Goal: Answer question/provide support: Share knowledge or assist other users

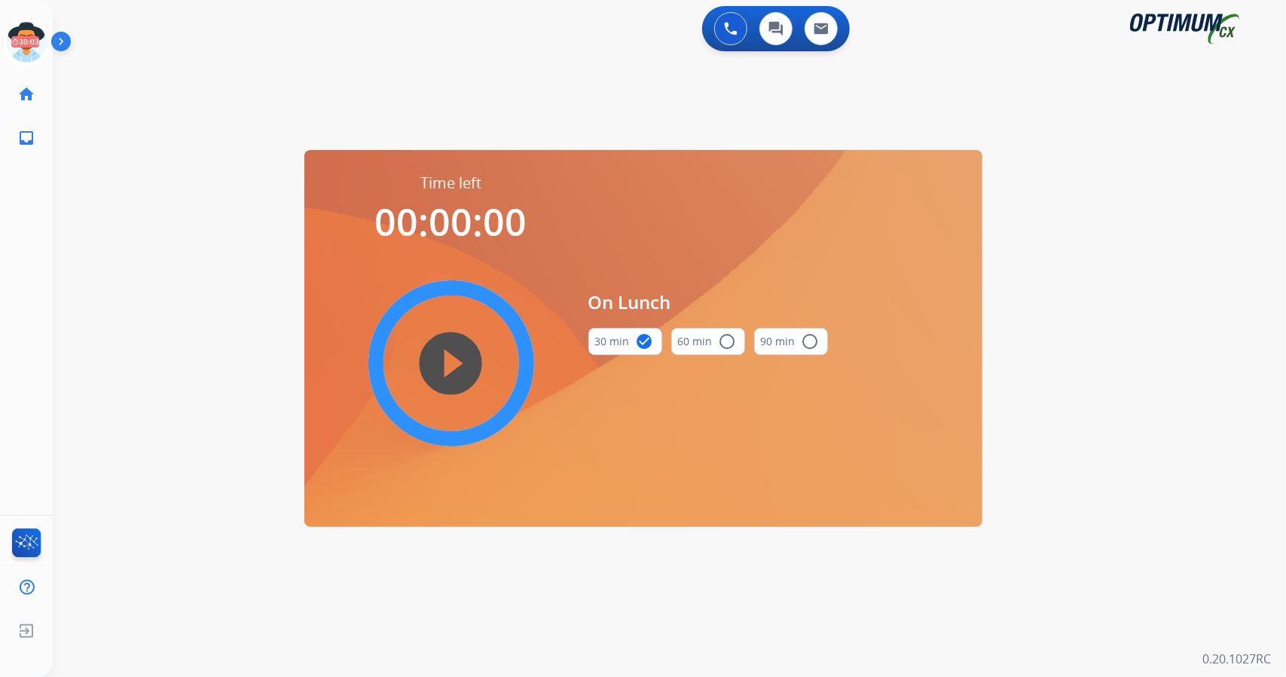
scroll to position [0, 4]
click at [35, 47] on icon at bounding box center [22, 42] width 49 height 49
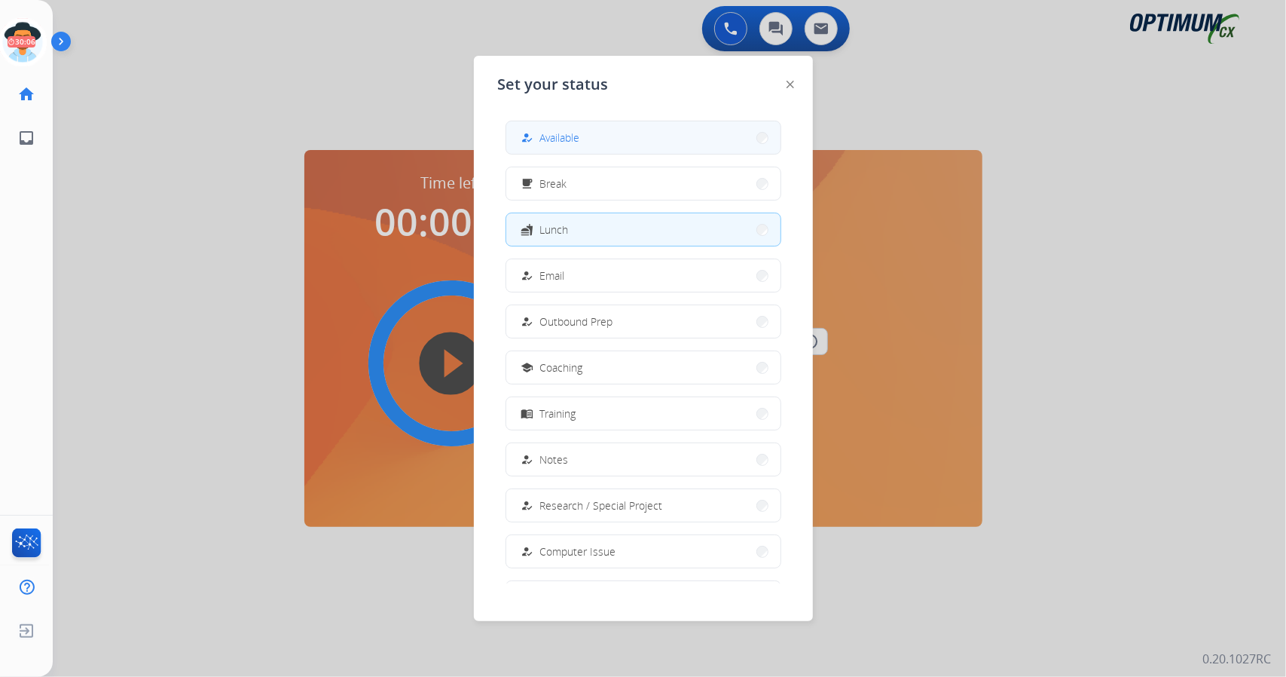
click at [615, 144] on button "how_to_reg Available" at bounding box center [643, 137] width 274 height 32
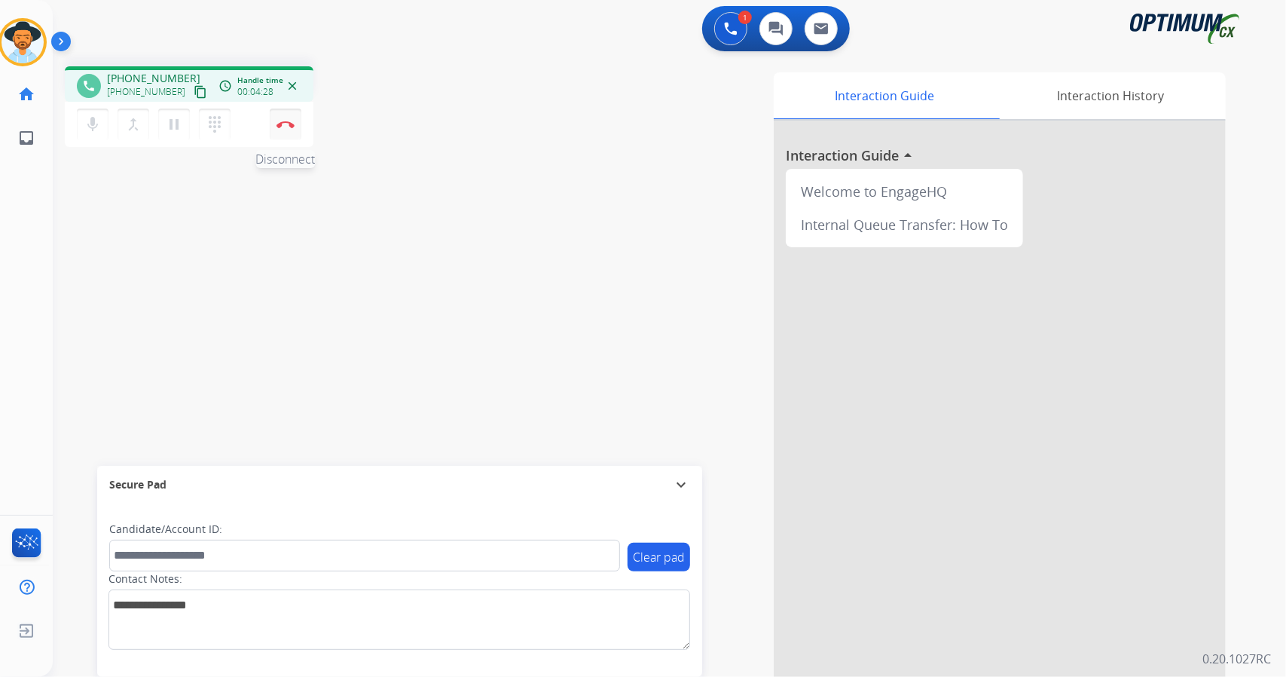
click at [283, 134] on button "Disconnect" at bounding box center [286, 124] width 32 height 32
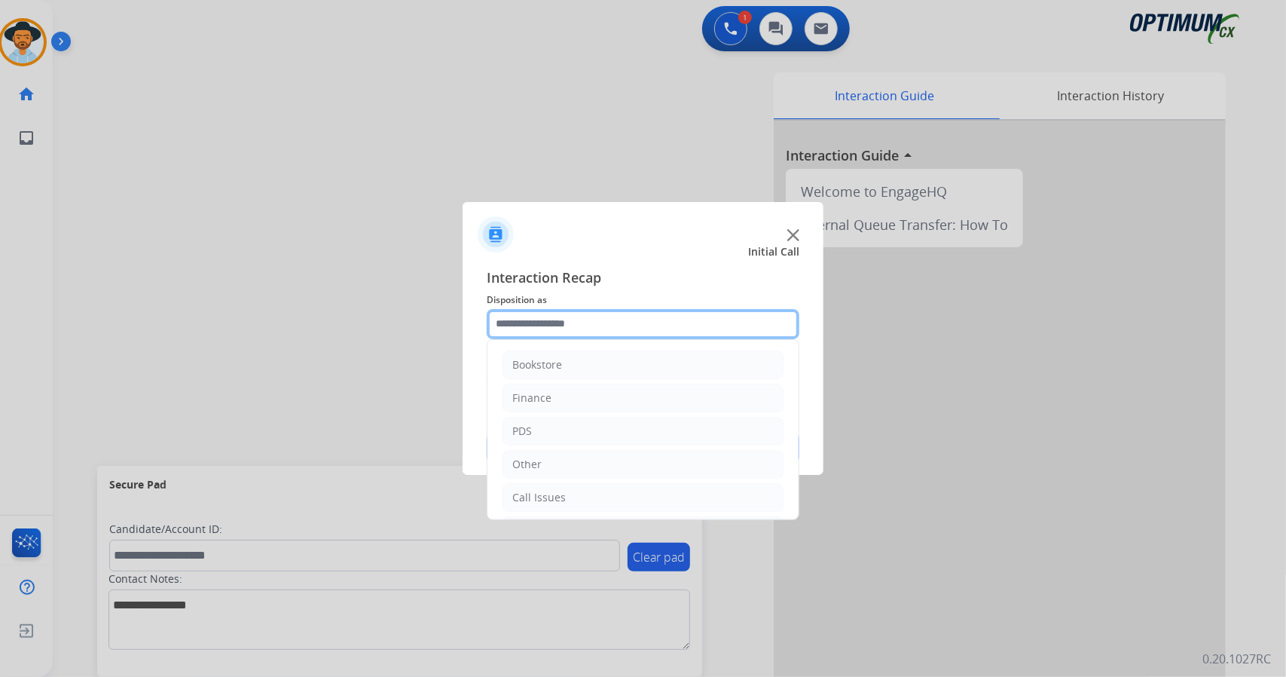
click at [597, 309] on input "text" at bounding box center [643, 324] width 313 height 30
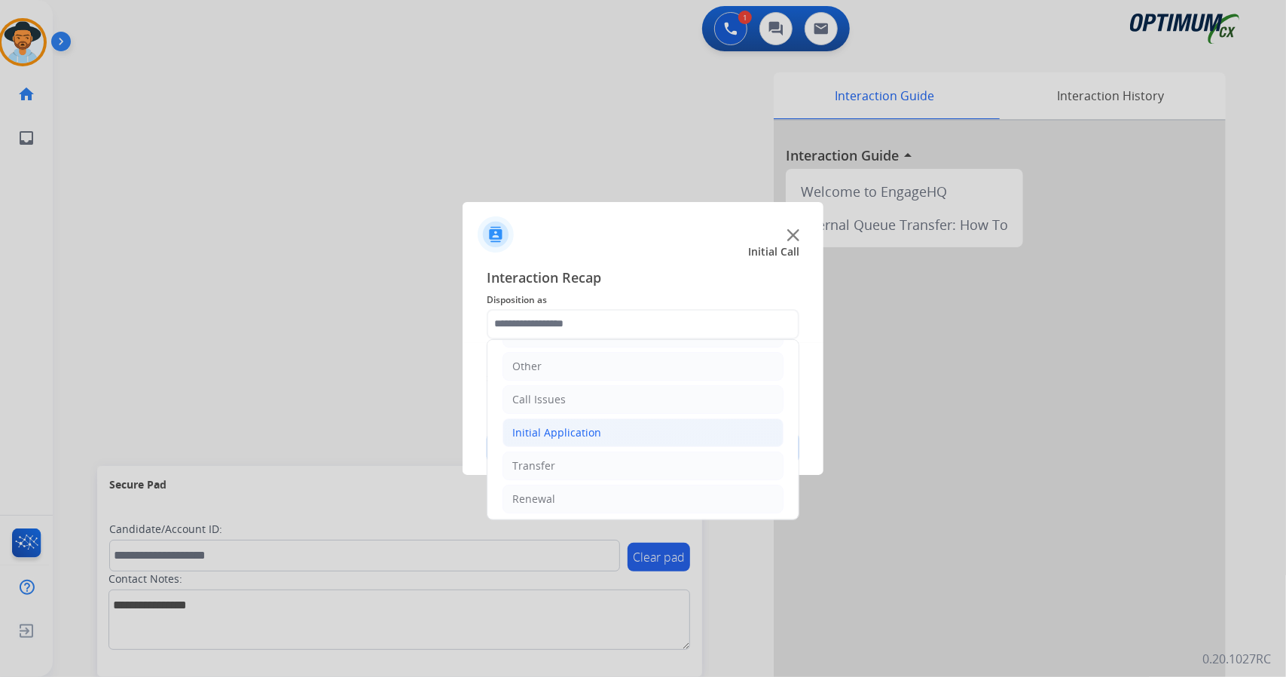
click at [616, 433] on li "Initial Application" at bounding box center [643, 432] width 281 height 29
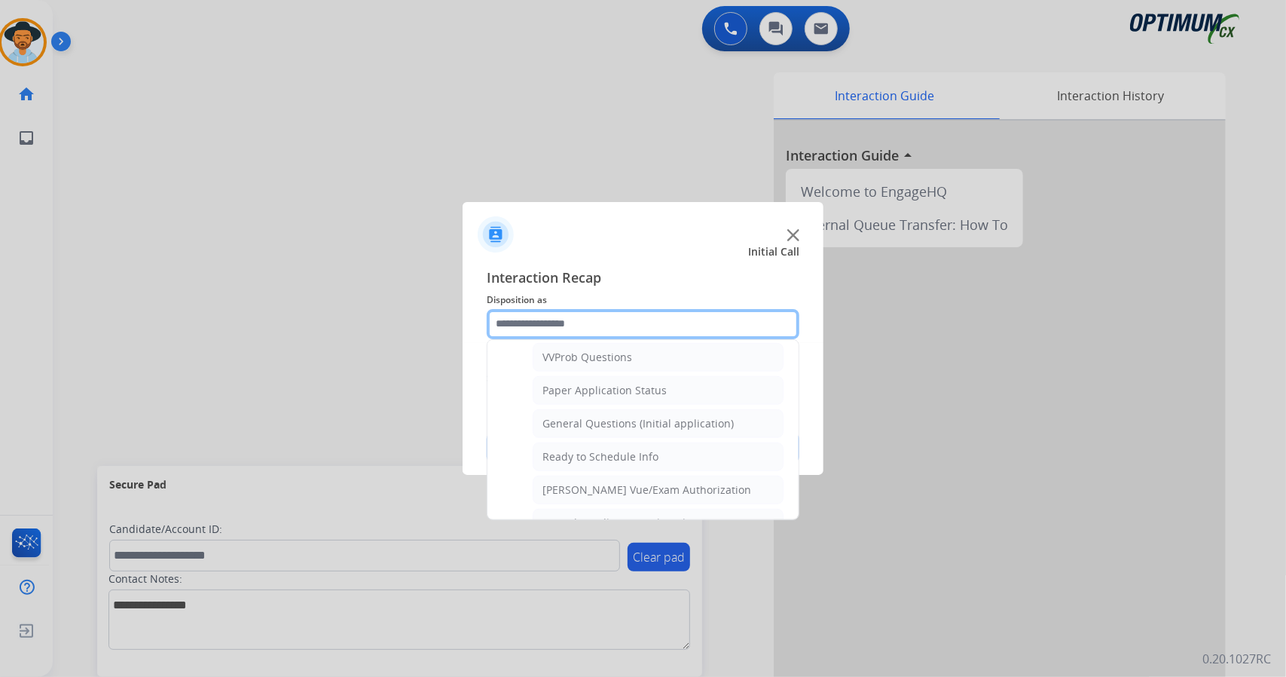
scroll to position [781, 0]
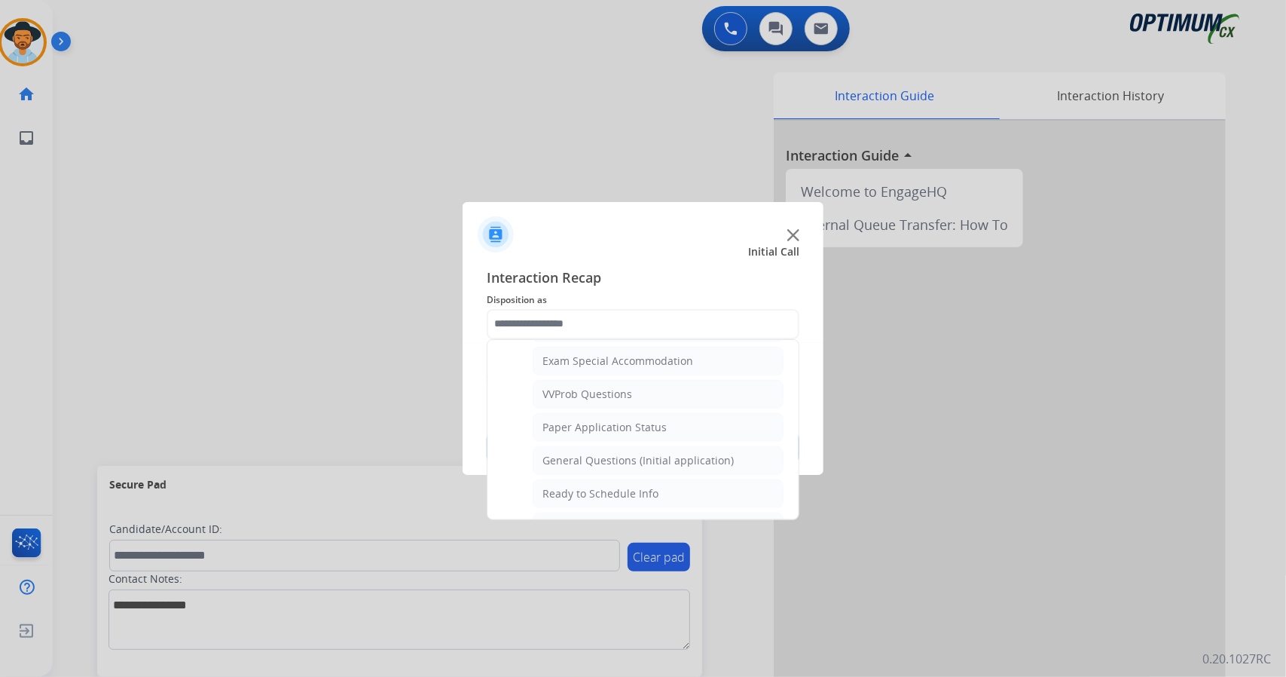
click at [616, 446] on li "General Questions (Initial application)" at bounding box center [658, 460] width 251 height 29
type input "**********"
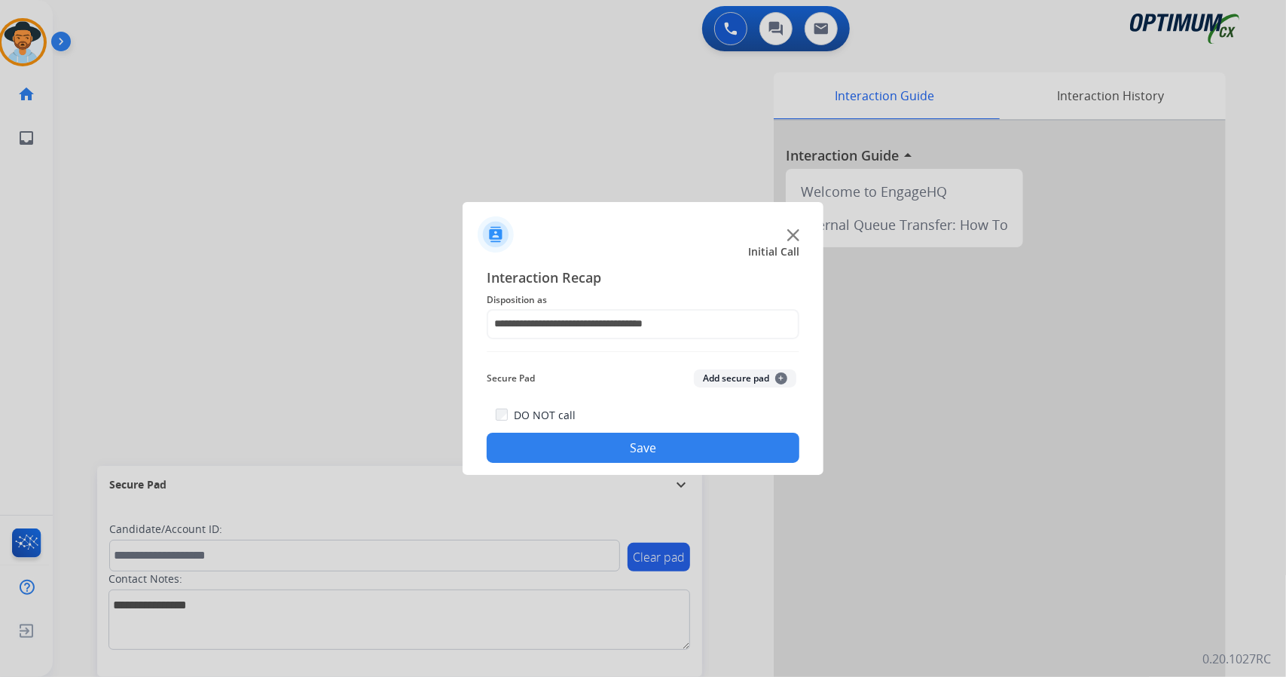
click at [616, 433] on div "DO NOT call Save" at bounding box center [643, 433] width 313 height 57
click at [569, 438] on button "Save" at bounding box center [643, 447] width 313 height 30
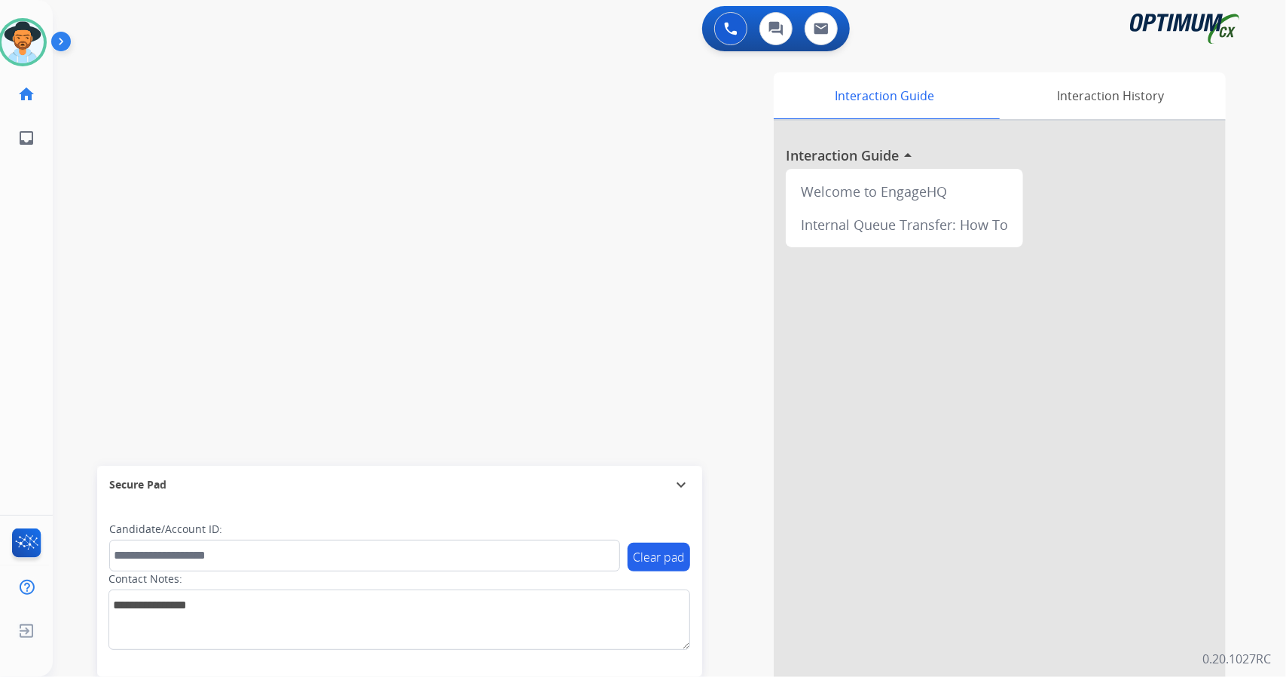
click at [113, 313] on div "swap_horiz Break voice bridge close_fullscreen Connect 3-Way Call merge_type Se…" at bounding box center [651, 368] width 1197 height 628
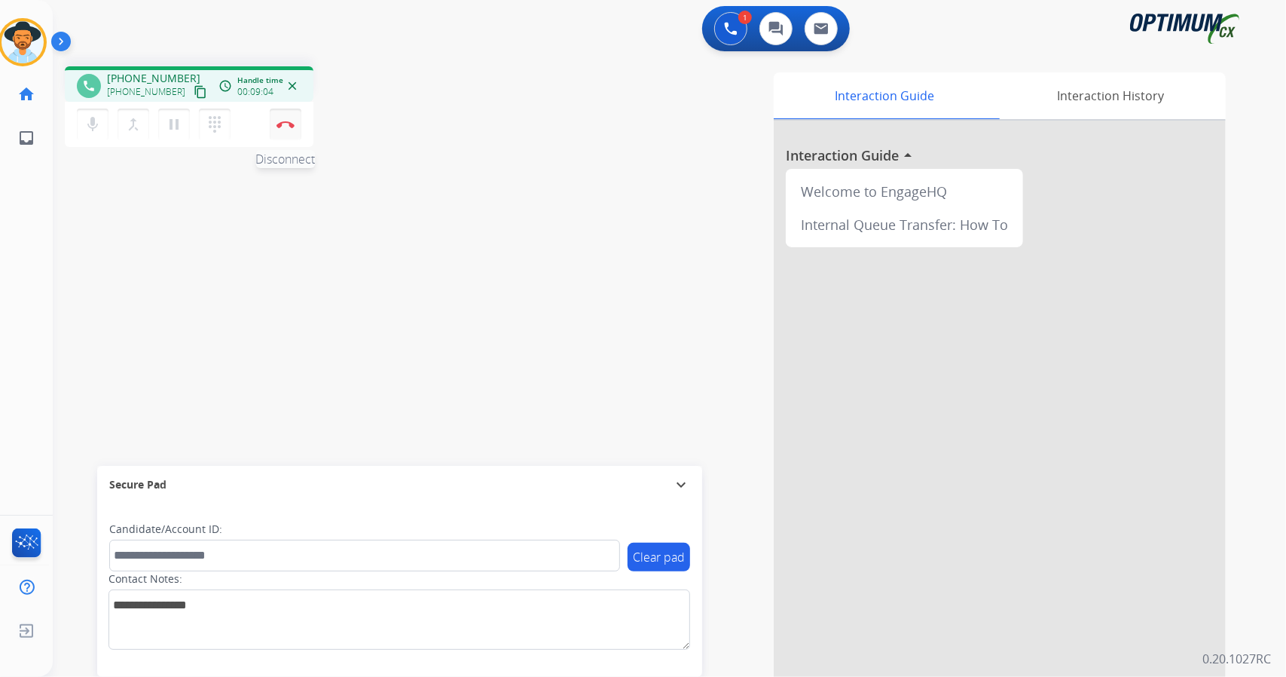
click at [281, 119] on button "Disconnect" at bounding box center [286, 124] width 32 height 32
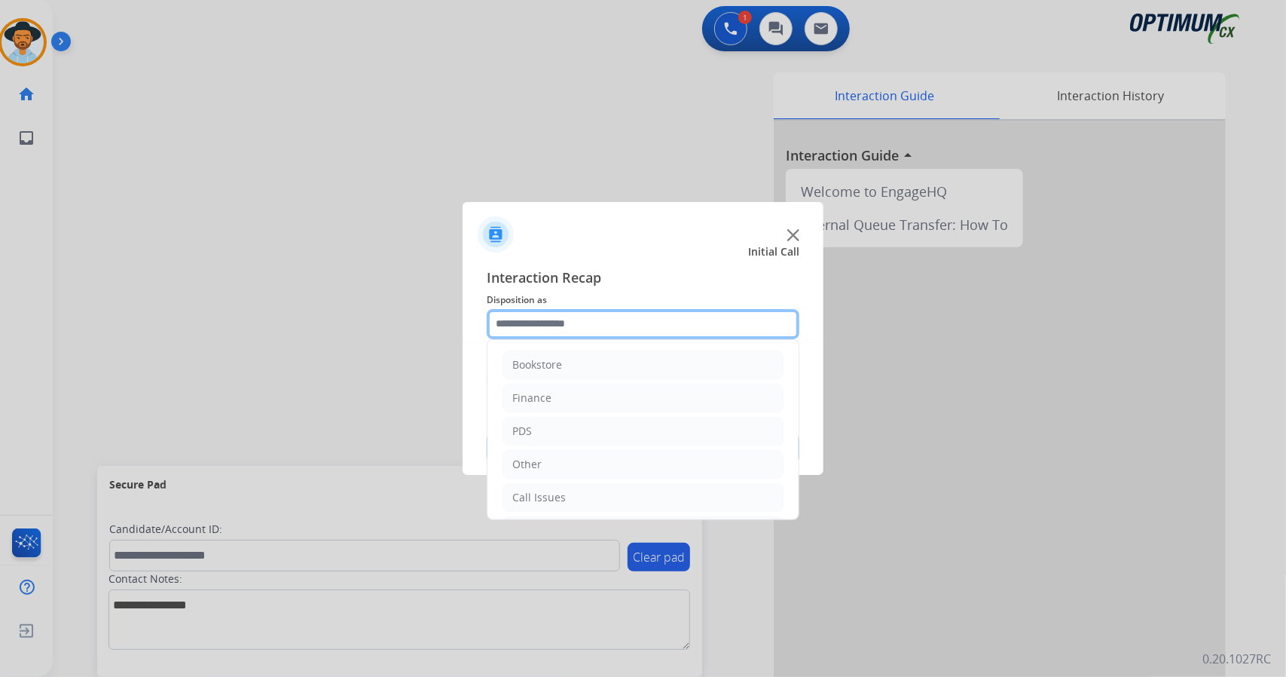
click at [536, 314] on input "text" at bounding box center [643, 324] width 313 height 30
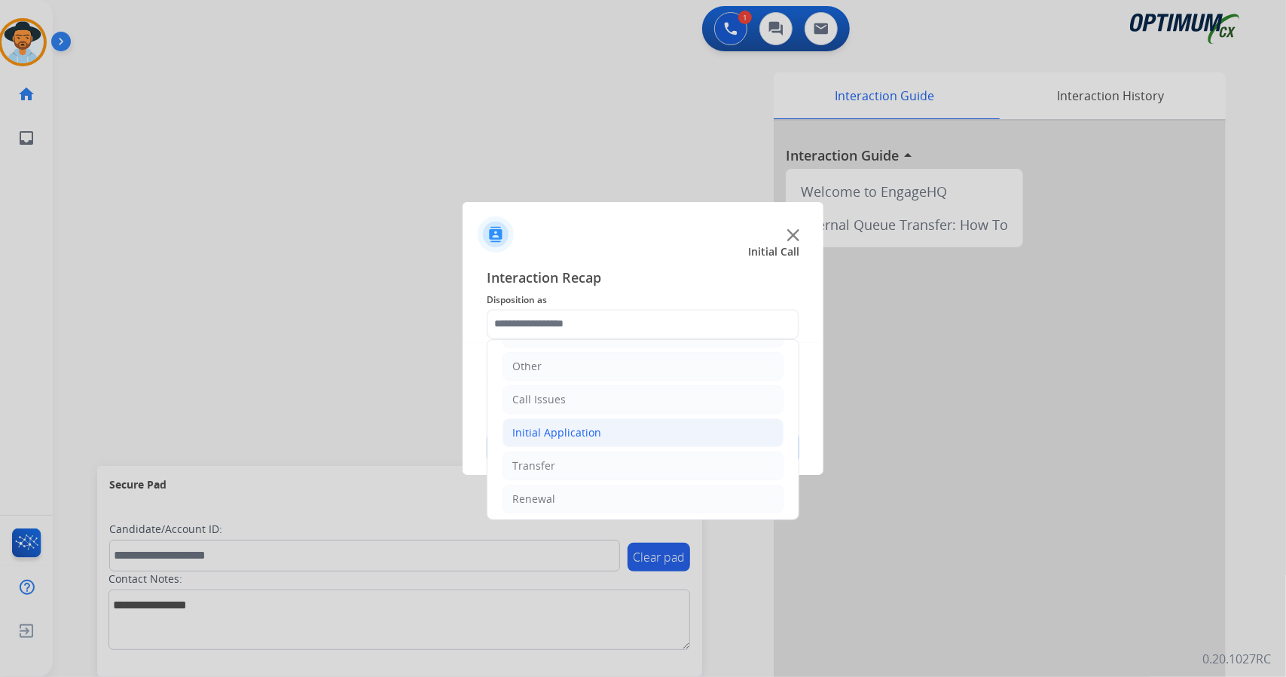
click at [582, 418] on li "Initial Application" at bounding box center [643, 432] width 281 height 29
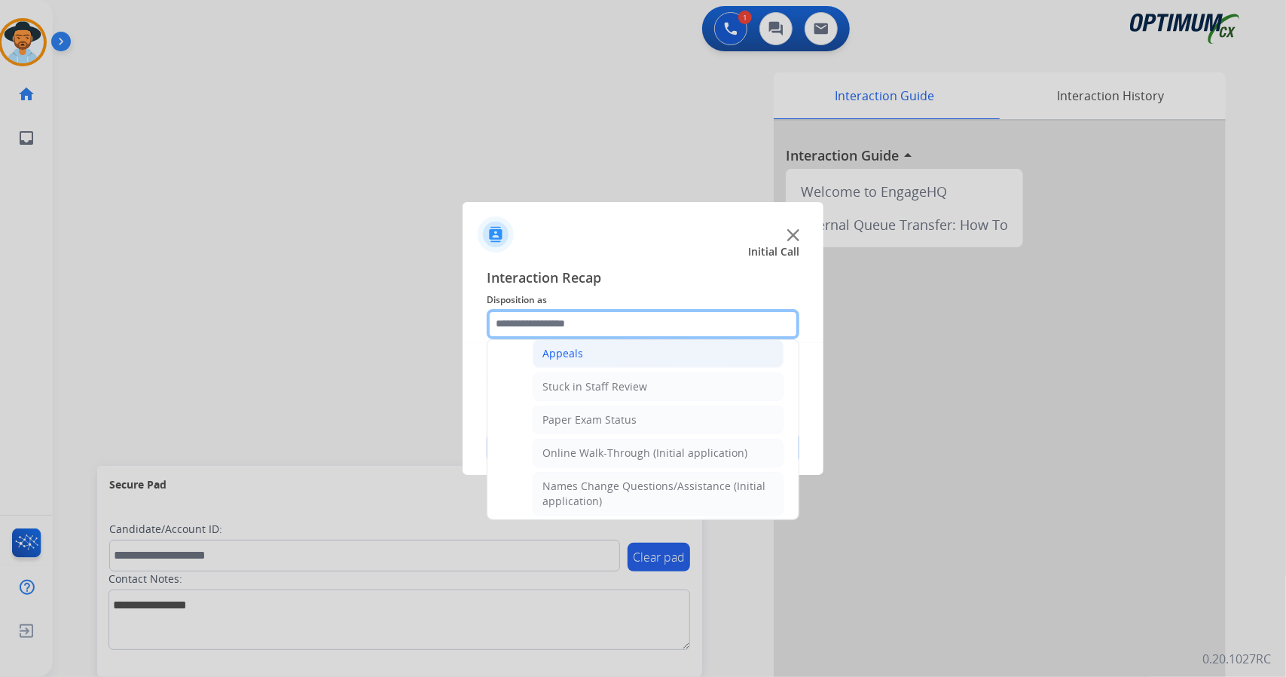
scroll to position [244, 0]
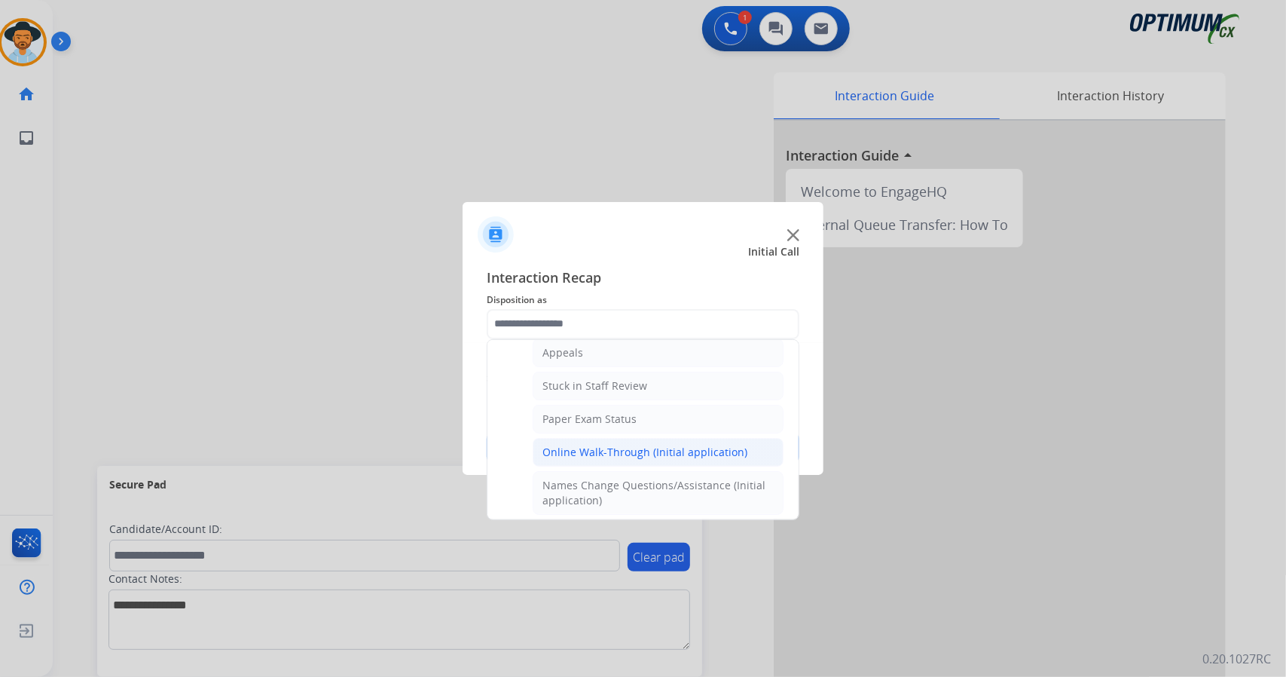
click at [588, 450] on div "Online Walk-Through (Initial application)" at bounding box center [644, 452] width 205 height 15
type input "**********"
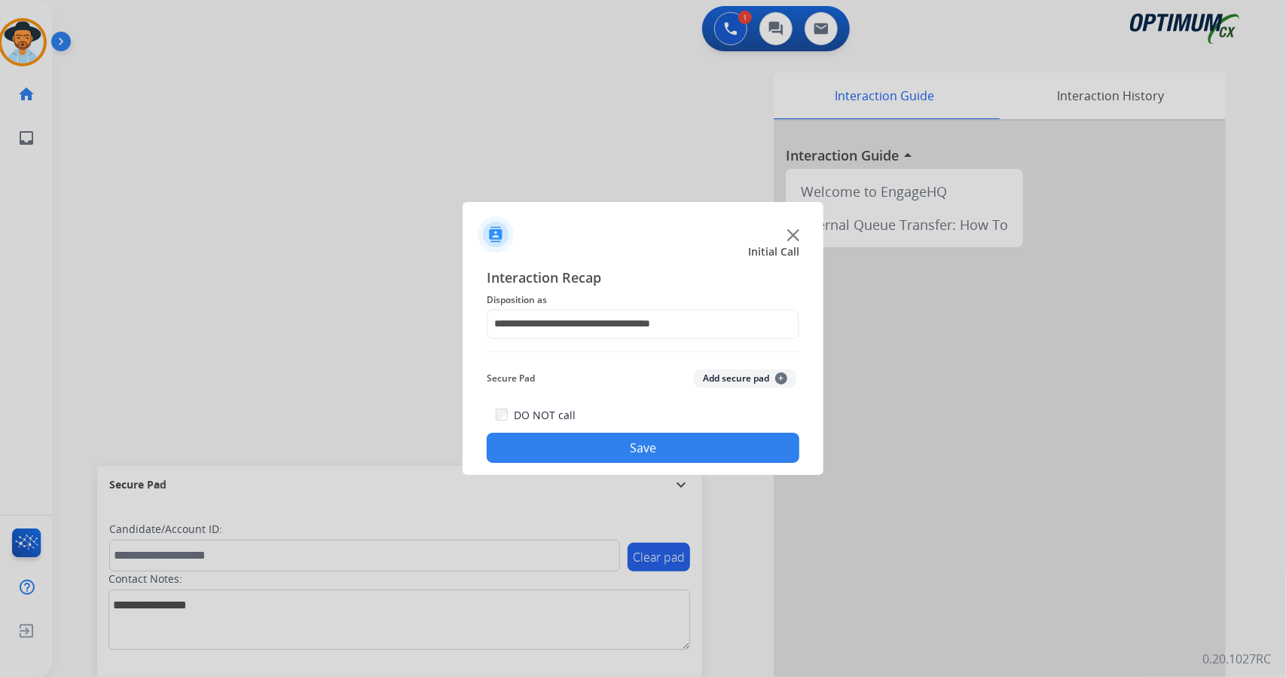
click at [588, 450] on button "Save" at bounding box center [643, 447] width 313 height 30
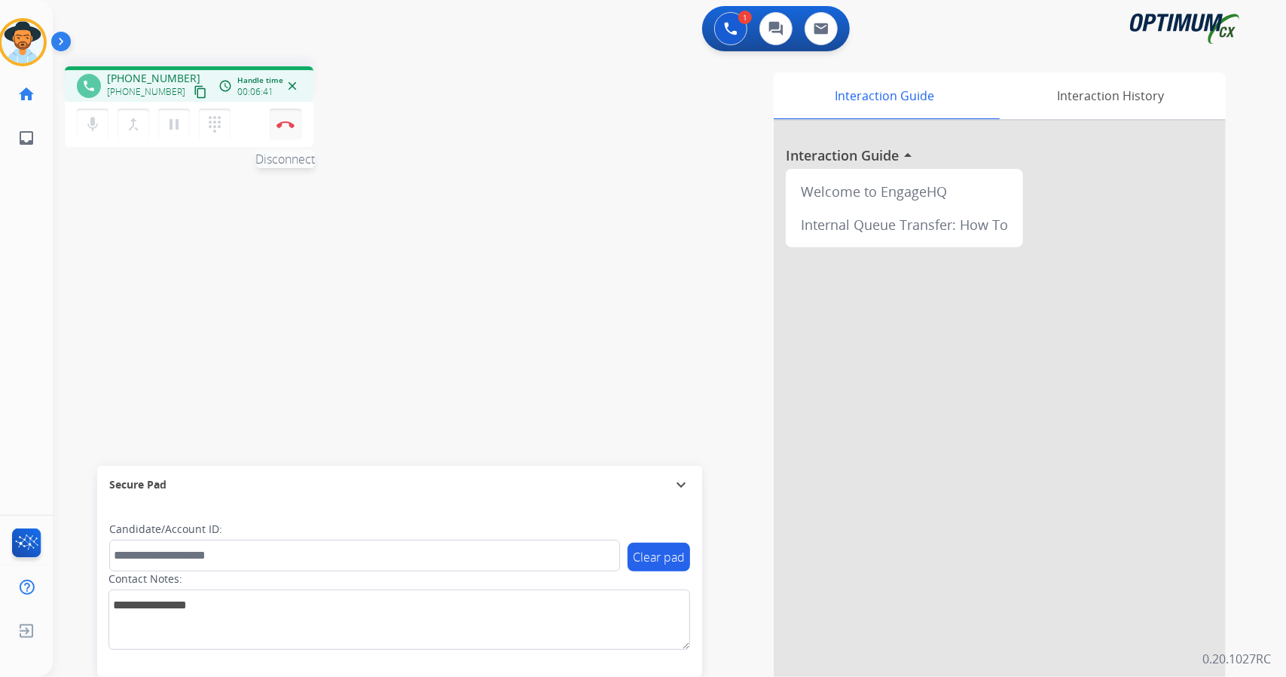
click at [286, 127] on button "Disconnect" at bounding box center [286, 124] width 32 height 32
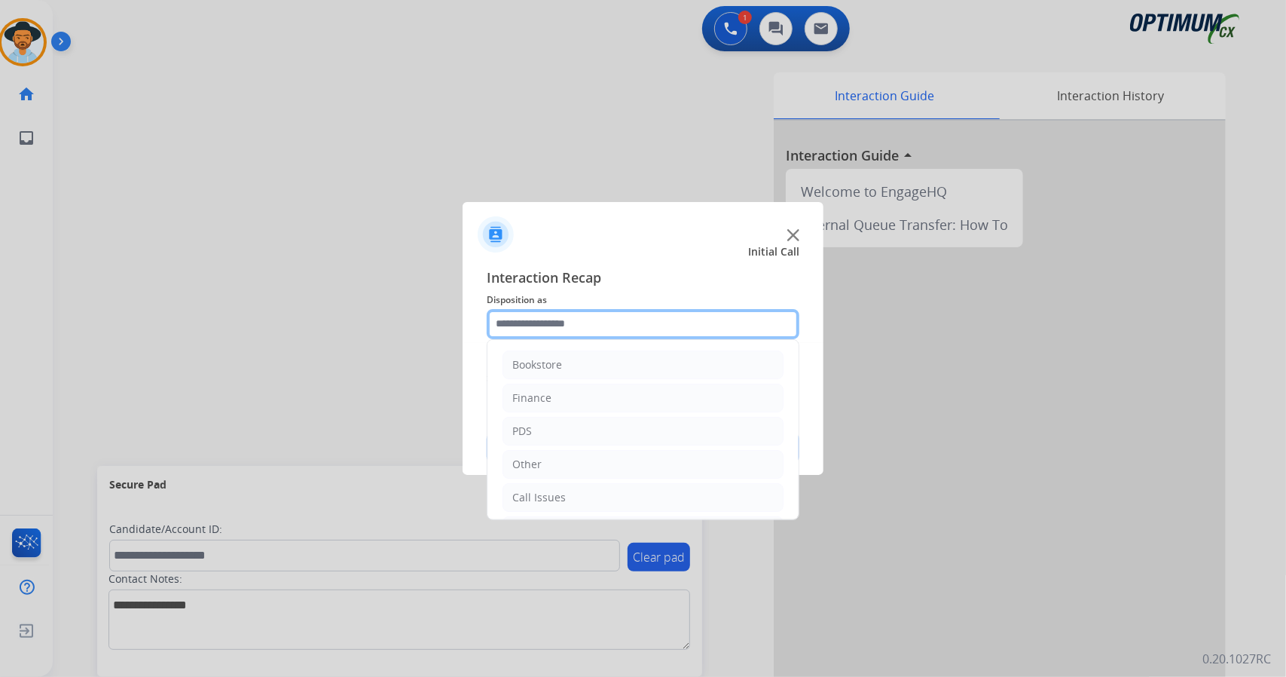
click at [615, 331] on input "text" at bounding box center [643, 324] width 313 height 30
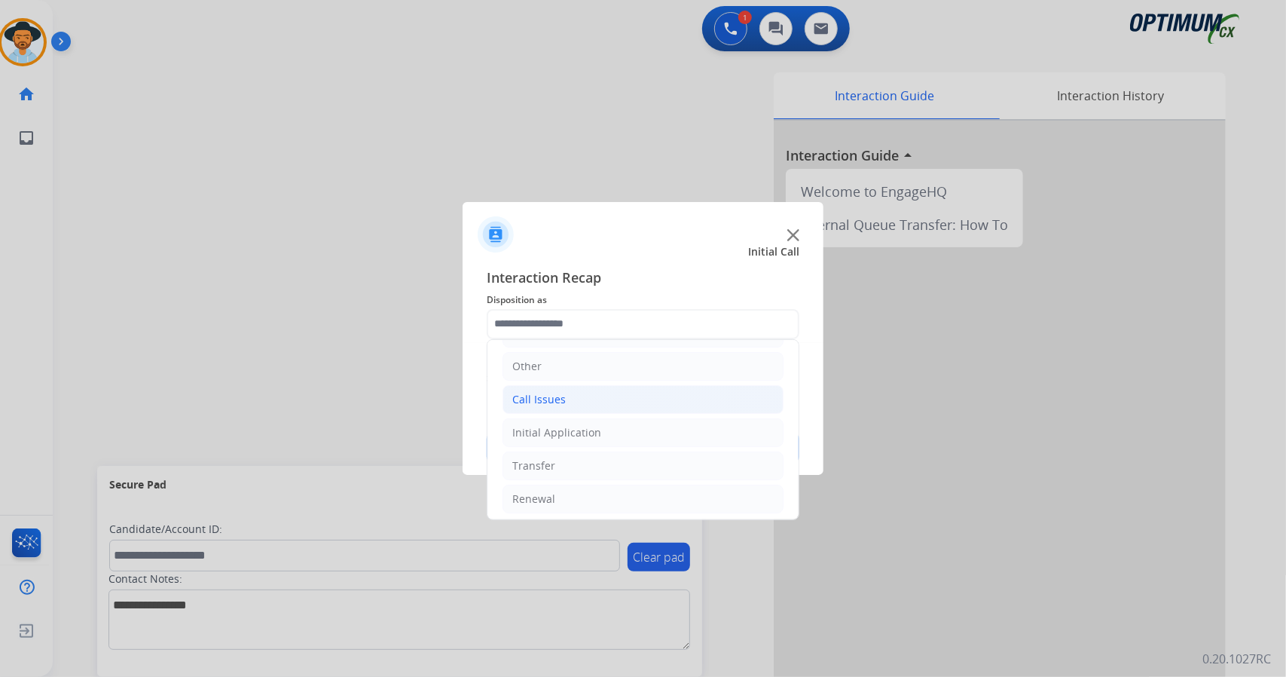
click at [570, 394] on li "Call Issues" at bounding box center [643, 399] width 281 height 29
click at [600, 491] on div "Dropped Call" at bounding box center [575, 498] width 66 height 15
type input "**********"
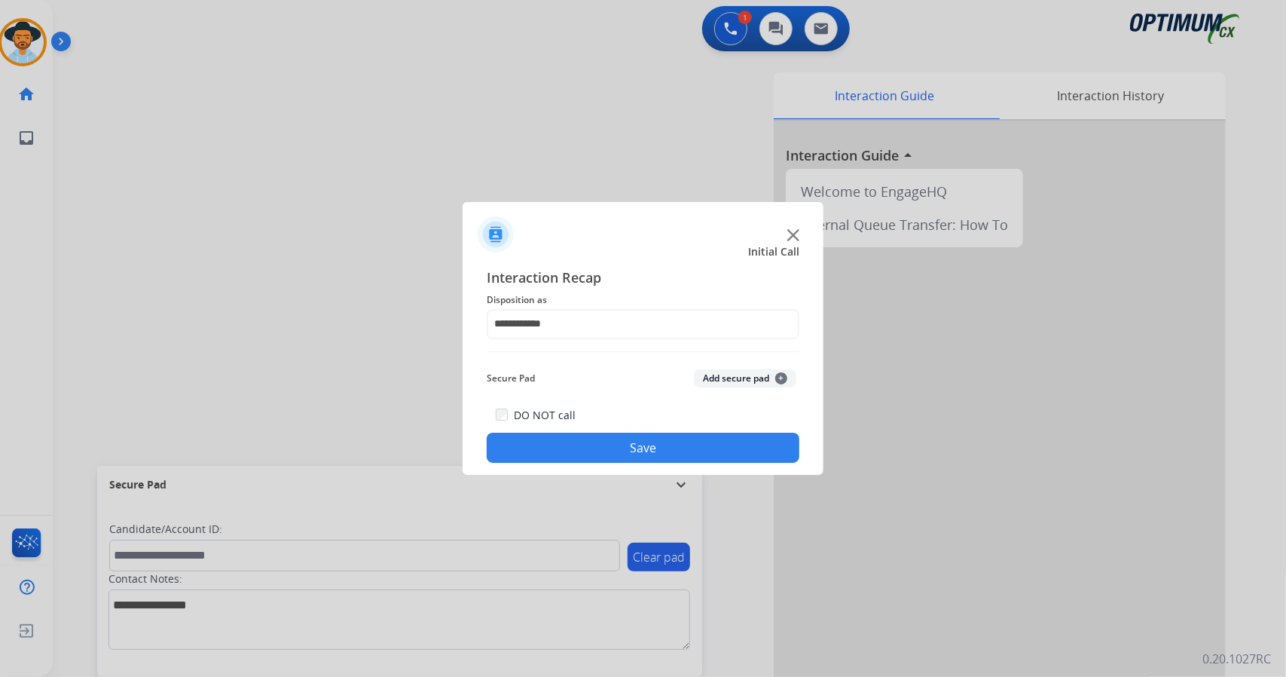
click at [588, 451] on button "Save" at bounding box center [643, 447] width 313 height 30
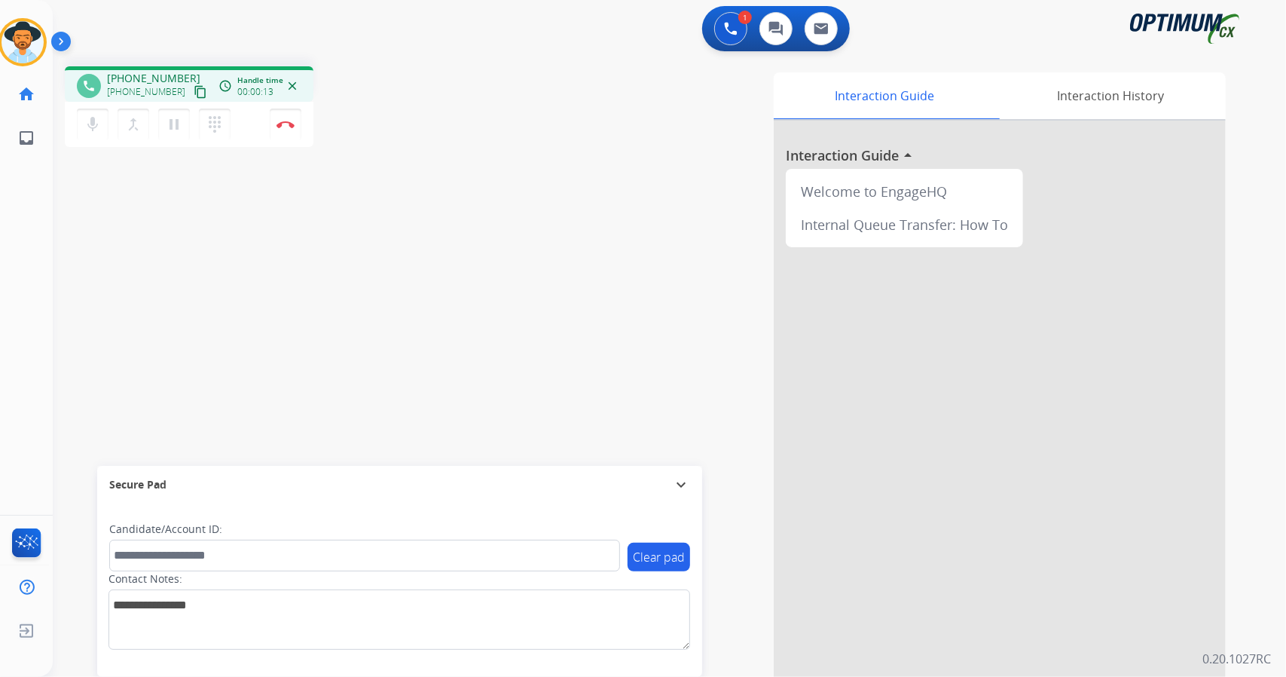
click at [87, 285] on div "phone +14127084751 +14127084751 content_copy access_time Call metrics Queue 00:…" at bounding box center [651, 368] width 1197 height 628
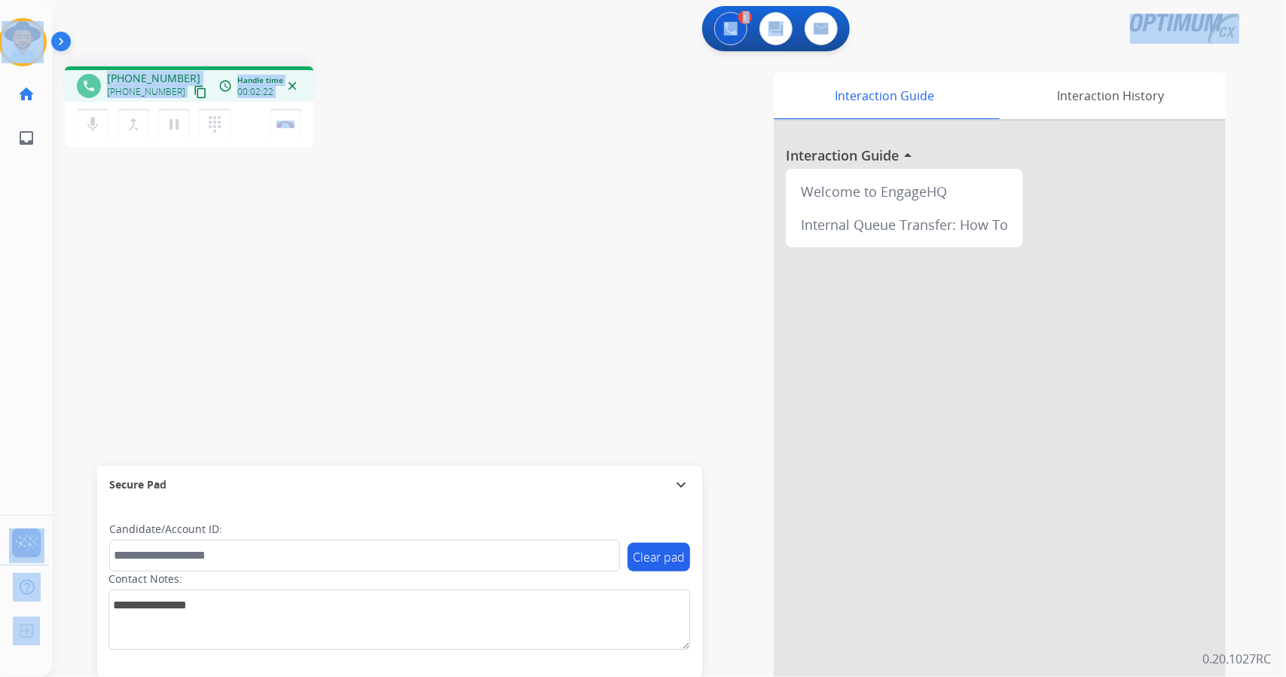
drag, startPoint x: 332, startPoint y: 118, endPoint x: 0, endPoint y: -10, distance: 355.8
click at [0, 0] on html "Outbound call Quit Outbound call Quit Schedule interaction + Add to my list Cus…" at bounding box center [643, 338] width 1286 height 677
click at [390, 97] on div "phone +14127084751 +14127084751 content_copy access_time Call metrics Queue 00:…" at bounding box center [269, 108] width 409 height 85
drag, startPoint x: 339, startPoint y: 124, endPoint x: 0, endPoint y: -2, distance: 361.6
click at [0, 0] on html "Outbound call Quit Outbound call Quit Schedule interaction + Add to my list Cus…" at bounding box center [643, 338] width 1286 height 677
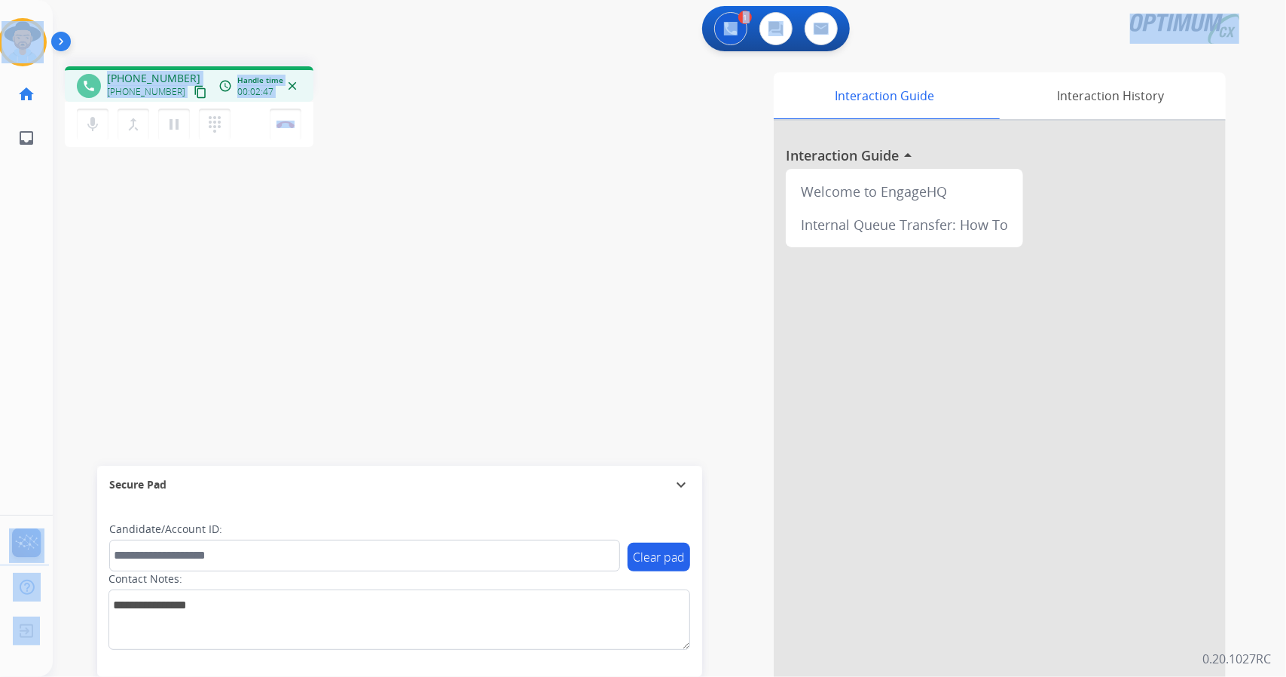
click at [180, 22] on div "1 Voice Interactions 0 Chat Interactions 0 Email Interactions" at bounding box center [660, 30] width 1179 height 48
drag, startPoint x: 2, startPoint y: 4, endPoint x: 418, endPoint y: 186, distance: 454.1
click at [418, 186] on div "Outbound call Quit Outbound call Quit Schedule interaction + Add to my list Cus…" at bounding box center [643, 338] width 1286 height 677
click at [438, 162] on div "phone +14127084751 +14127084751 content_copy access_time Call metrics Queue 00:…" at bounding box center [651, 368] width 1197 height 628
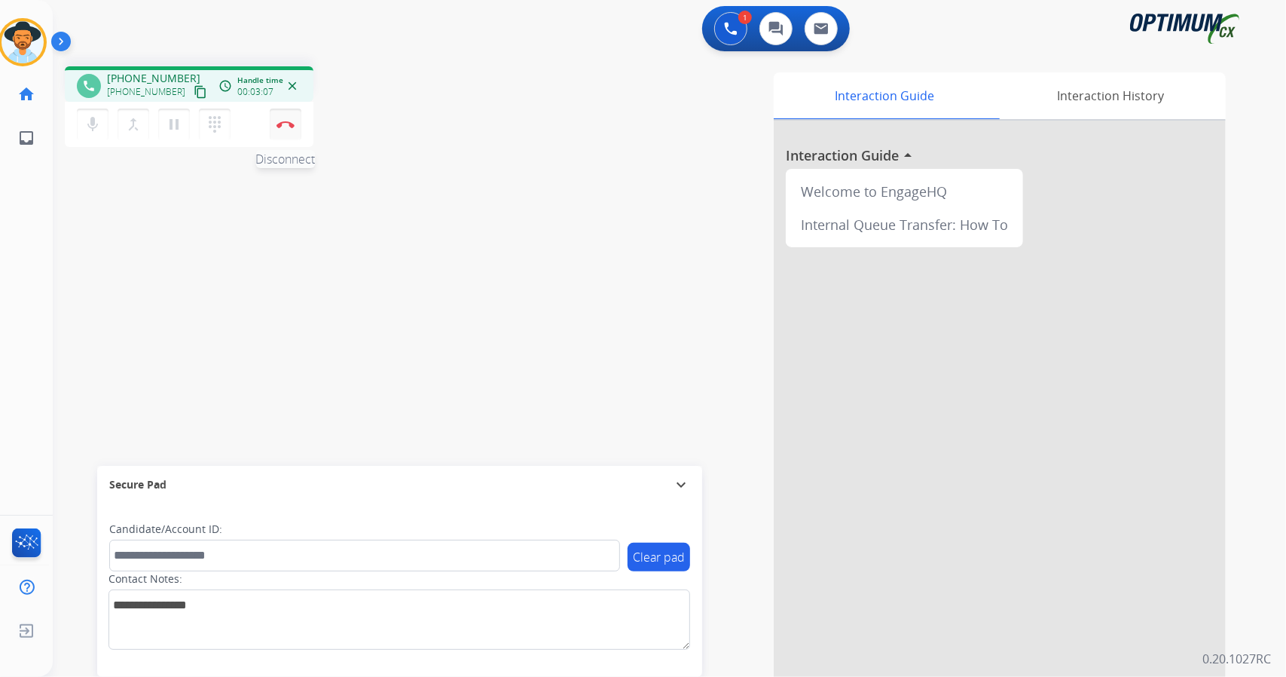
click at [282, 125] on img at bounding box center [286, 125] width 18 height 8
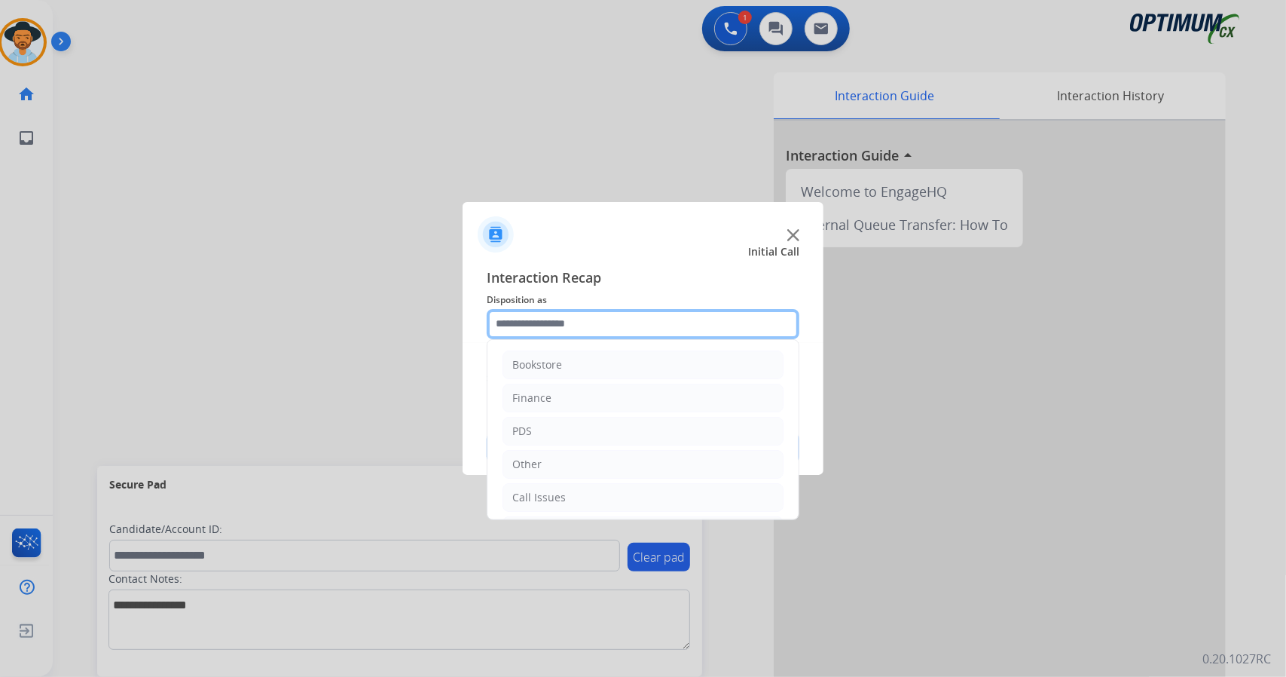
drag, startPoint x: 606, startPoint y: 322, endPoint x: 612, endPoint y: 414, distance: 91.3
click at [612, 339] on div "Bookstore Finance PDS Other Call Issues Initial Application Transfer Renewal" at bounding box center [643, 324] width 313 height 30
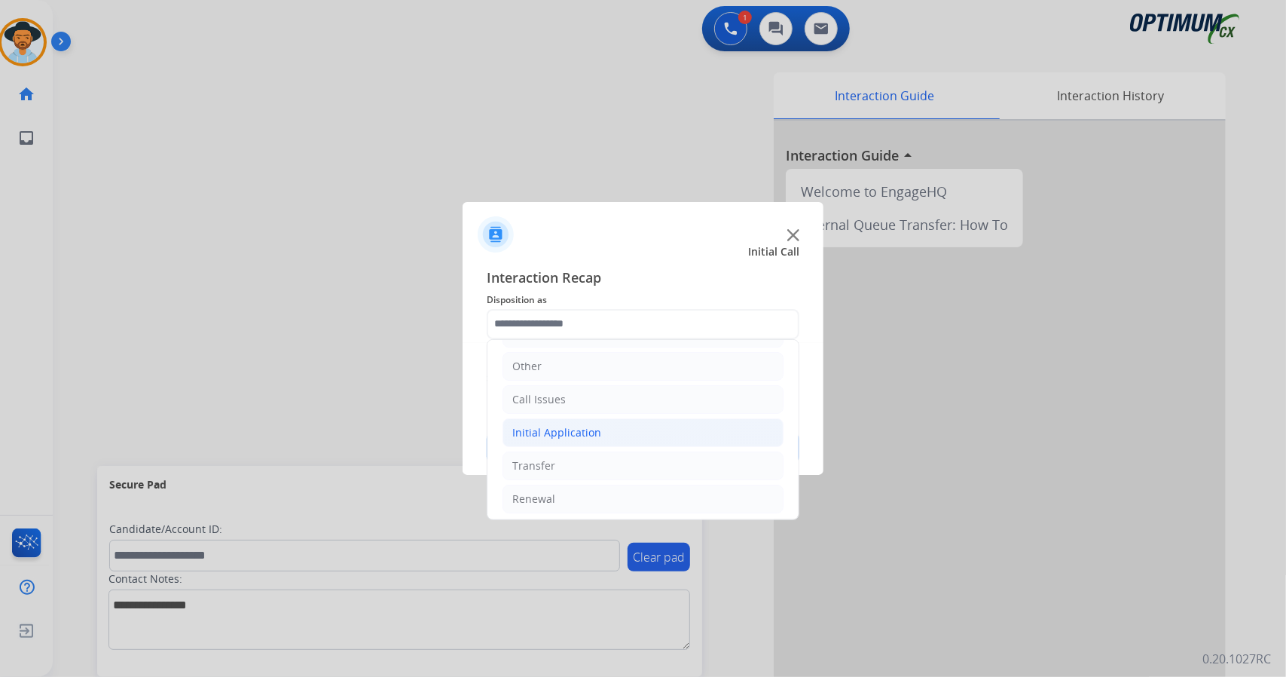
click at [612, 419] on li "Initial Application" at bounding box center [643, 432] width 281 height 29
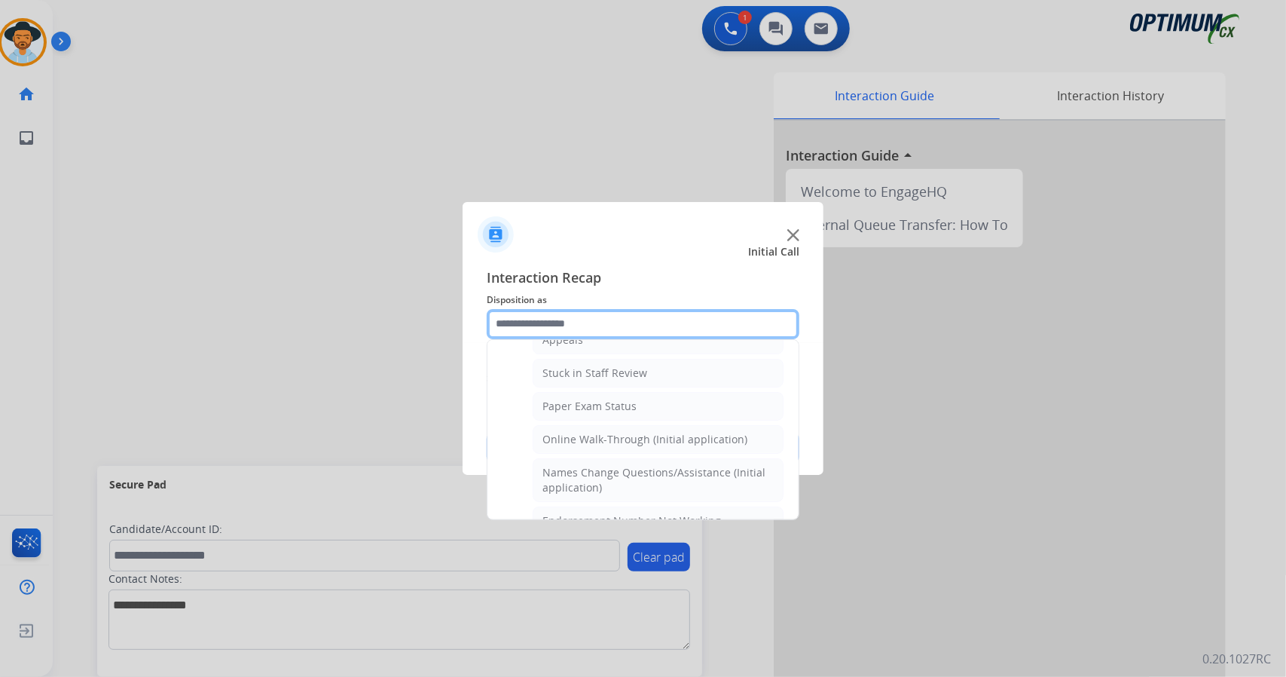
scroll to position [273, 0]
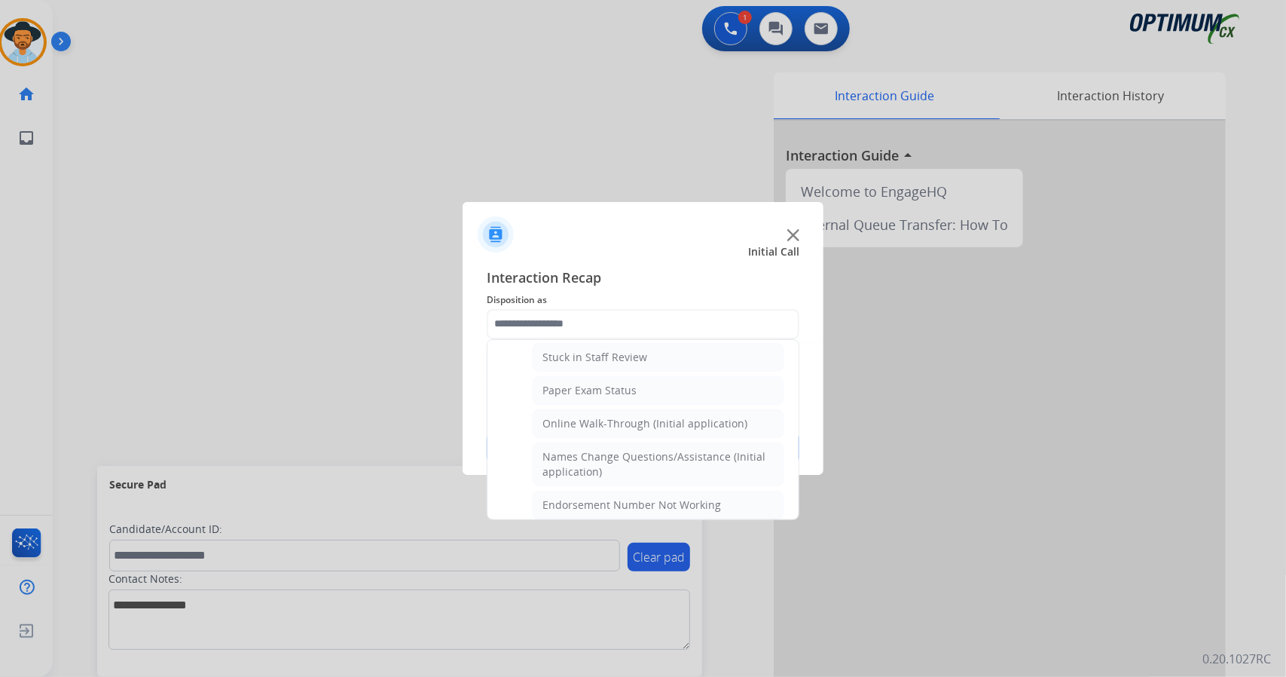
click at [612, 419] on div "Online Walk-Through (Initial application)" at bounding box center [644, 423] width 205 height 15
type input "**********"
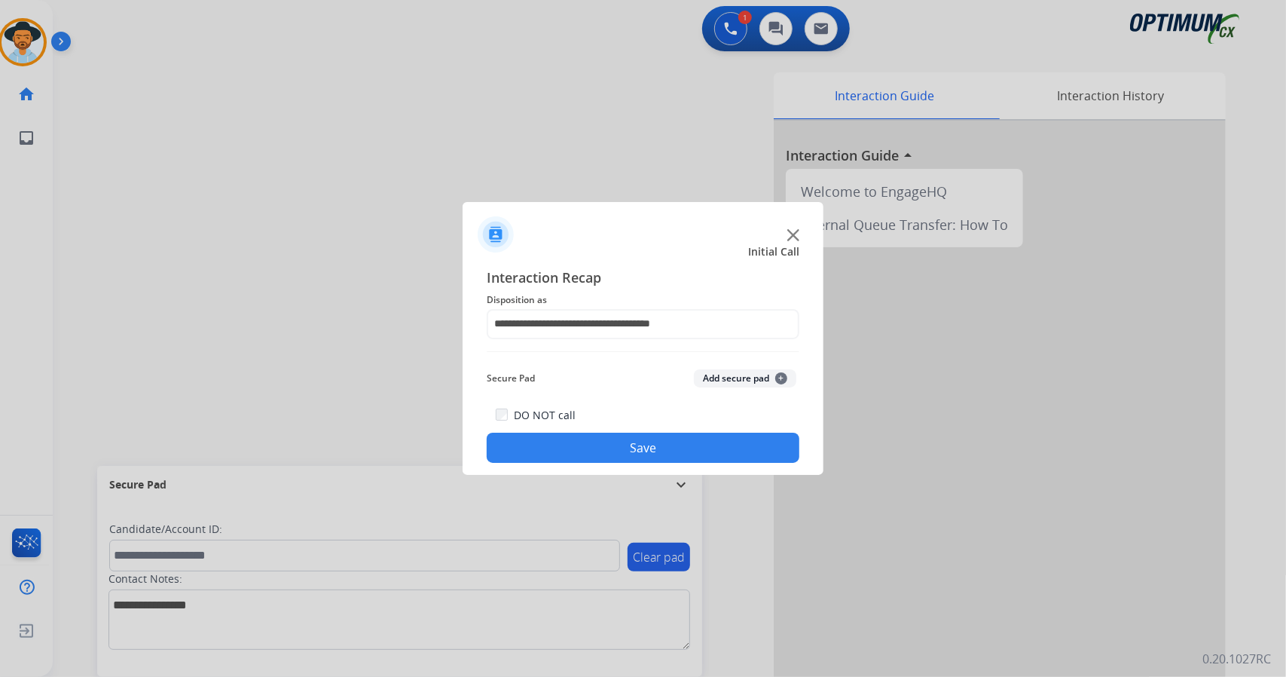
click at [622, 448] on button "Save" at bounding box center [643, 447] width 313 height 30
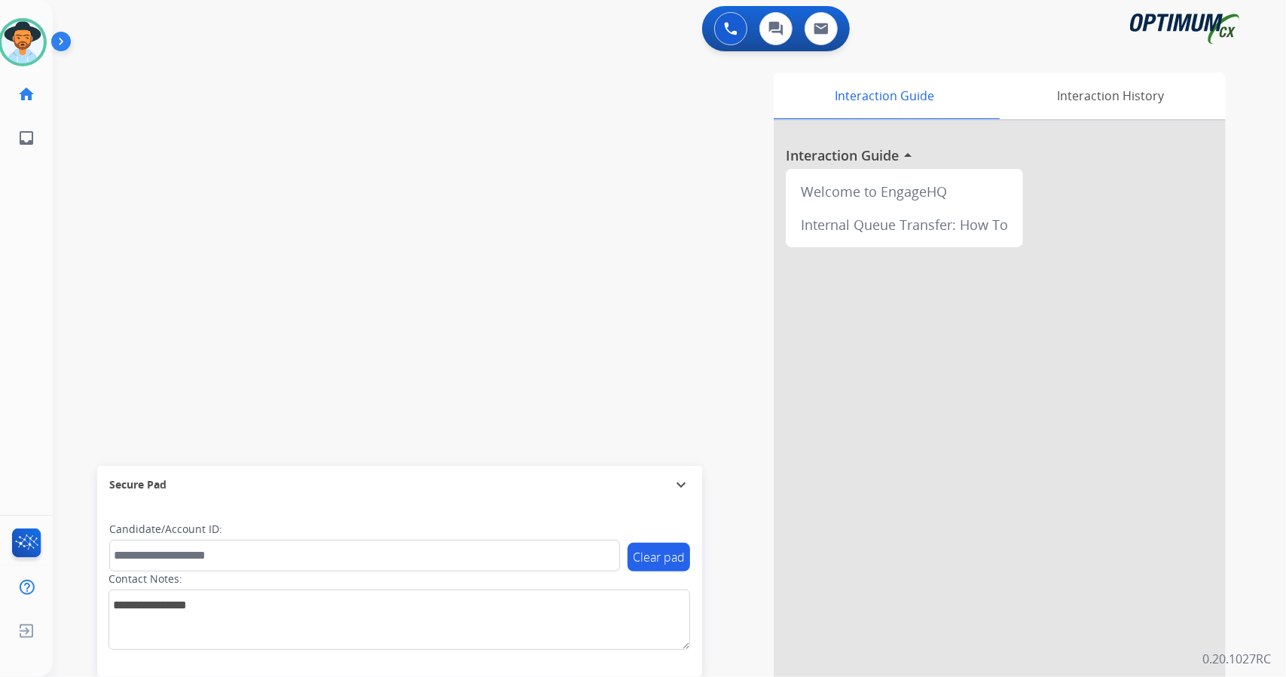
click at [104, 341] on div "swap_horiz Break voice bridge close_fullscreen Connect 3-Way Call merge_type Se…" at bounding box center [651, 368] width 1197 height 628
click at [91, 305] on div "swap_horiz Break voice bridge close_fullscreen Connect 3-Way Call merge_type Se…" at bounding box center [651, 368] width 1197 height 628
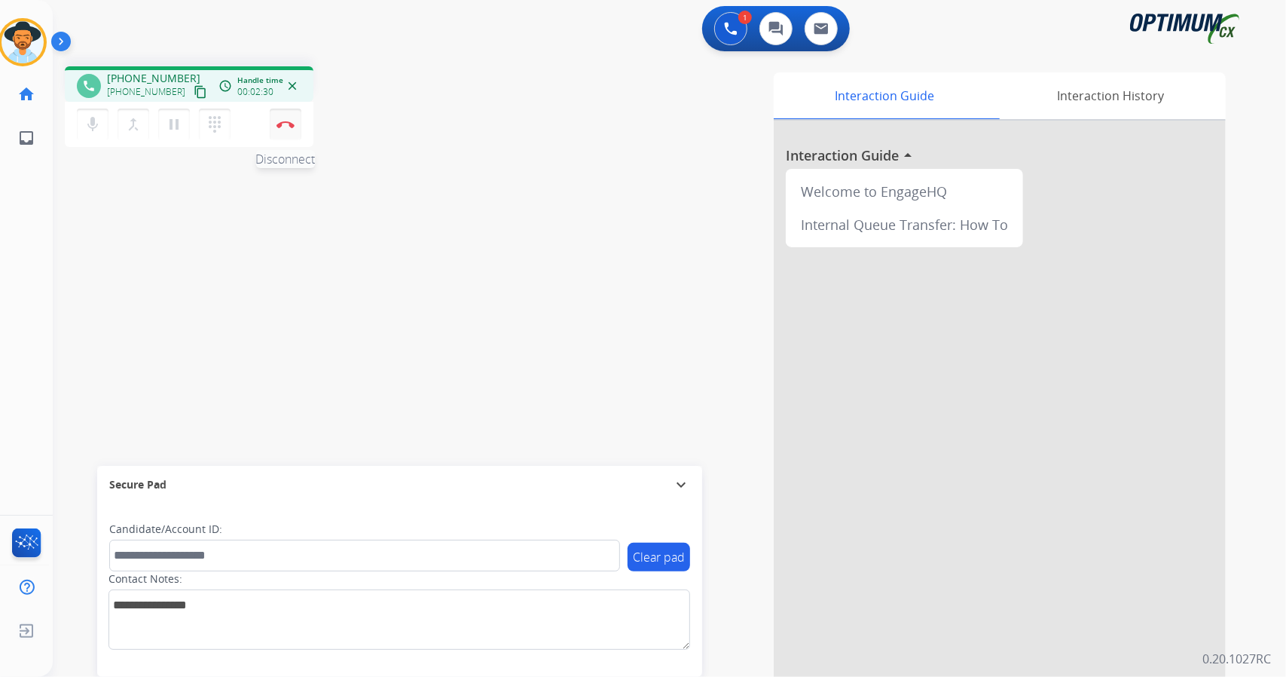
click at [295, 130] on button "Disconnect" at bounding box center [286, 124] width 32 height 32
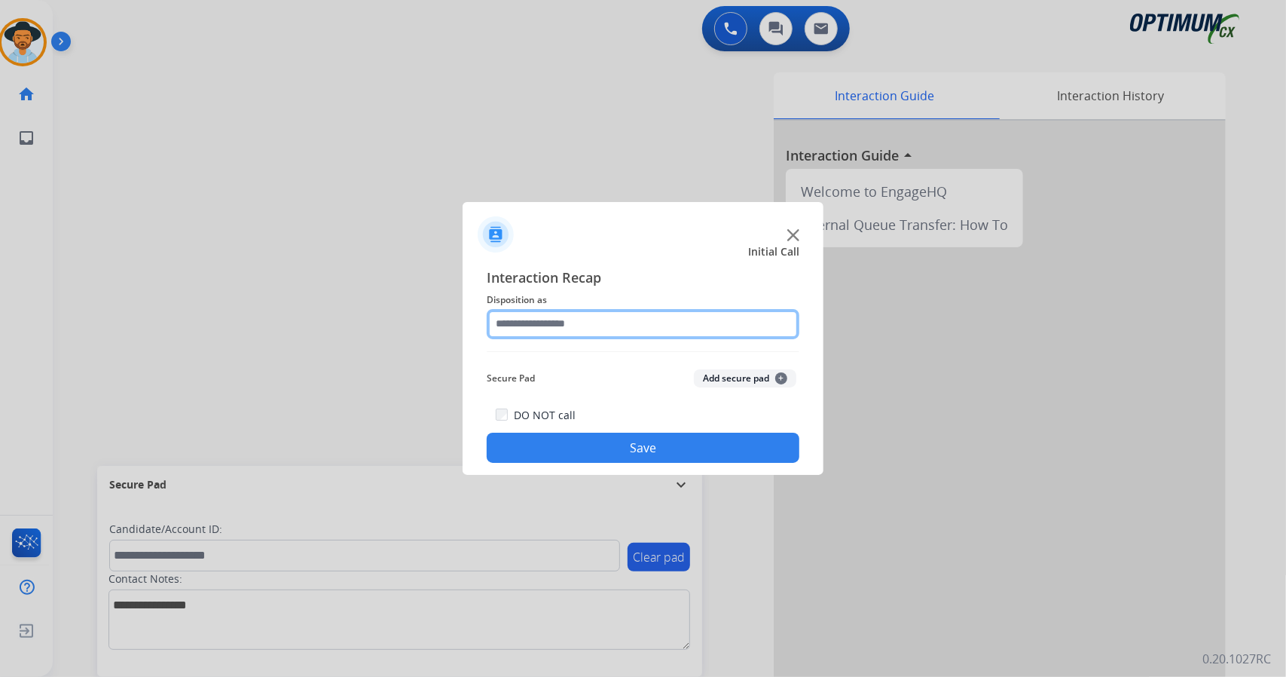
click at [622, 317] on input "text" at bounding box center [643, 324] width 313 height 30
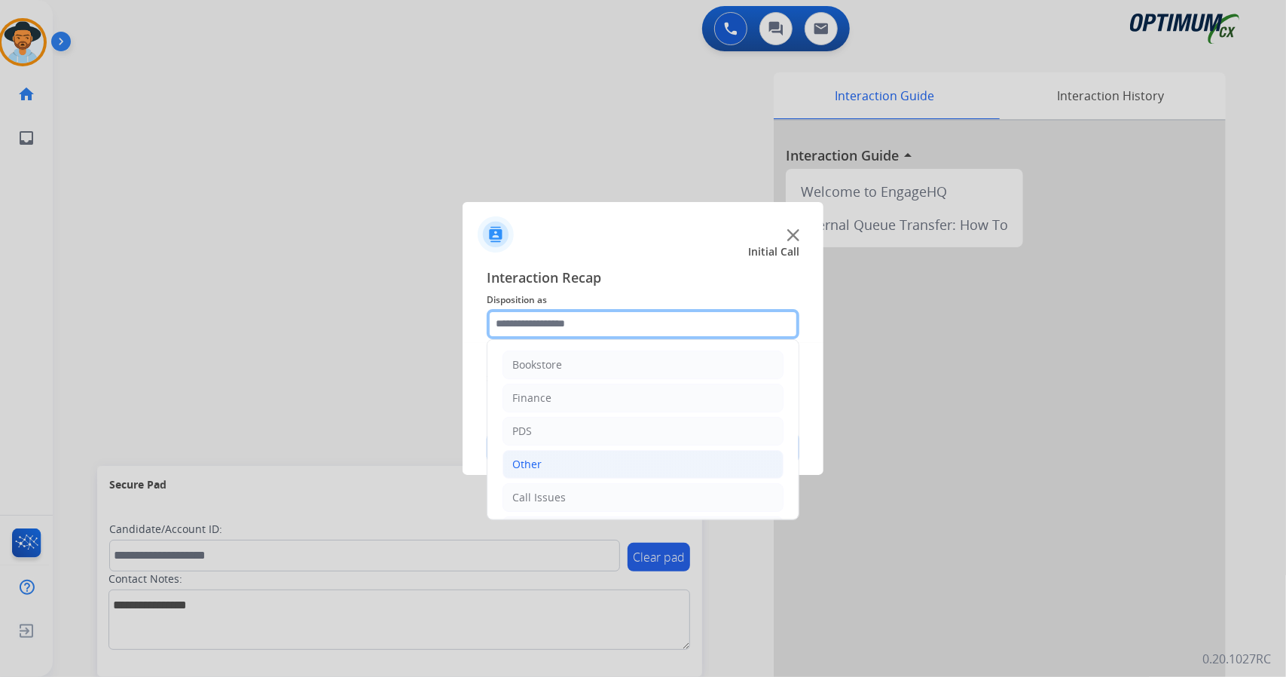
scroll to position [98, 0]
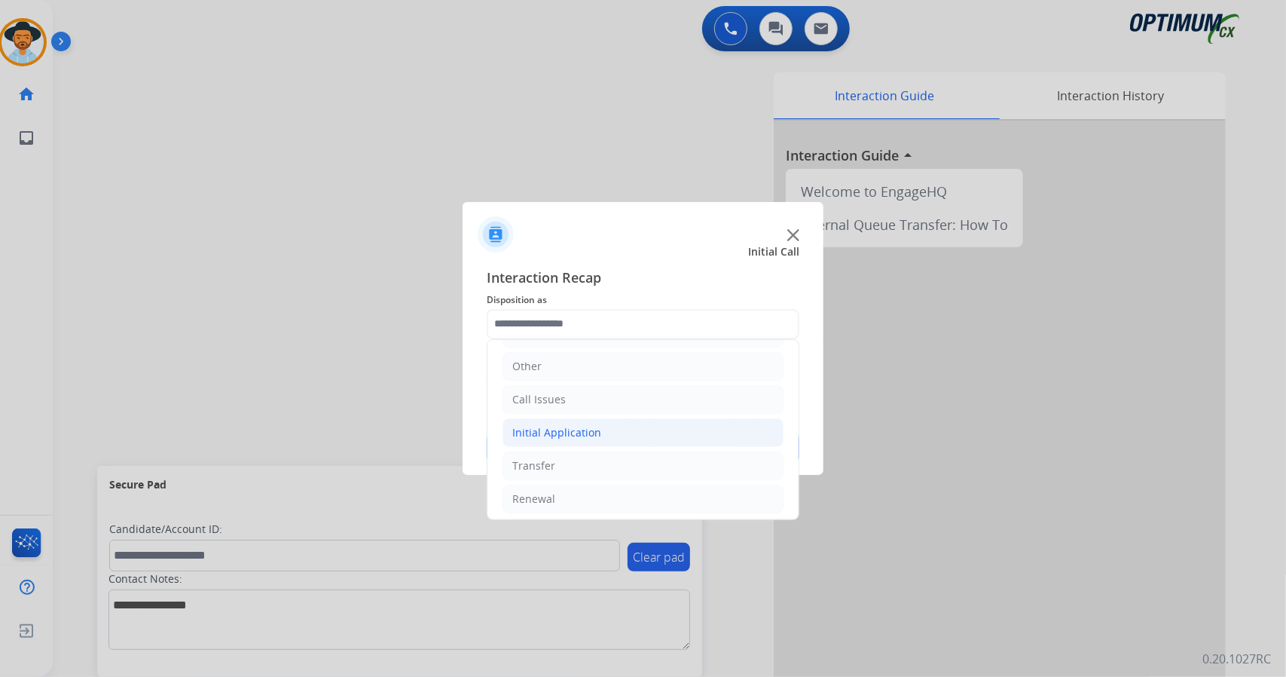
click at [548, 418] on li "Initial Application" at bounding box center [643, 432] width 281 height 29
click at [585, 458] on div "Credential Resend (Initial application)" at bounding box center [637, 465] width 191 height 15
type input "**********"
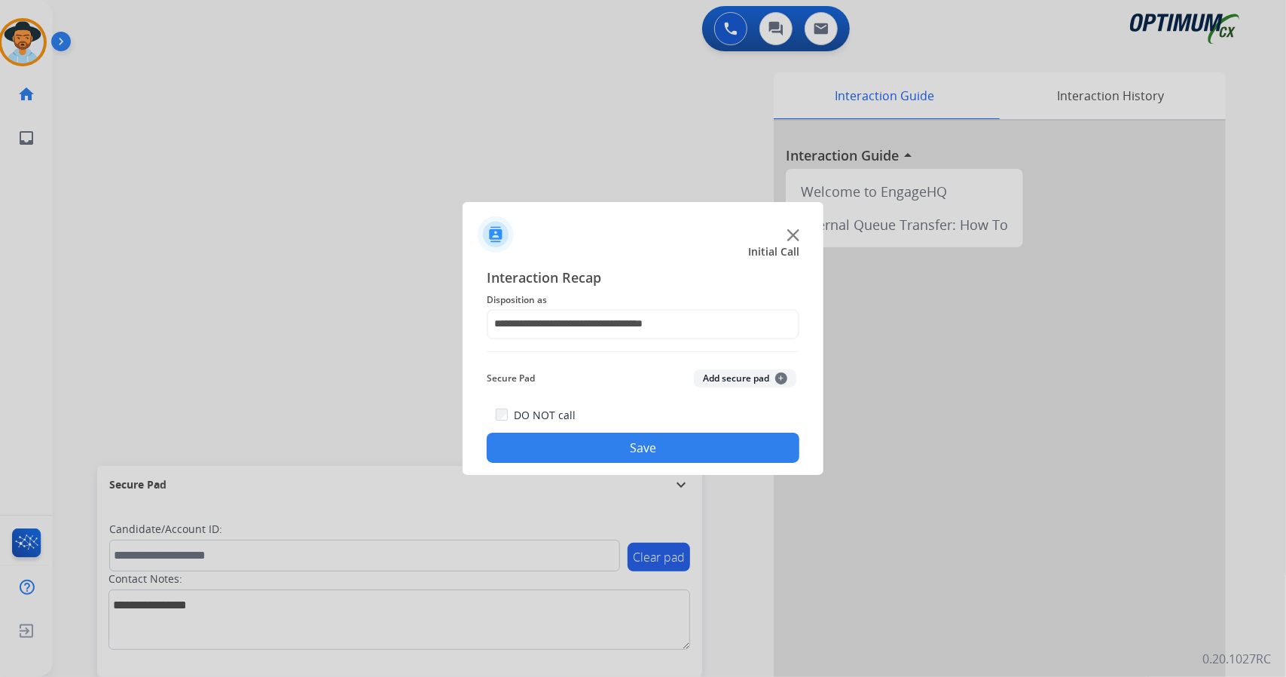
click at [585, 457] on button "Save" at bounding box center [643, 447] width 313 height 30
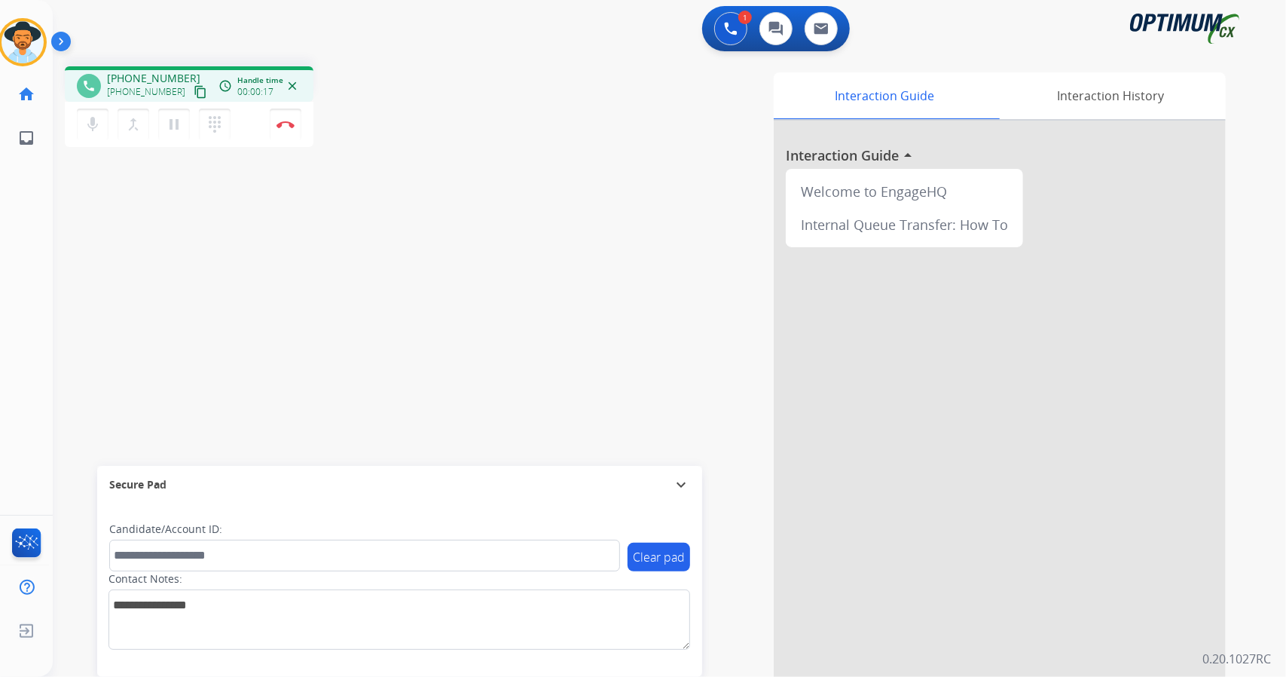
click at [107, 206] on div "phone +17876162806 +17876162806 content_copy access_time Call metrics Queue 00:…" at bounding box center [651, 368] width 1197 height 628
click at [292, 130] on button "Disconnect" at bounding box center [286, 124] width 32 height 32
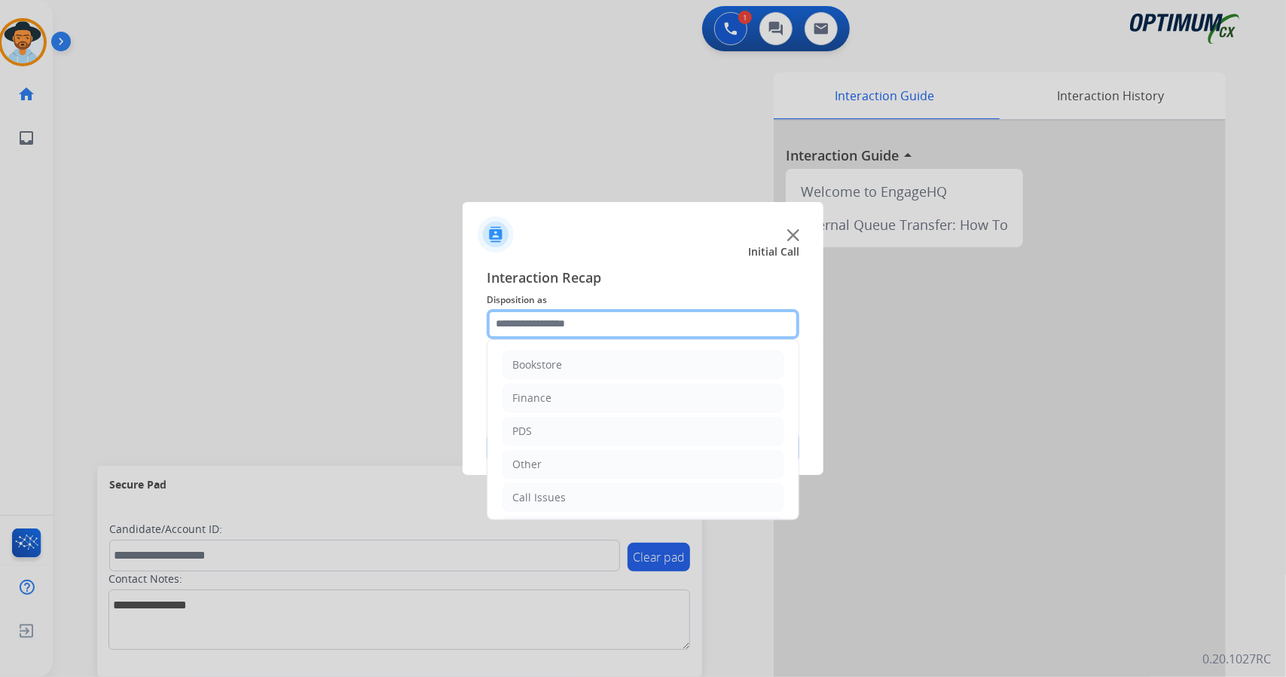
click at [649, 320] on input "text" at bounding box center [643, 324] width 313 height 30
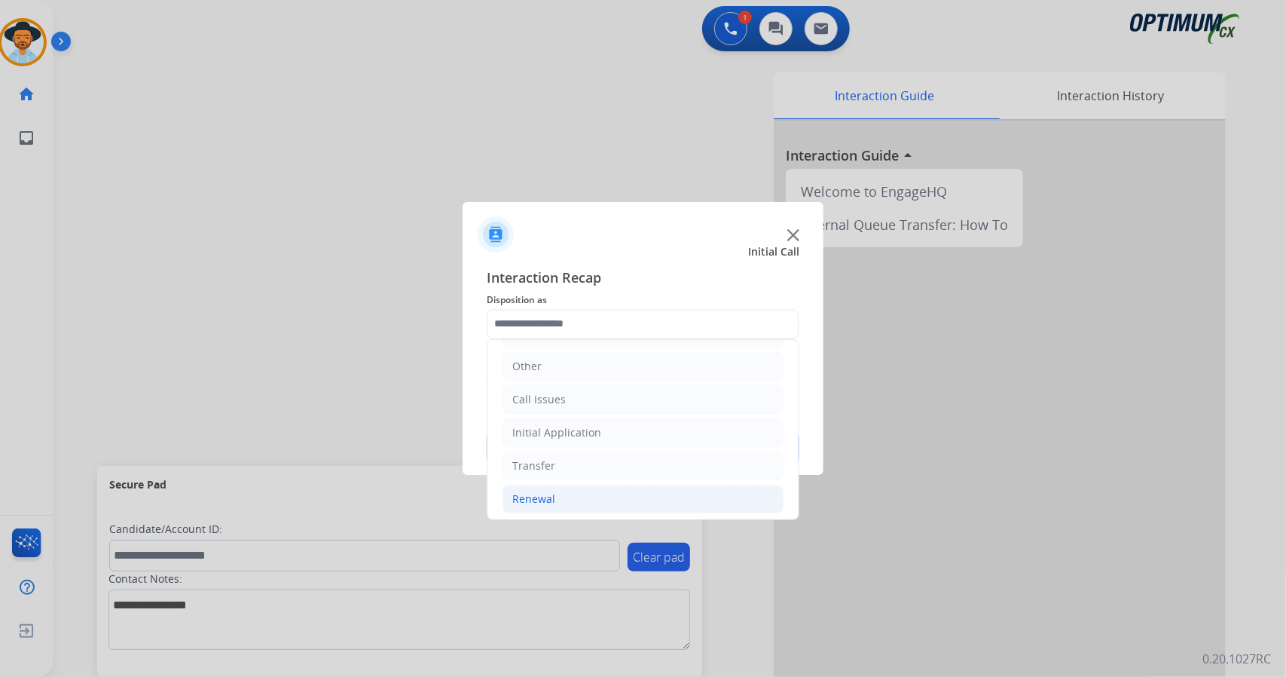
click at [600, 493] on li "Renewal" at bounding box center [643, 498] width 281 height 29
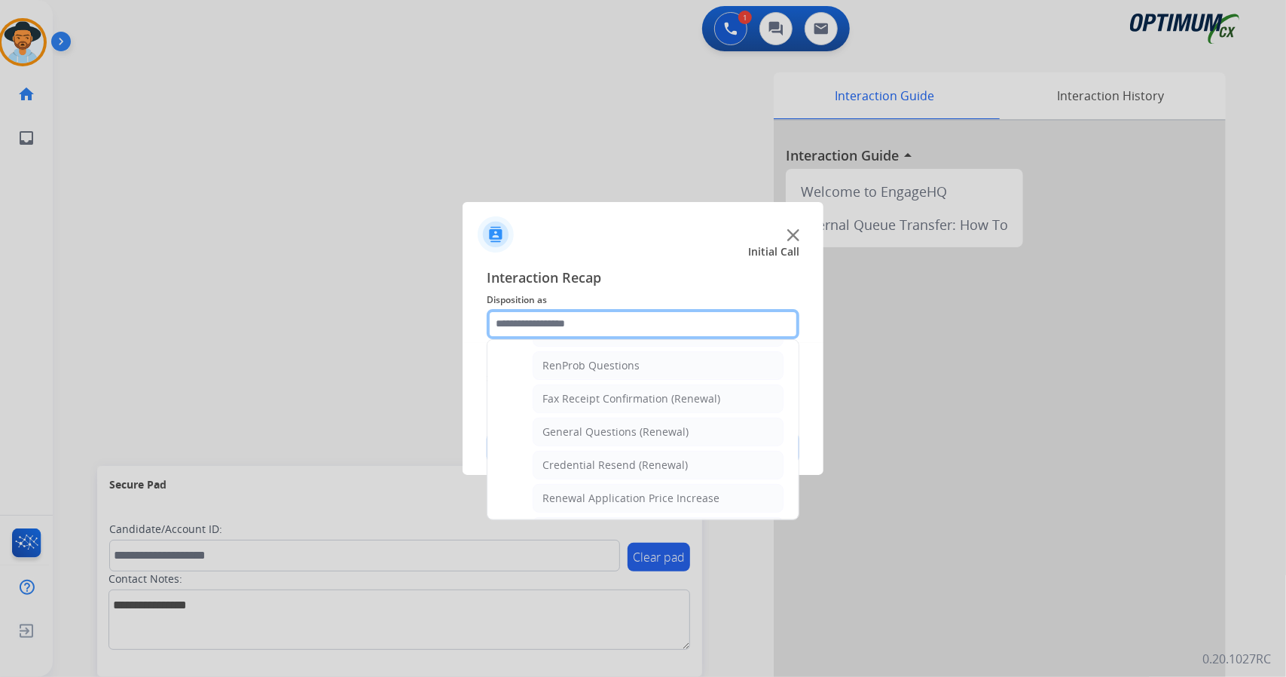
scroll to position [382, 0]
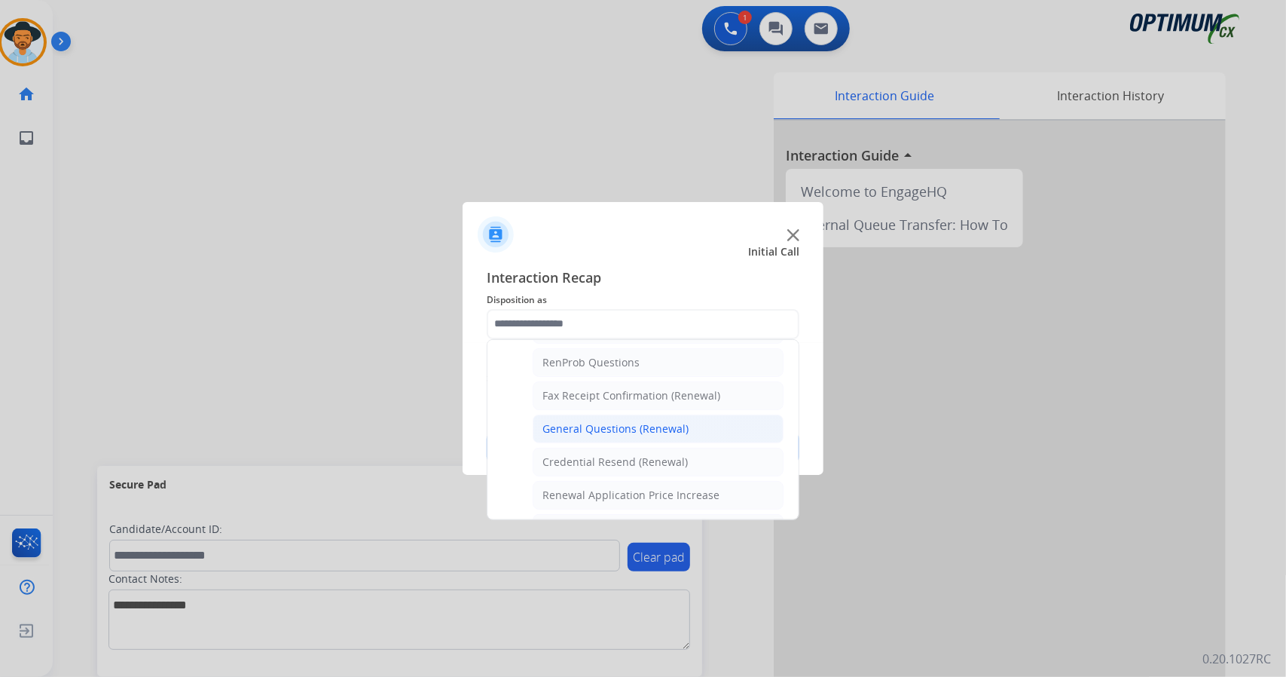
click at [582, 421] on div "General Questions (Renewal)" at bounding box center [615, 428] width 146 height 15
type input "**********"
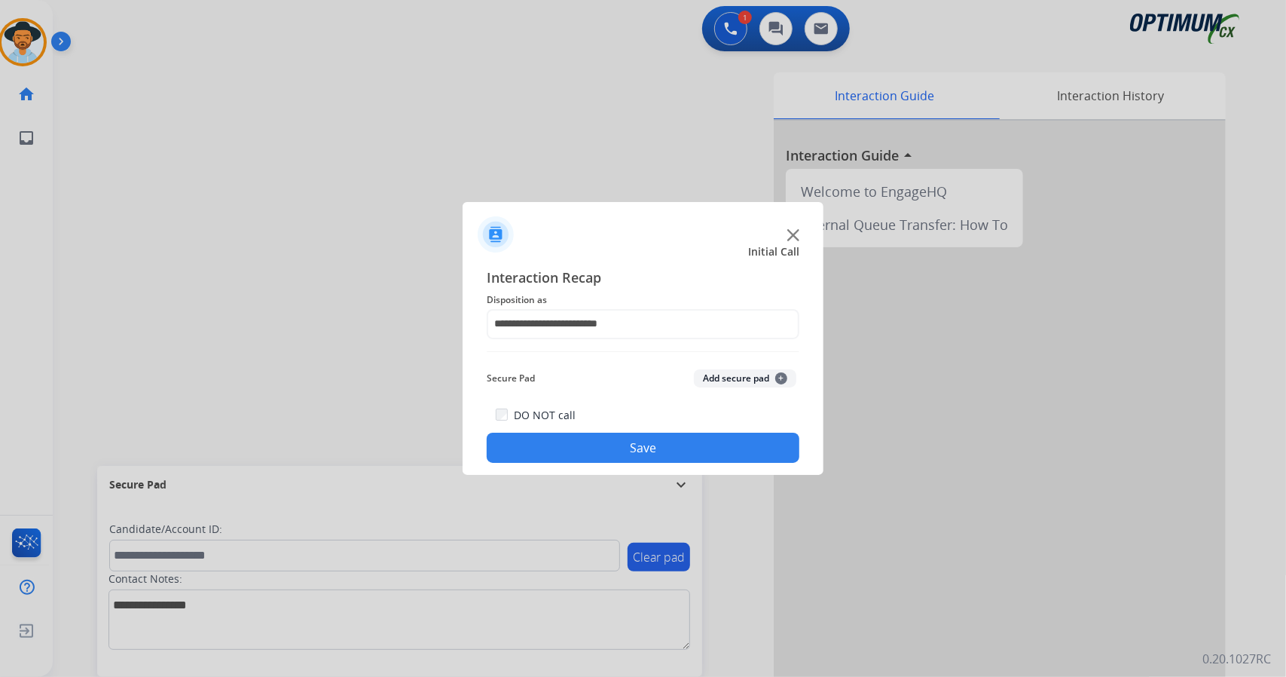
click at [591, 445] on button "Save" at bounding box center [643, 447] width 313 height 30
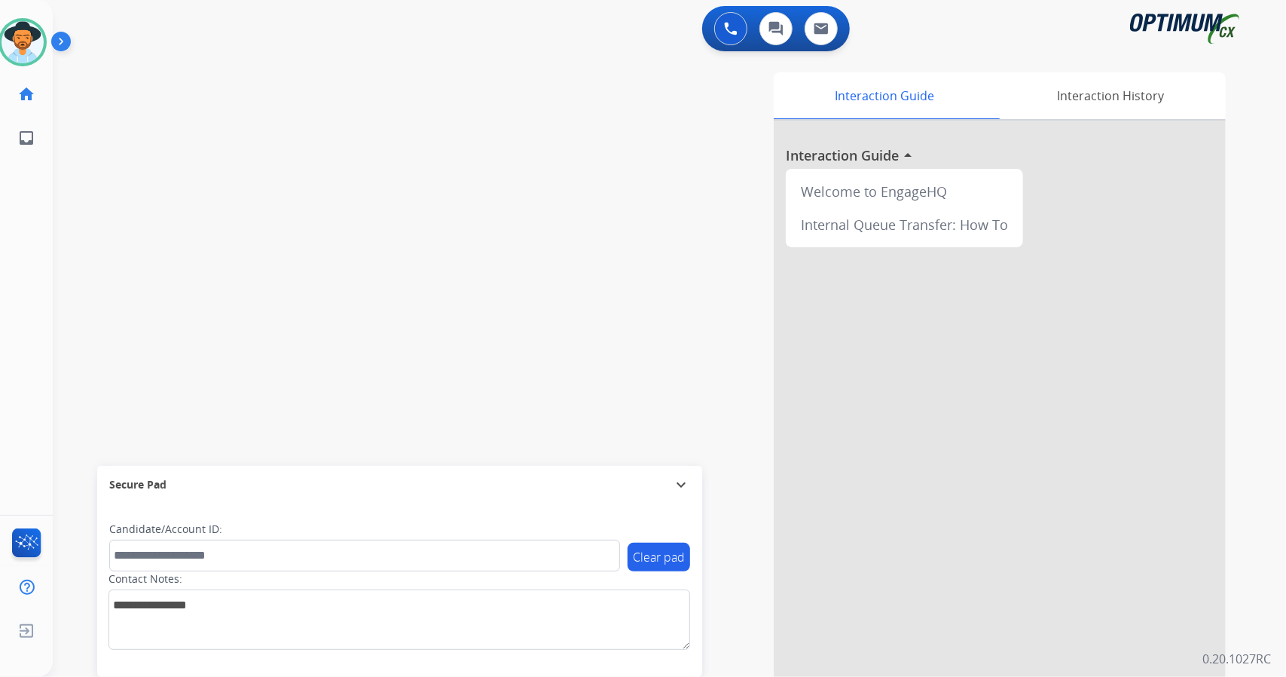
click at [591, 445] on div "Interaction Guide Interaction History Interaction Guide arrow_drop_up Welcome t…" at bounding box center [853, 377] width 746 height 610
click at [1269, 336] on div "0 Voice Interactions 0 Chat Interactions 0 Email Interactions swap_horiz Break …" at bounding box center [669, 338] width 1233 height 677
click at [78, 201] on div "swap_horiz Break voice bridge close_fullscreen Connect 3-Way Call merge_type Se…" at bounding box center [651, 368] width 1197 height 628
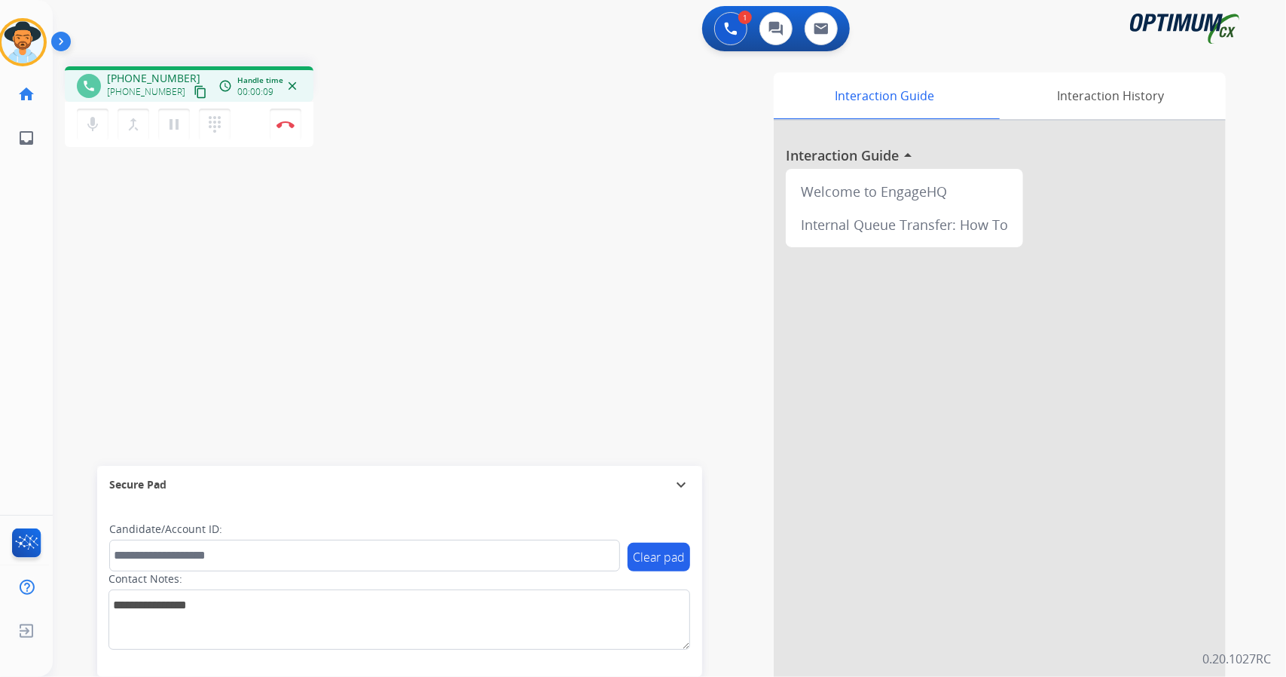
click at [60, 332] on div "phone +15133936567 +15133936567 content_copy access_time Call metrics Queue 00:…" at bounding box center [651, 368] width 1197 height 628
click at [646, 296] on div "Interaction Guide Interaction History Interaction Guide arrow_drop_up Welcome t…" at bounding box center [853, 377] width 746 height 610
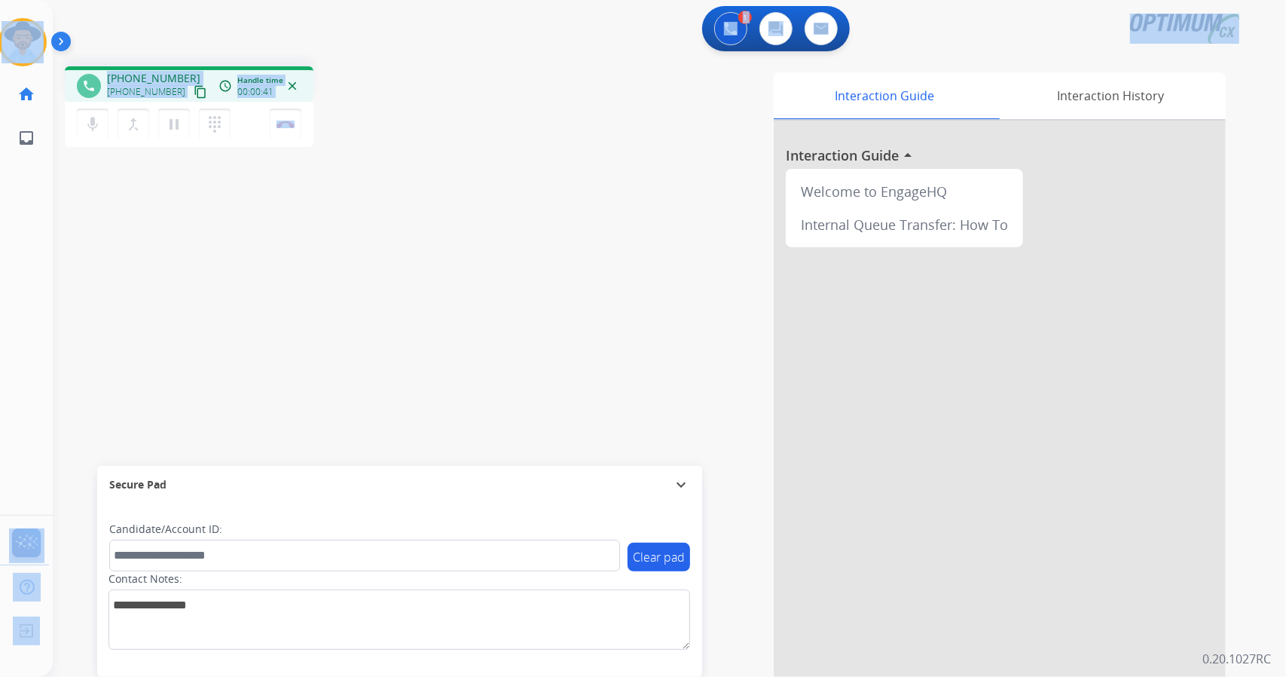
drag, startPoint x: 342, startPoint y: 123, endPoint x: 39, endPoint y: -17, distance: 333.4
click at [39, 0] on html "Outbound call Quit Outbound call Quit Schedule interaction + Add to my list Cus…" at bounding box center [643, 338] width 1286 height 677
click at [163, 20] on div "1 Voice Interactions 0 Chat Interactions 0 Email Interactions" at bounding box center [660, 30] width 1179 height 48
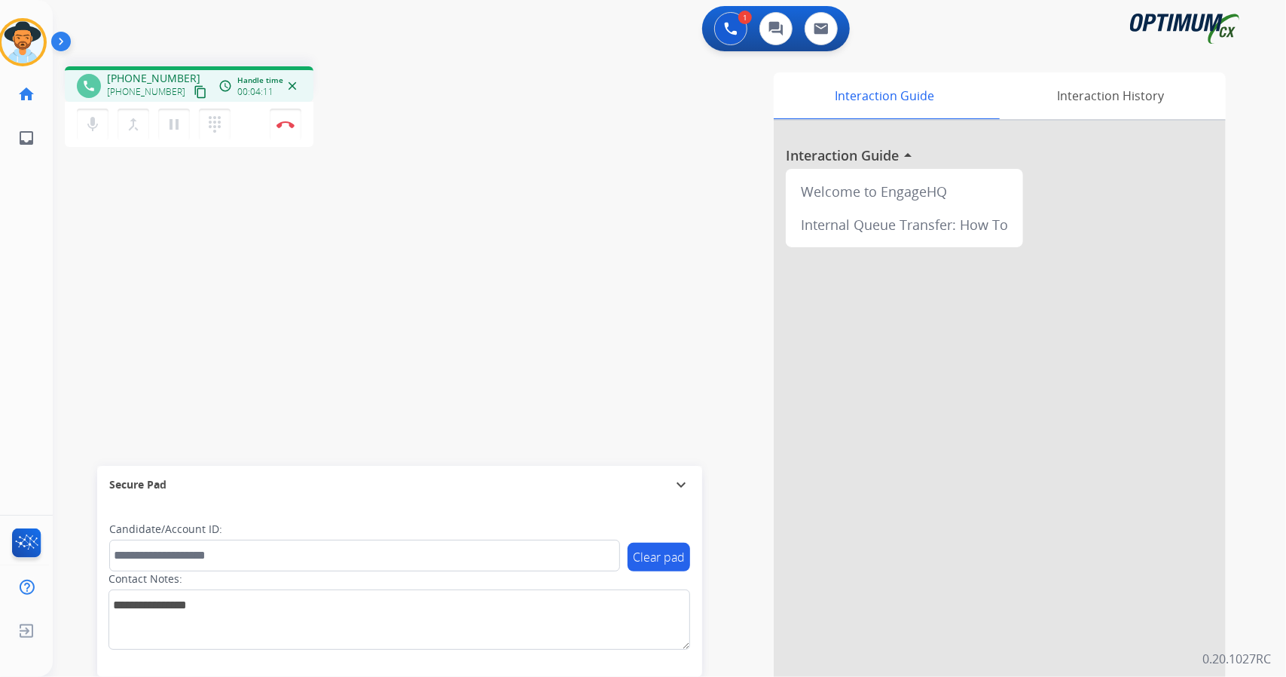
click at [408, 261] on div "phone +15133936567 +15133936567 content_copy access_time Call metrics Queue 00:…" at bounding box center [651, 368] width 1197 height 628
click at [285, 129] on button "Disconnect" at bounding box center [286, 124] width 32 height 32
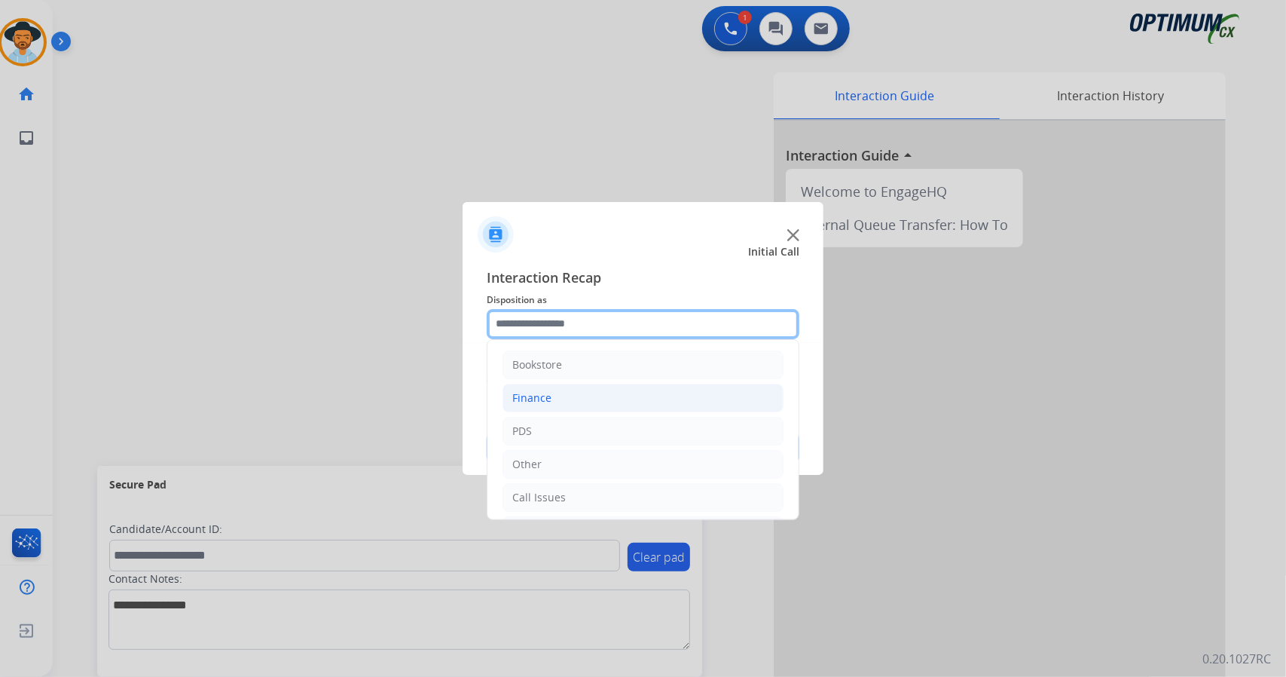
drag, startPoint x: 607, startPoint y: 310, endPoint x: 606, endPoint y: 393, distance: 82.9
click at [606, 339] on div "Bookstore Finance PDS Other Call Issues Initial Application Transfer Renewal" at bounding box center [643, 324] width 313 height 30
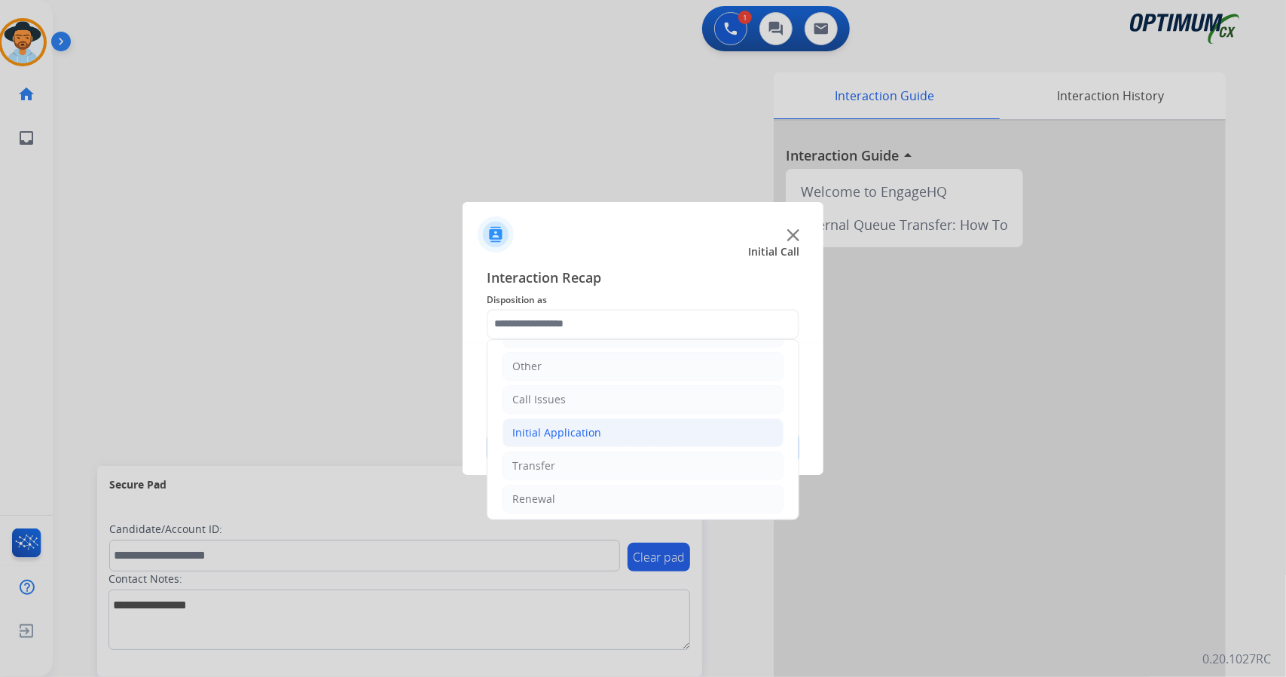
click at [597, 430] on li "Initial Application" at bounding box center [643, 432] width 281 height 29
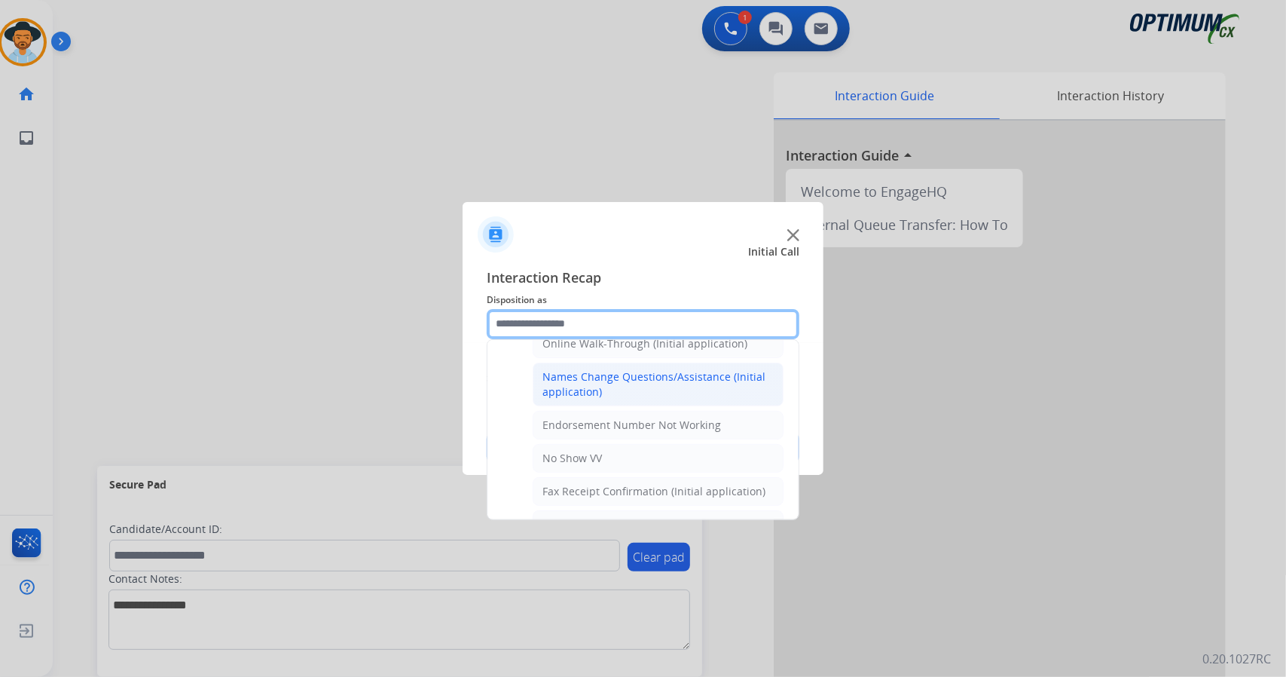
scroll to position [353, 0]
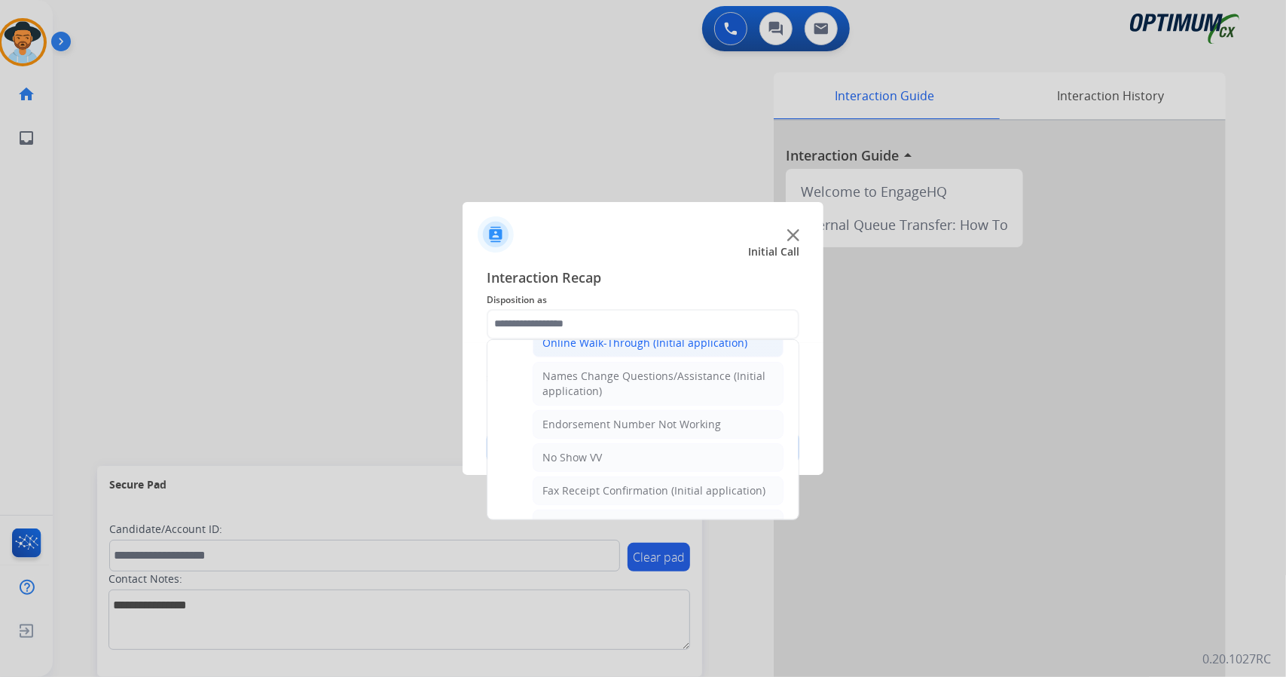
click at [613, 345] on li "Online Walk-Through (Initial application)" at bounding box center [658, 342] width 251 height 29
type input "**********"
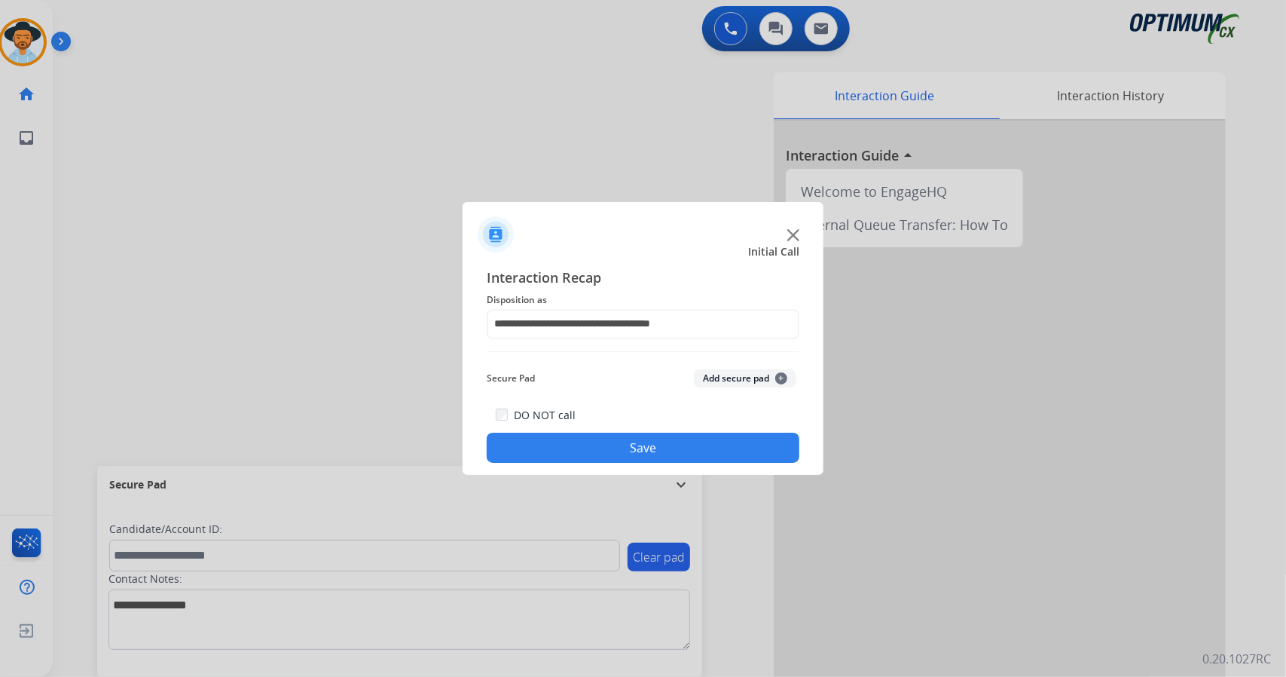
click at [654, 458] on button "Save" at bounding box center [643, 447] width 313 height 30
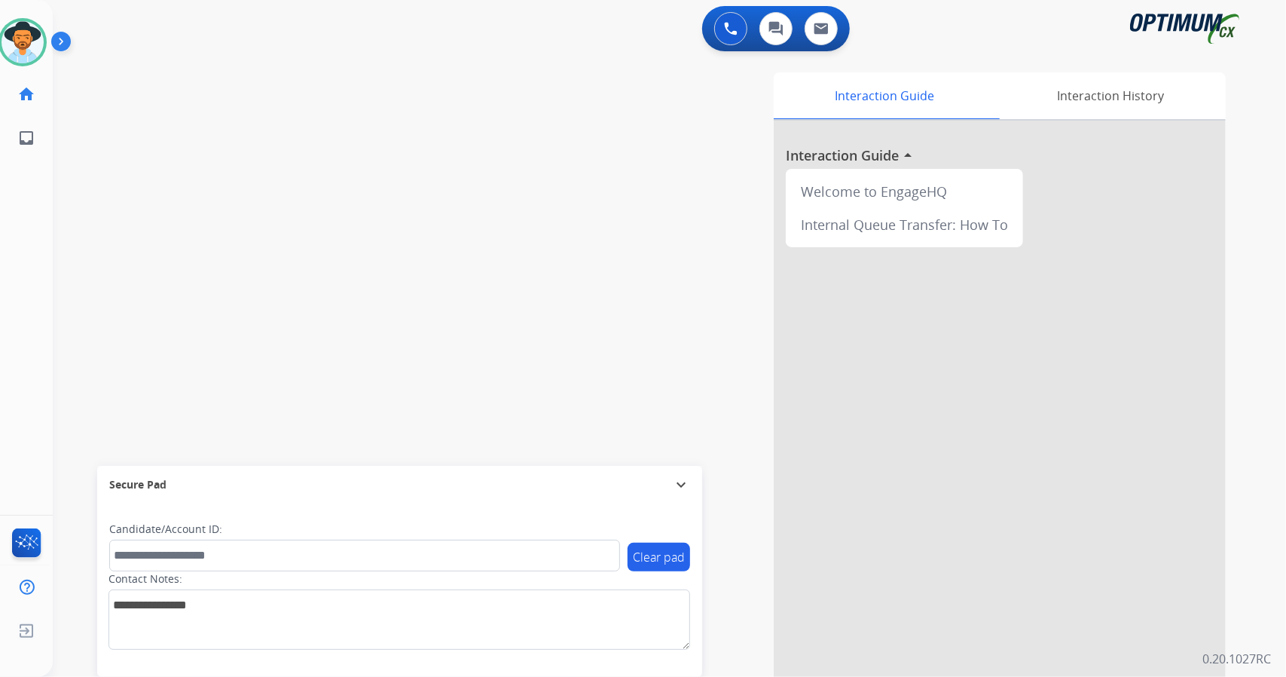
click at [654, 458] on div "Interaction Guide Interaction History Interaction Guide arrow_drop_up Welcome t…" at bounding box center [853, 377] width 746 height 610
click at [0, 28] on div "Agent: Paulina Routing Profile: OCX Training" at bounding box center [22, 42] width 48 height 48
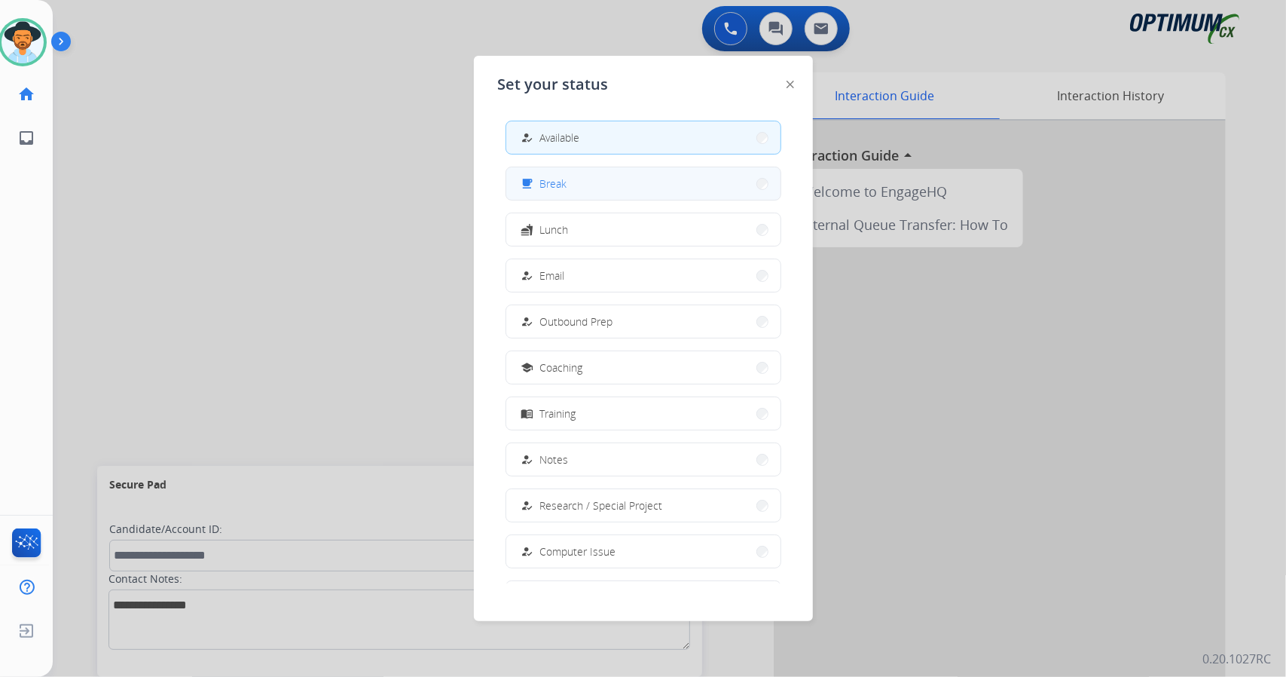
click at [624, 178] on button "free_breakfast Break" at bounding box center [643, 183] width 274 height 32
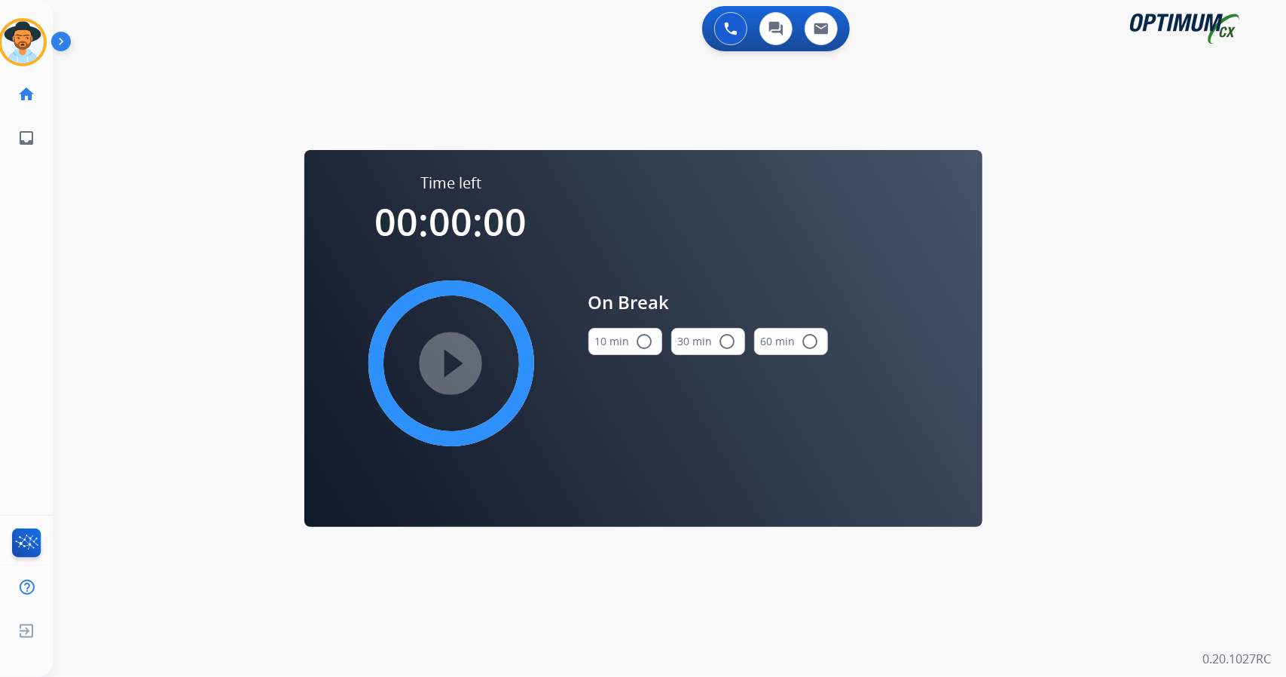
click at [1174, 382] on div "0 Voice Interactions 0 Chat Interactions 0 Email Interactions swap_horiz Break …" at bounding box center [669, 338] width 1233 height 677
click at [636, 350] on mat-icon "radio_button_unchecked" at bounding box center [645, 341] width 18 height 18
click at [448, 372] on mat-icon "play_circle_filled" at bounding box center [451, 363] width 18 height 18
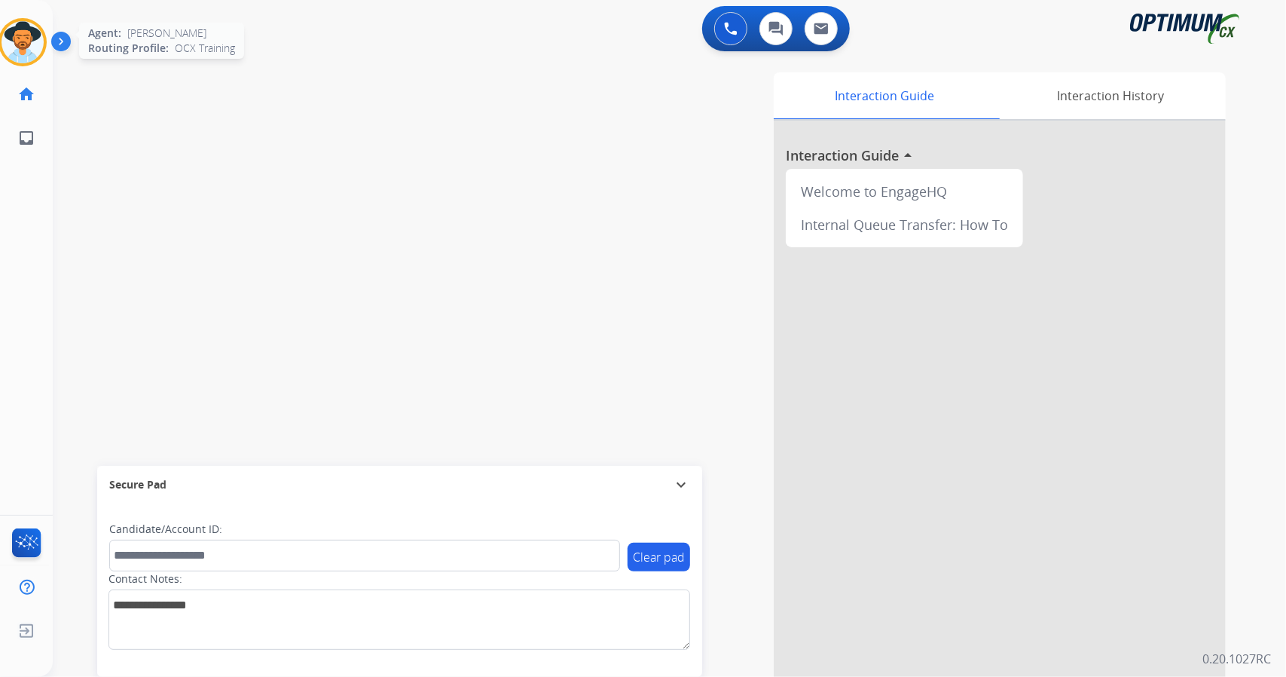
click at [6, 52] on img at bounding box center [23, 42] width 42 height 42
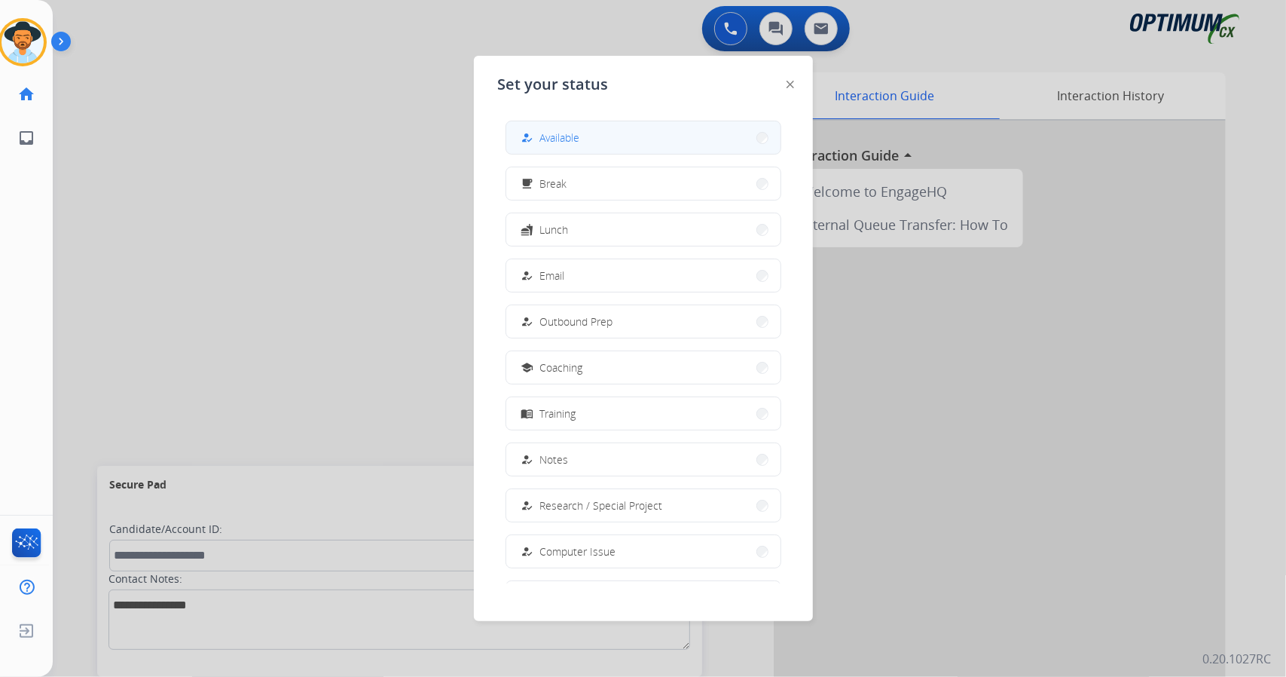
click at [611, 126] on button "how_to_reg Available" at bounding box center [643, 137] width 274 height 32
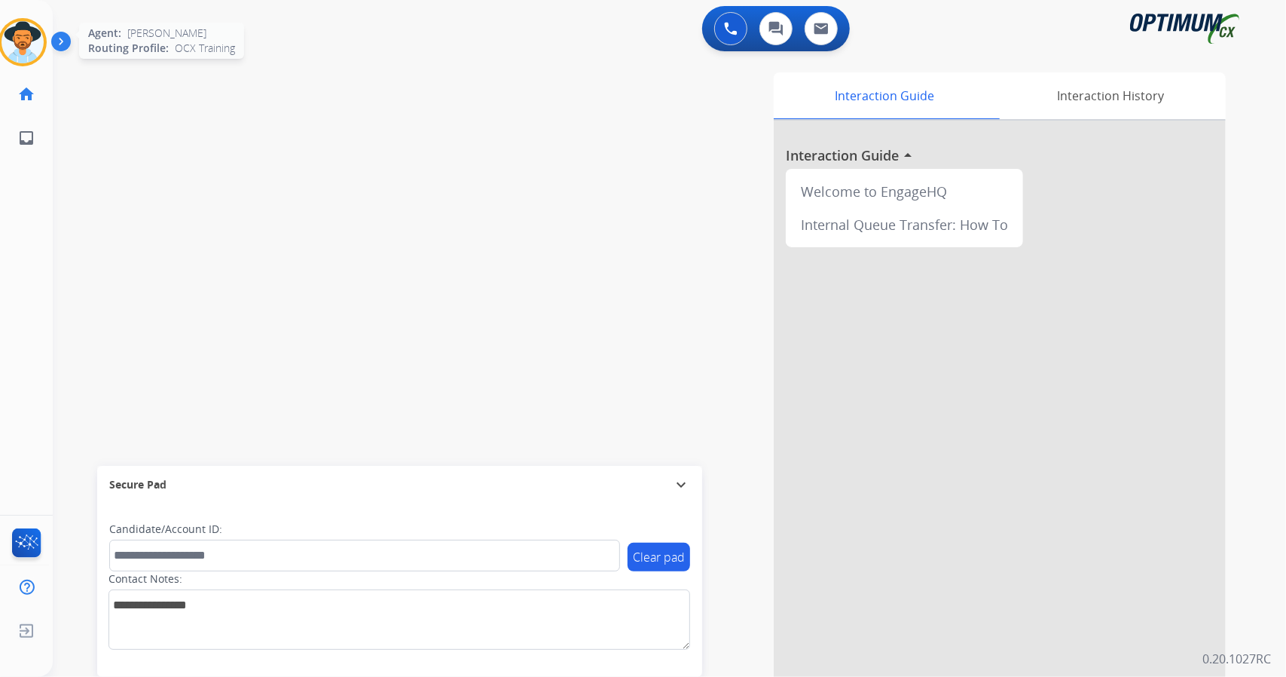
click at [35, 40] on img at bounding box center [23, 42] width 42 height 42
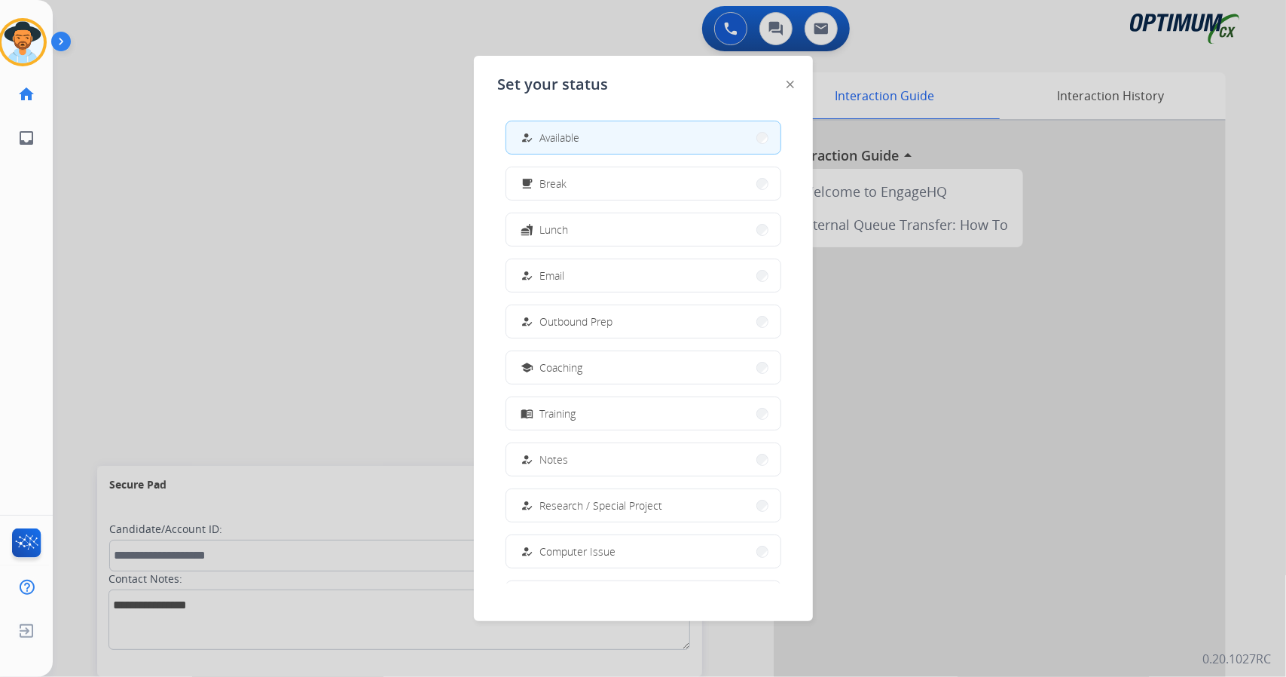
click at [298, 132] on div at bounding box center [643, 338] width 1286 height 677
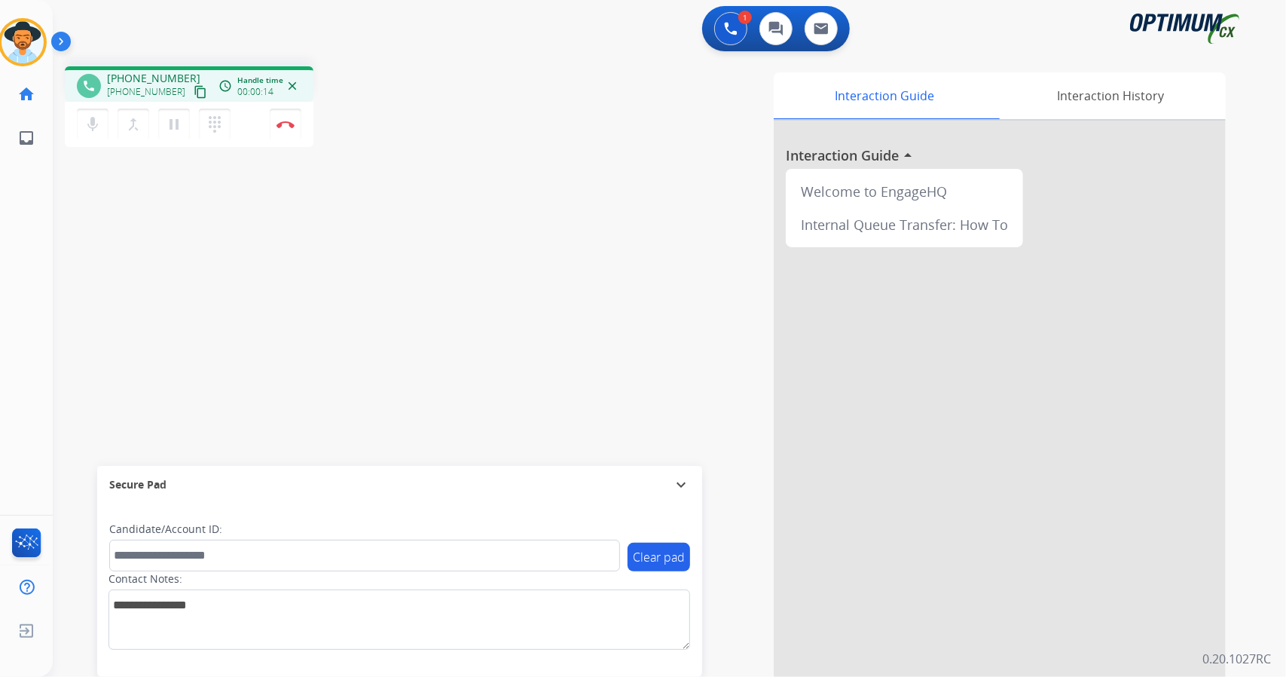
click at [111, 197] on div "phone +18608537304 +18608537304 content_copy access_time Call metrics Queue 00:…" at bounding box center [651, 368] width 1197 height 628
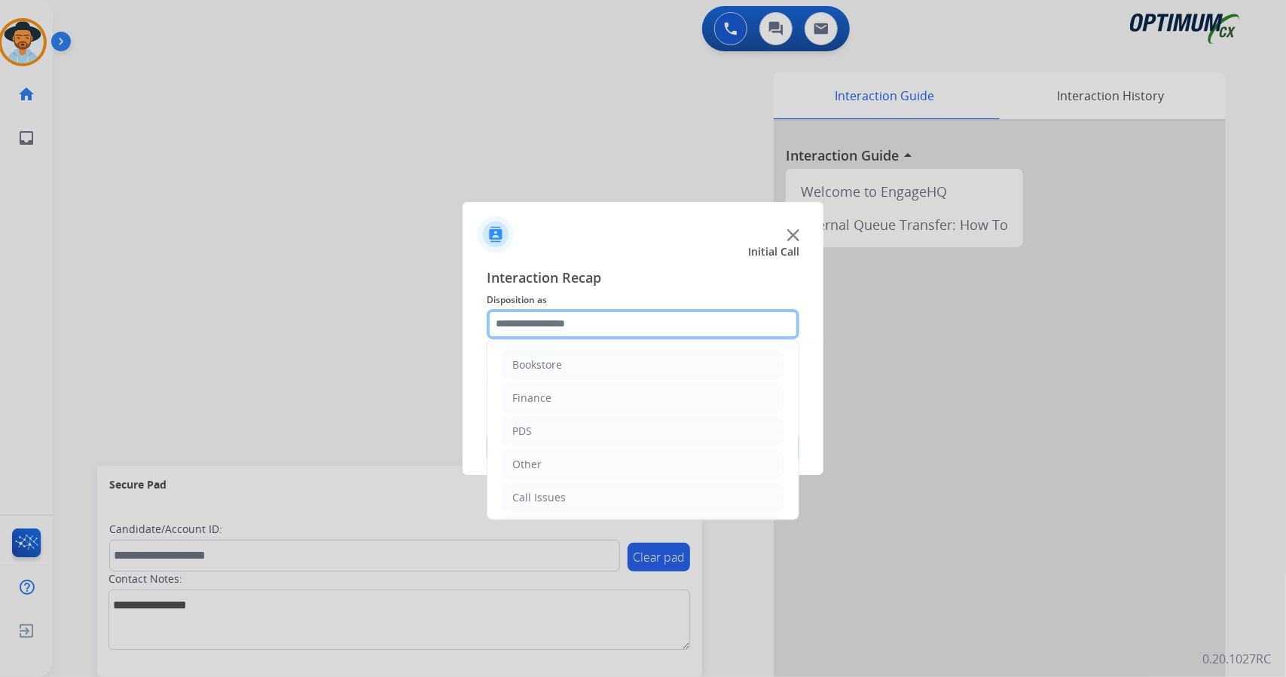
click at [604, 316] on input "text" at bounding box center [643, 324] width 313 height 30
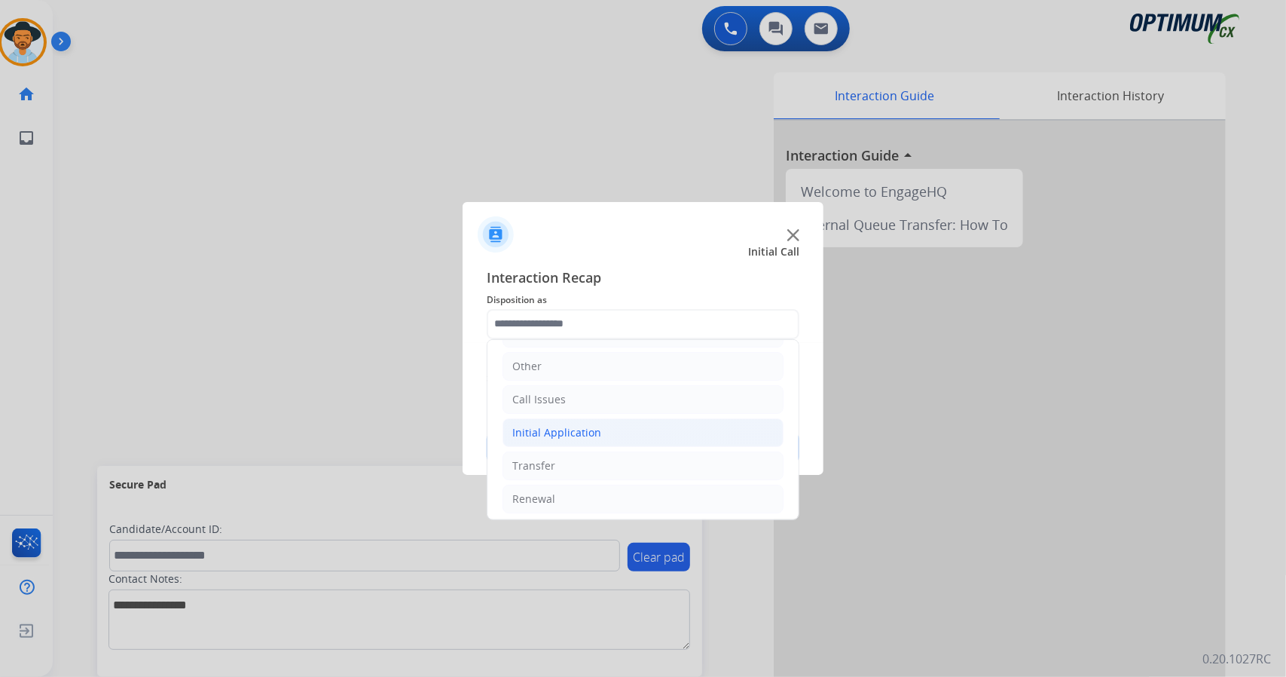
click at [610, 436] on li "Initial Application" at bounding box center [643, 432] width 281 height 29
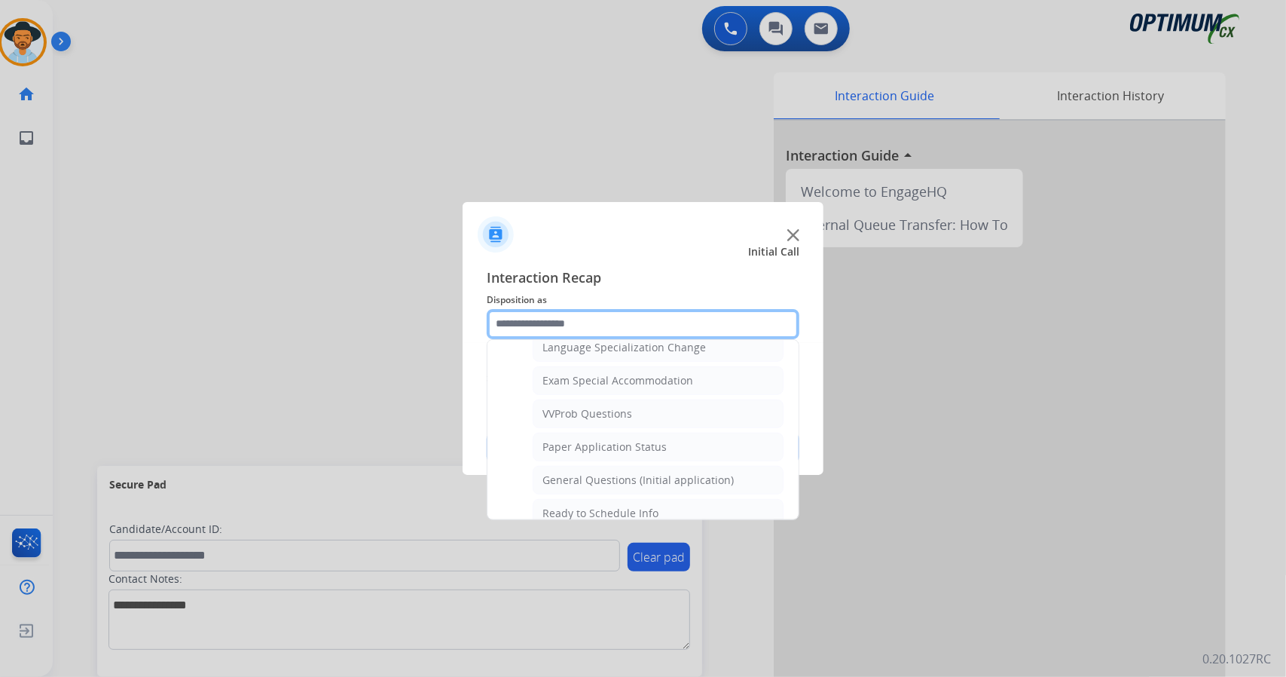
scroll to position [762, 0]
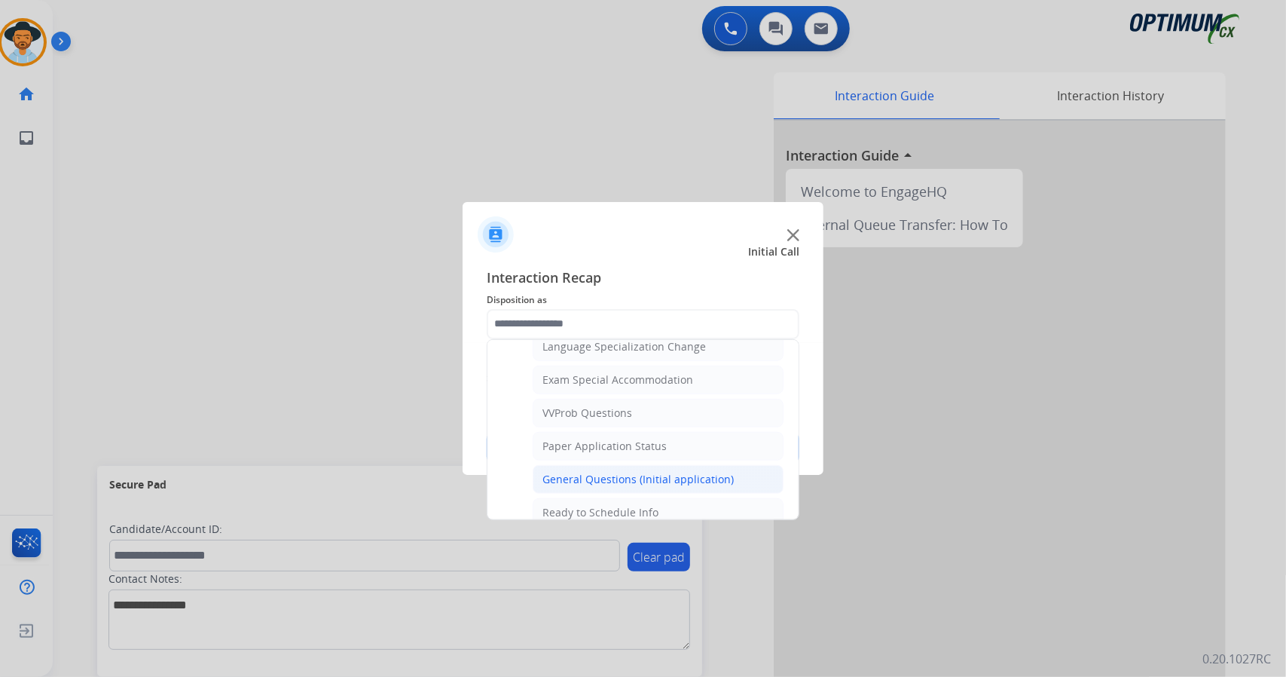
click at [616, 465] on li "General Questions (Initial application)" at bounding box center [658, 479] width 251 height 29
type input "**********"
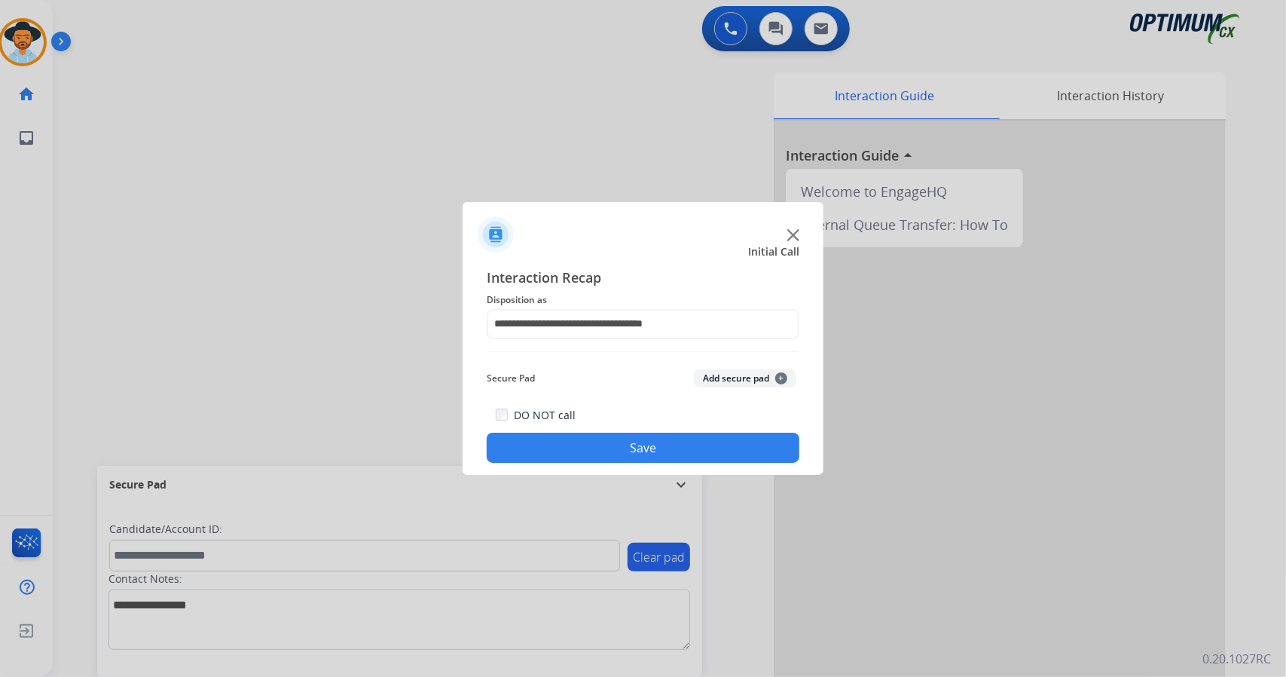
click at [616, 455] on button "Save" at bounding box center [643, 447] width 313 height 30
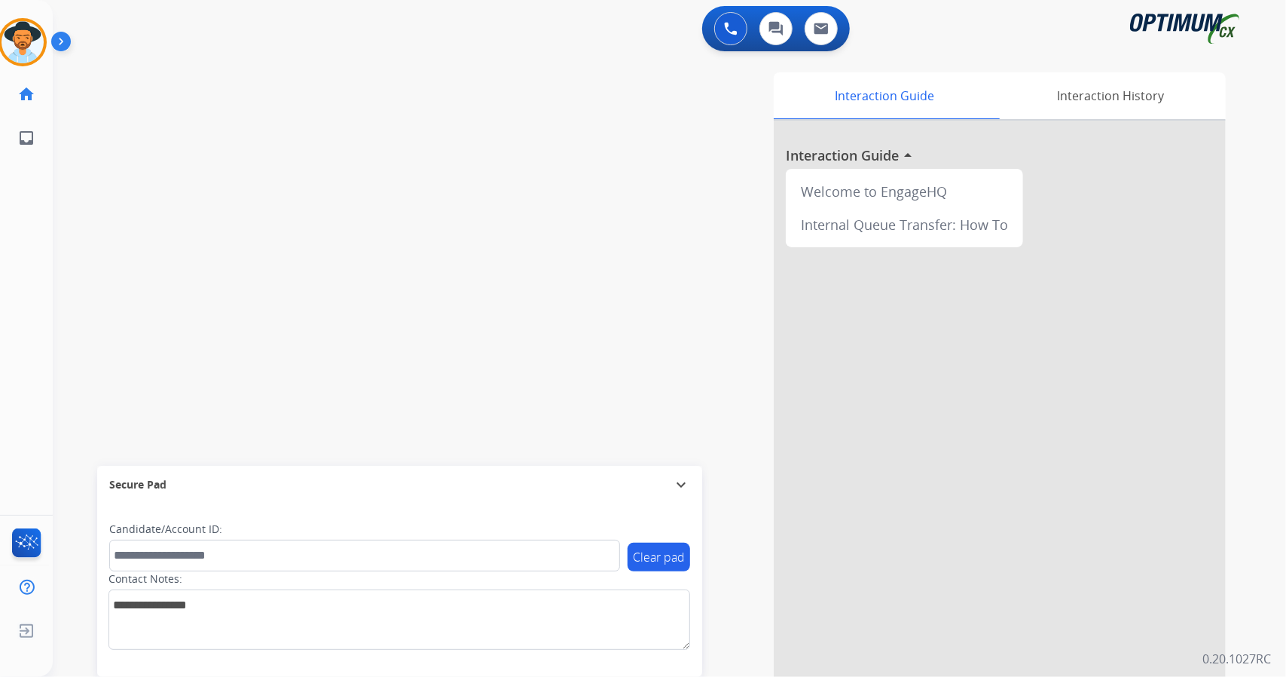
click at [616, 455] on div "Interaction Guide Interaction History Interaction Guide arrow_drop_up Welcome t…" at bounding box center [853, 377] width 746 height 610
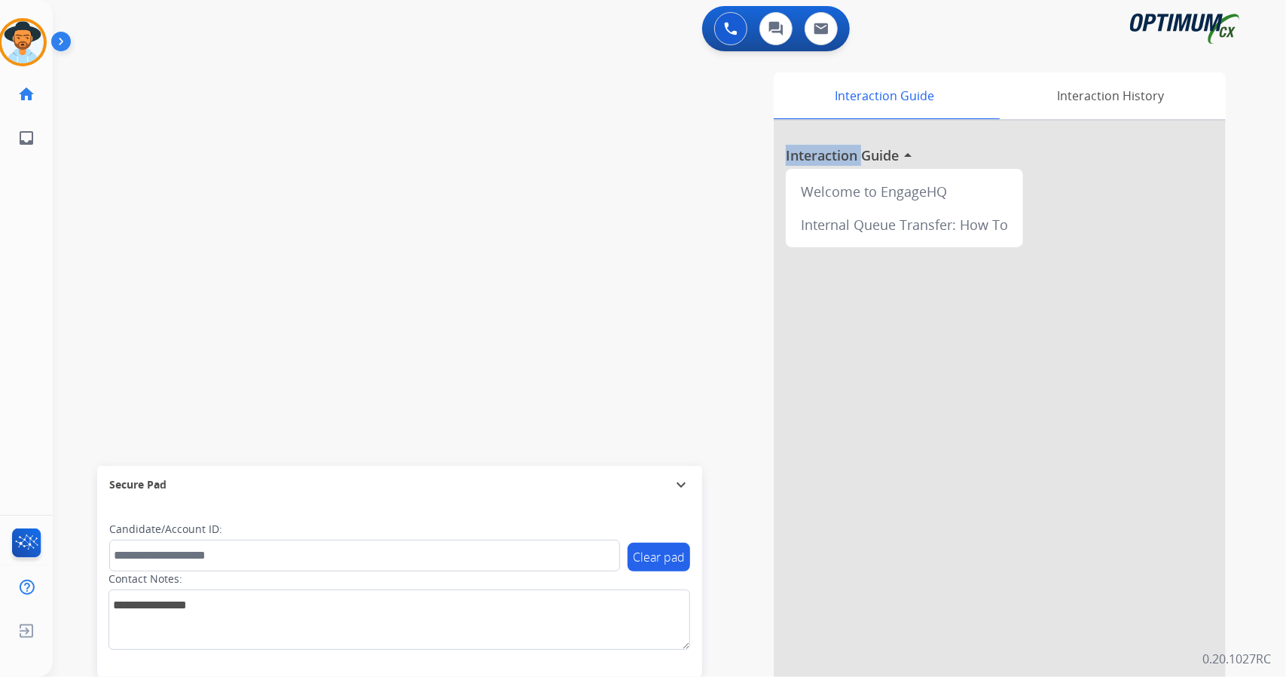
click at [616, 455] on div "Interaction Guide Interaction History Interaction Guide arrow_drop_up Welcome t…" at bounding box center [853, 377] width 746 height 610
click at [591, 454] on div "Interaction Guide Interaction History Interaction Guide arrow_drop_up Welcome t…" at bounding box center [853, 377] width 746 height 610
click at [591, 473] on div "Secure Pad expand_more" at bounding box center [399, 485] width 605 height 38
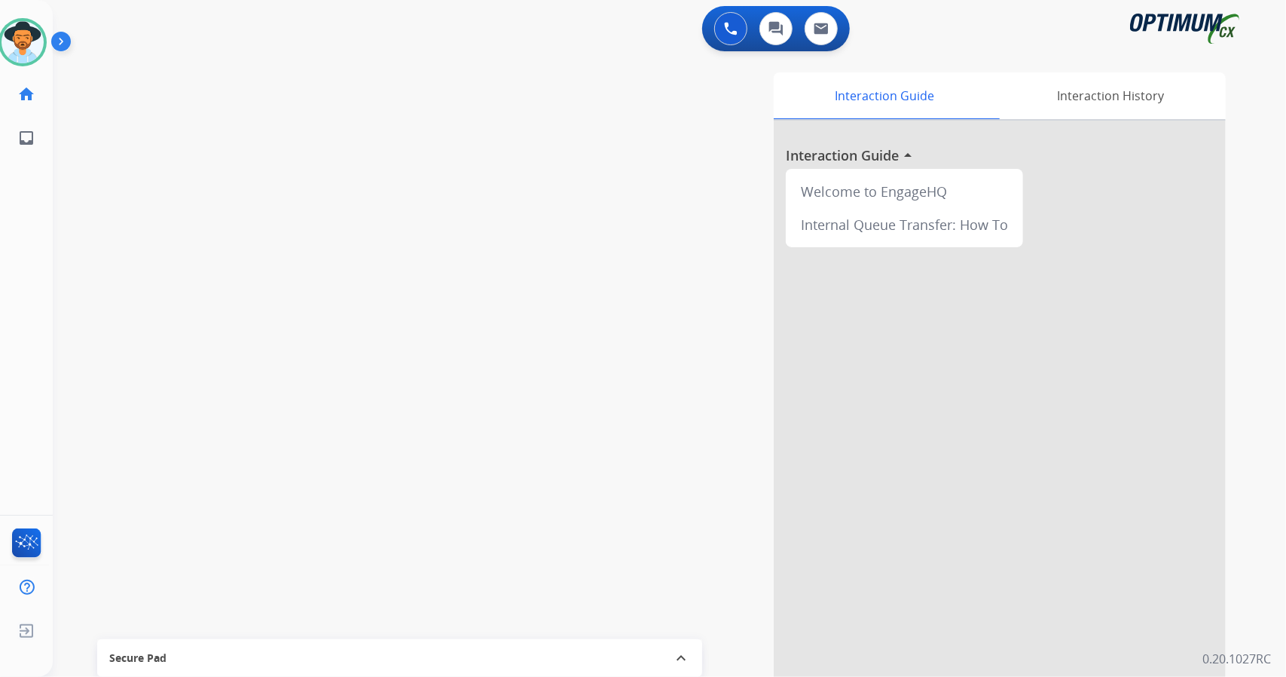
drag, startPoint x: 591, startPoint y: 473, endPoint x: 612, endPoint y: 447, distance: 33.8
click at [612, 447] on div "Interaction Guide Interaction History Interaction Guide arrow_drop_up Welcome t…" at bounding box center [853, 377] width 746 height 610
click at [570, 475] on div "Interaction Guide Interaction History Interaction Guide arrow_drop_up Welcome t…" at bounding box center [853, 377] width 746 height 610
click at [577, 475] on div "Interaction Guide Interaction History Interaction Guide arrow_drop_up Welcome t…" at bounding box center [853, 377] width 746 height 610
drag, startPoint x: 582, startPoint y: 475, endPoint x: 567, endPoint y: 481, distance: 15.8
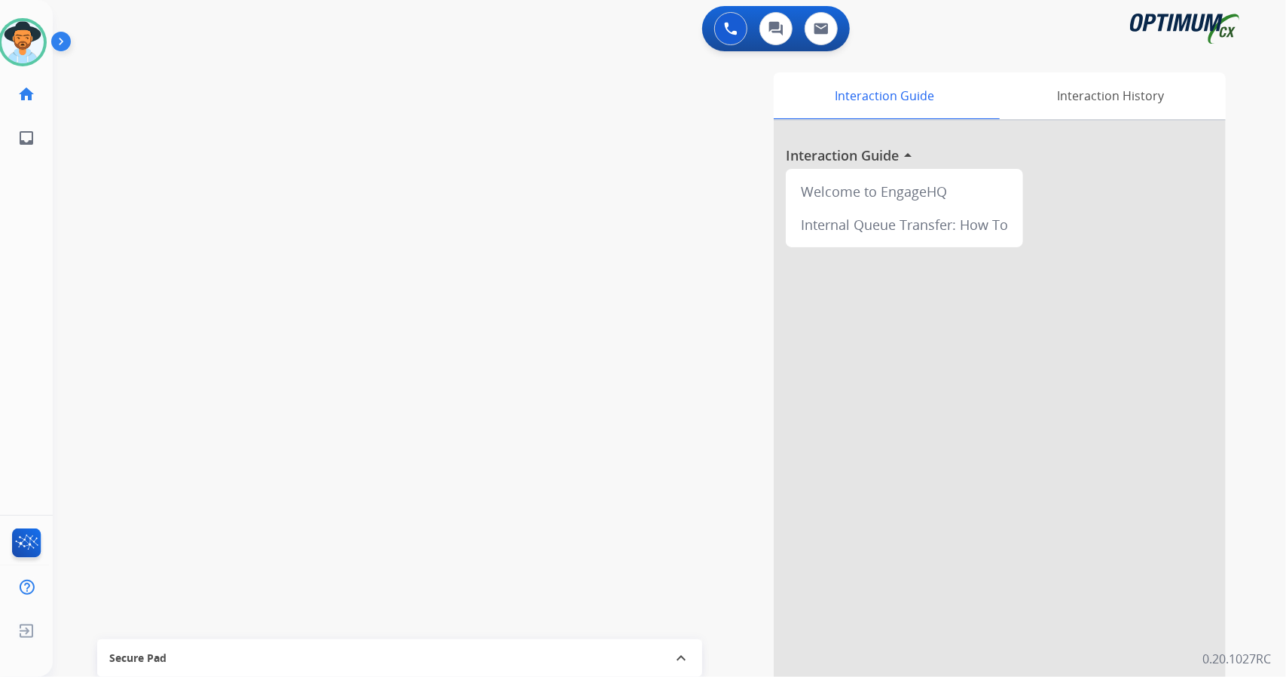
click at [567, 481] on div "Interaction Guide Interaction History Interaction Guide arrow_drop_up Welcome t…" at bounding box center [853, 377] width 746 height 610
drag, startPoint x: 574, startPoint y: 481, endPoint x: 562, endPoint y: 495, distance: 18.1
click at [562, 495] on div "Interaction Guide Interaction History Interaction Guide arrow_drop_up Welcome t…" at bounding box center [853, 377] width 746 height 610
drag, startPoint x: 561, startPoint y: 495, endPoint x: 548, endPoint y: 501, distance: 13.5
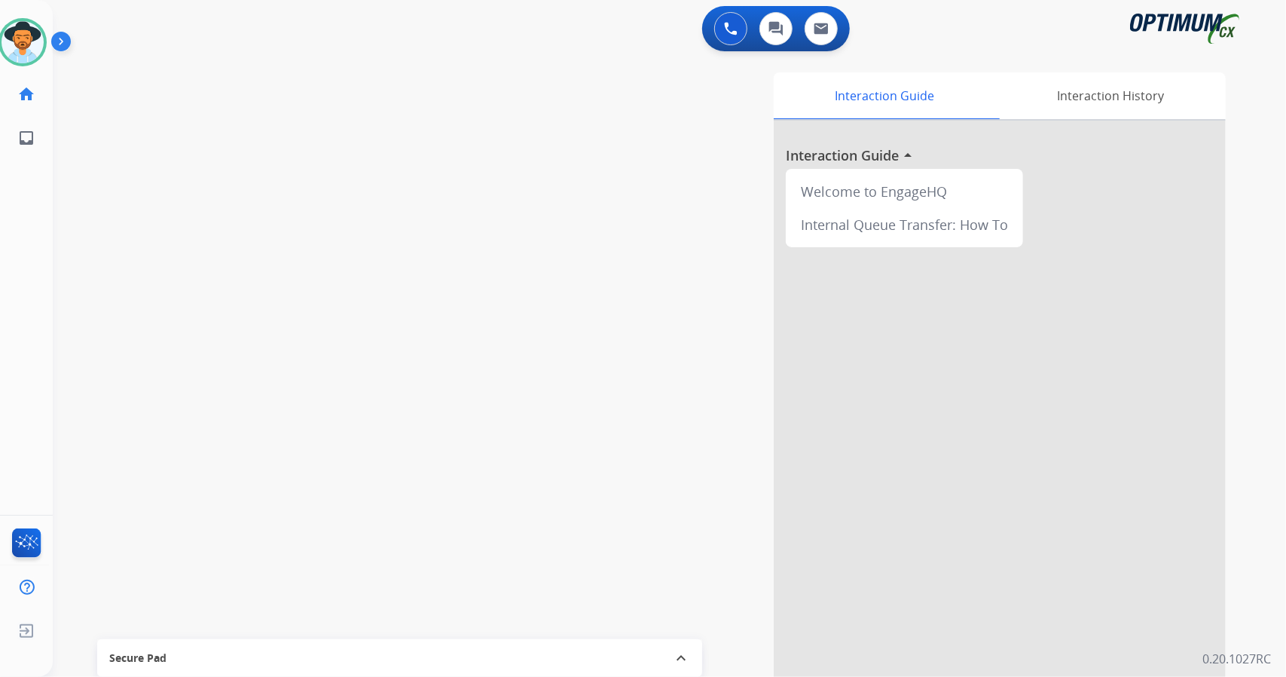
click at [548, 501] on div "Interaction Guide Interaction History Interaction Guide arrow_drop_up Welcome t…" at bounding box center [853, 377] width 746 height 610
drag, startPoint x: 548, startPoint y: 501, endPoint x: 530, endPoint y: 519, distance: 26.1
click at [530, 519] on div "Interaction Guide Interaction History Interaction Guide arrow_drop_up Welcome t…" at bounding box center [853, 377] width 746 height 610
drag, startPoint x: 530, startPoint y: 519, endPoint x: 526, endPoint y: 527, distance: 8.4
click at [526, 527] on div "Interaction Guide Interaction History Interaction Guide arrow_drop_up Welcome t…" at bounding box center [853, 377] width 746 height 610
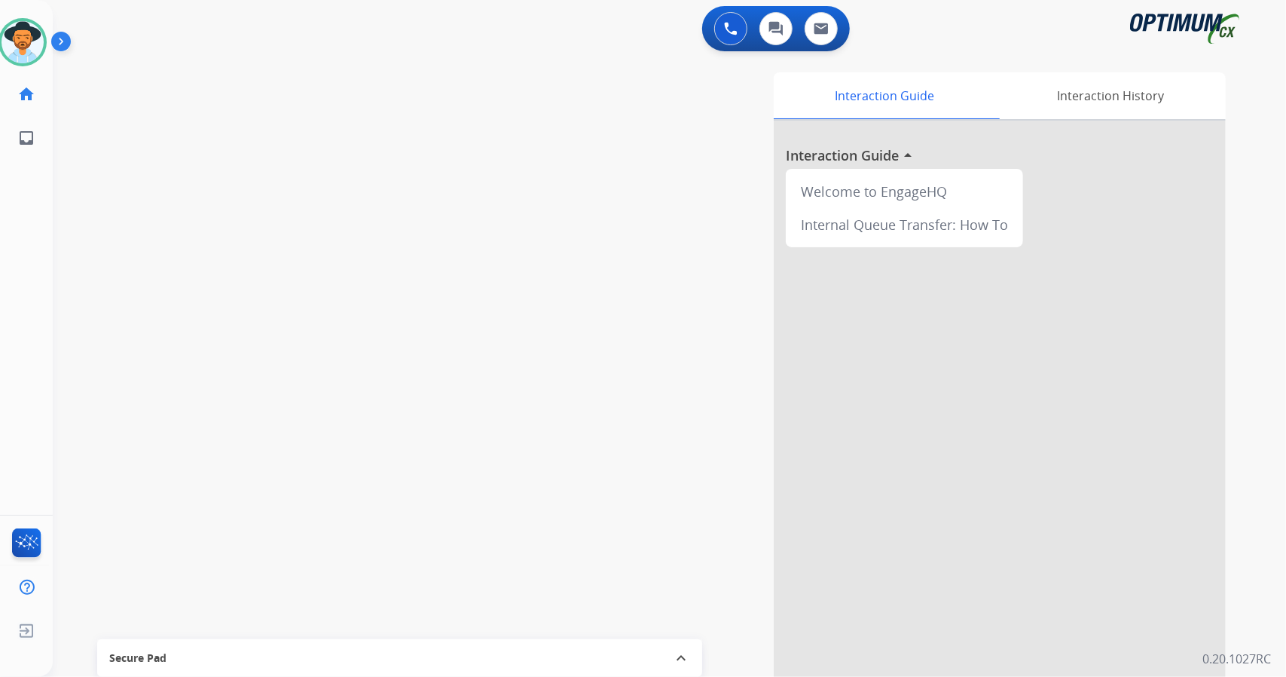
drag, startPoint x: 526, startPoint y: 527, endPoint x: 555, endPoint y: 506, distance: 35.7
click at [555, 506] on div "Interaction Guide Interaction History Interaction Guide arrow_drop_up Welcome t…" at bounding box center [853, 377] width 746 height 610
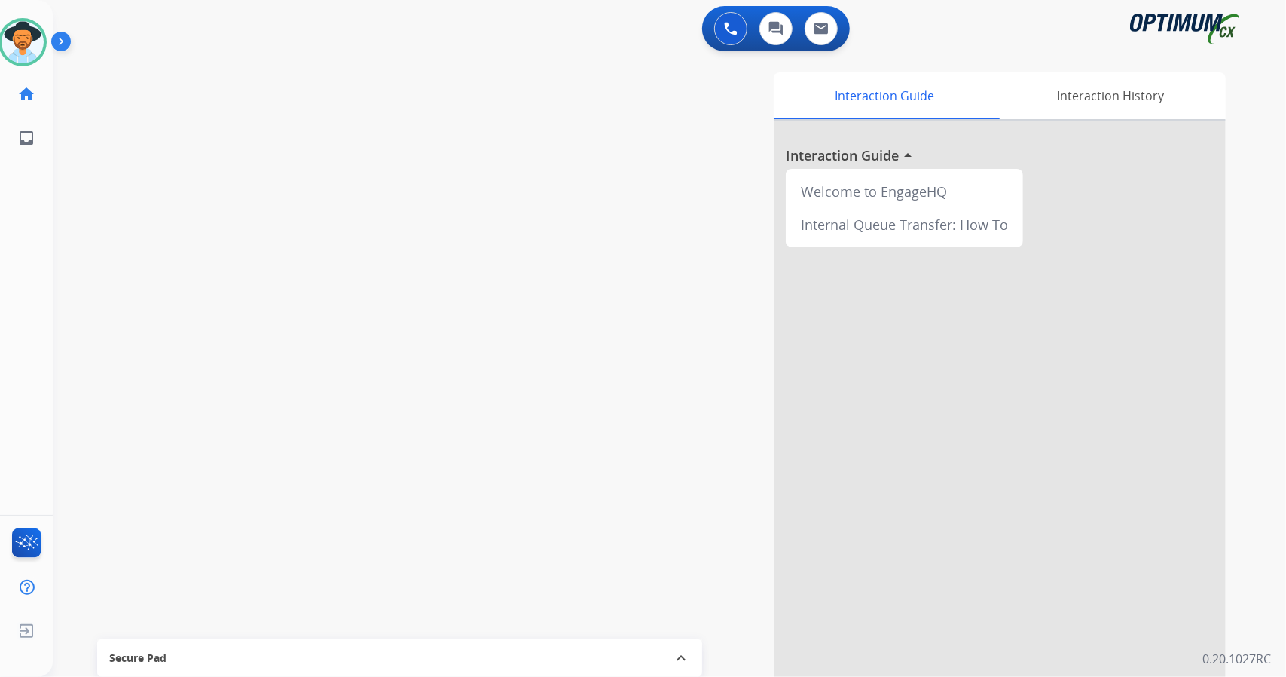
click at [555, 506] on div "Interaction Guide Interaction History Interaction Guide arrow_drop_up Welcome t…" at bounding box center [853, 377] width 746 height 610
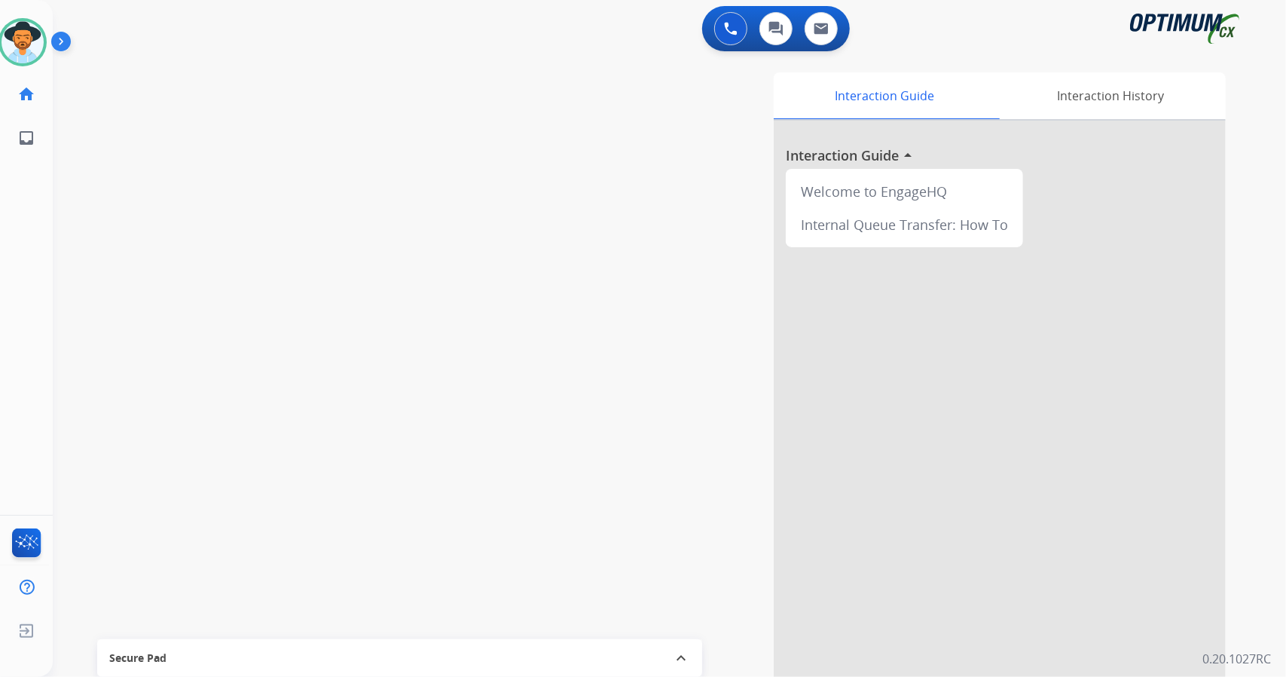
click at [479, 500] on div "swap_horiz Break voice bridge close_fullscreen Connect 3-Way Call merge_type Se…" at bounding box center [651, 368] width 1197 height 628
click at [300, 486] on div "swap_horiz Break voice bridge close_fullscreen Connect 3-Way Call merge_type Se…" at bounding box center [651, 368] width 1197 height 628
drag, startPoint x: 300, startPoint y: 486, endPoint x: 288, endPoint y: 466, distance: 23.6
click at [288, 466] on div "swap_horiz Break voice bridge close_fullscreen Connect 3-Way Call merge_type Se…" at bounding box center [651, 368] width 1197 height 628
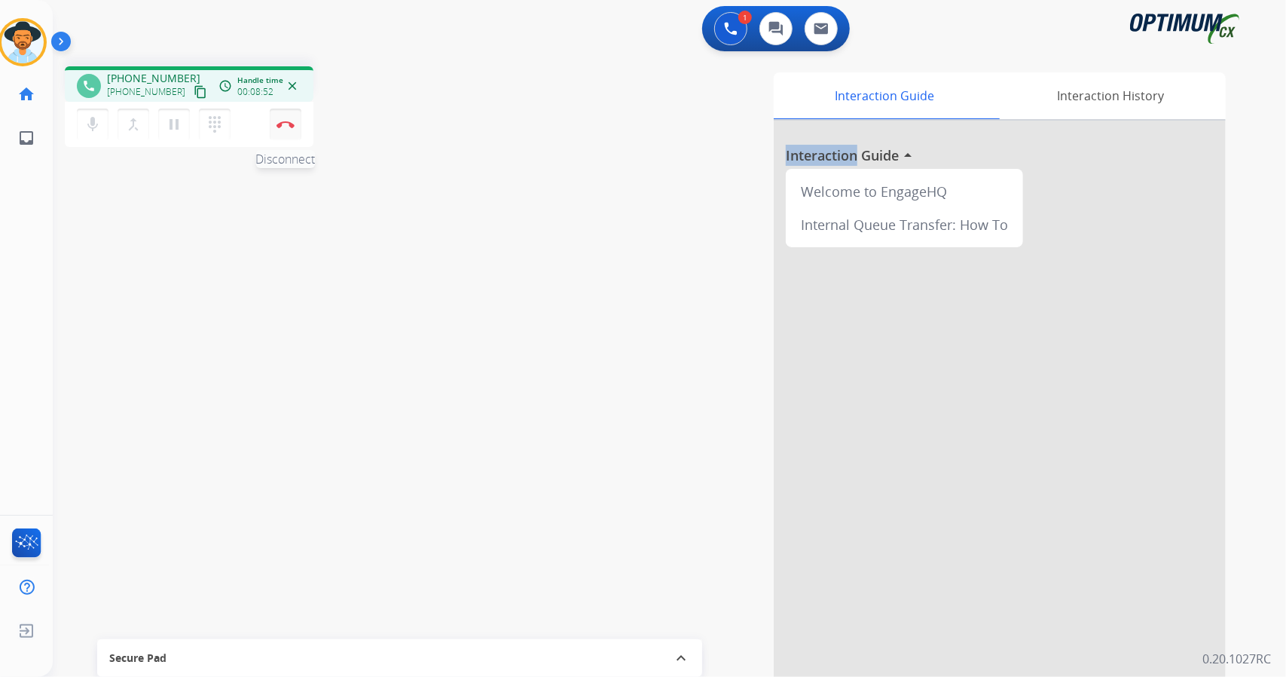
click at [292, 116] on button "Disconnect" at bounding box center [286, 124] width 32 height 32
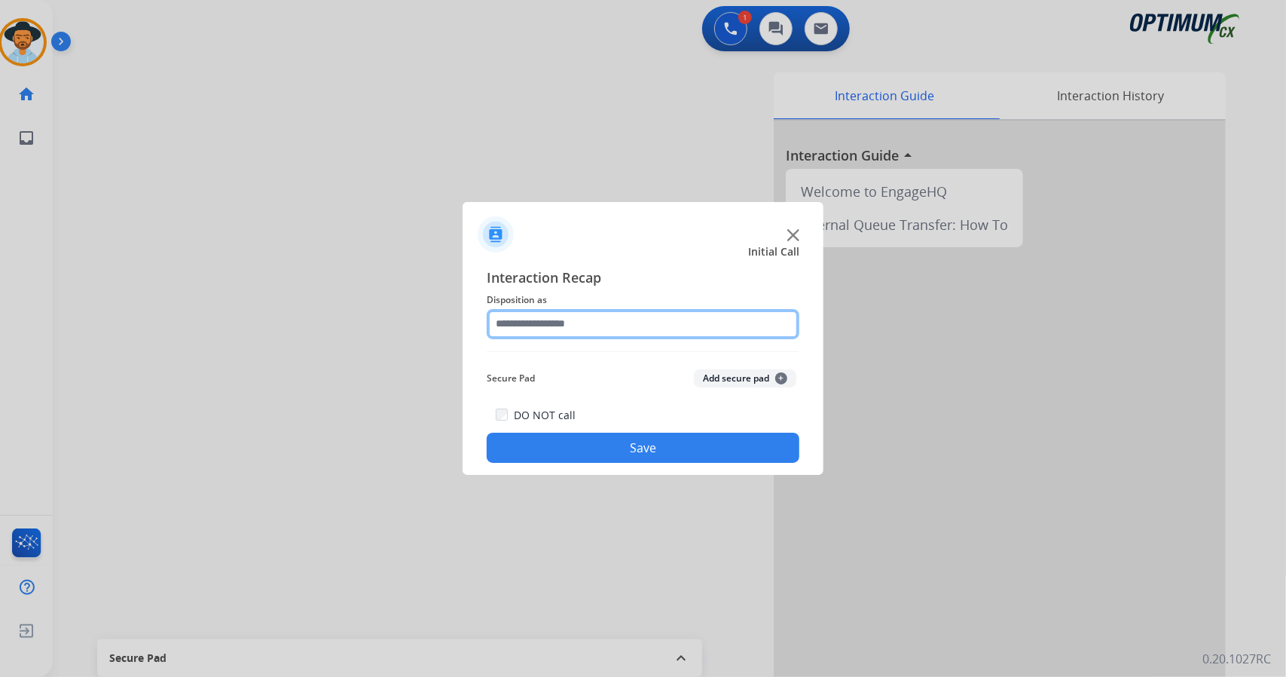
click at [600, 328] on input "text" at bounding box center [643, 324] width 313 height 30
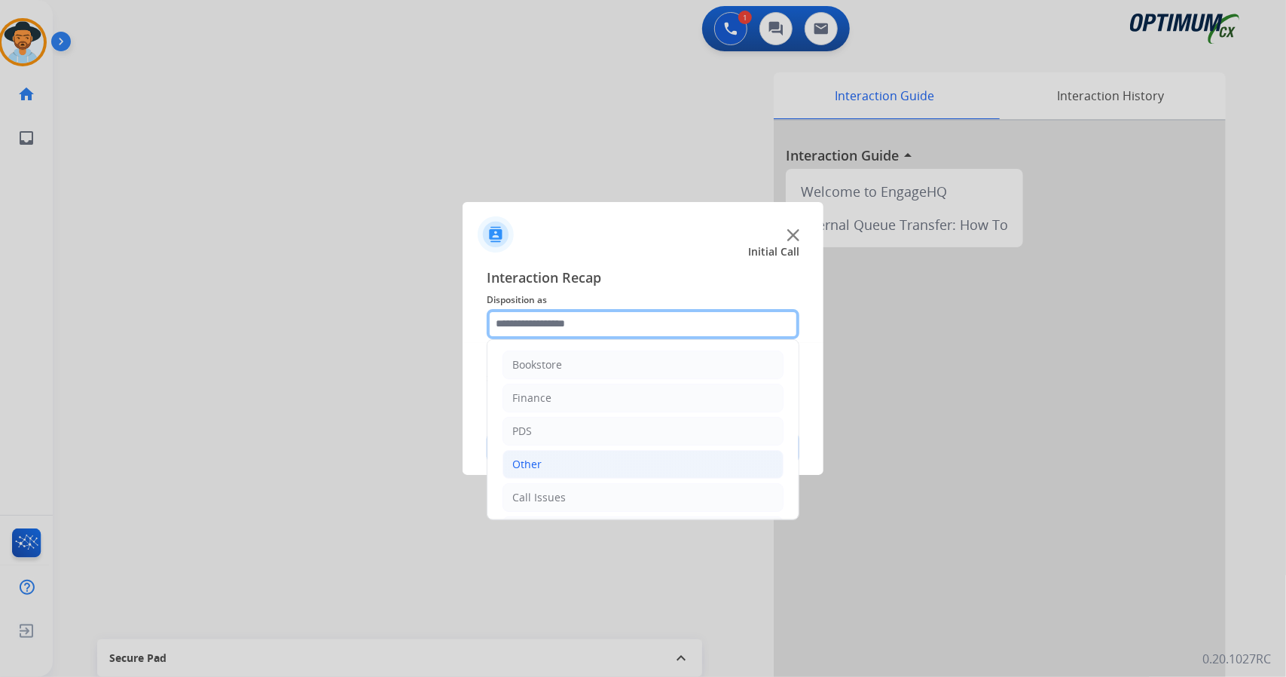
scroll to position [98, 0]
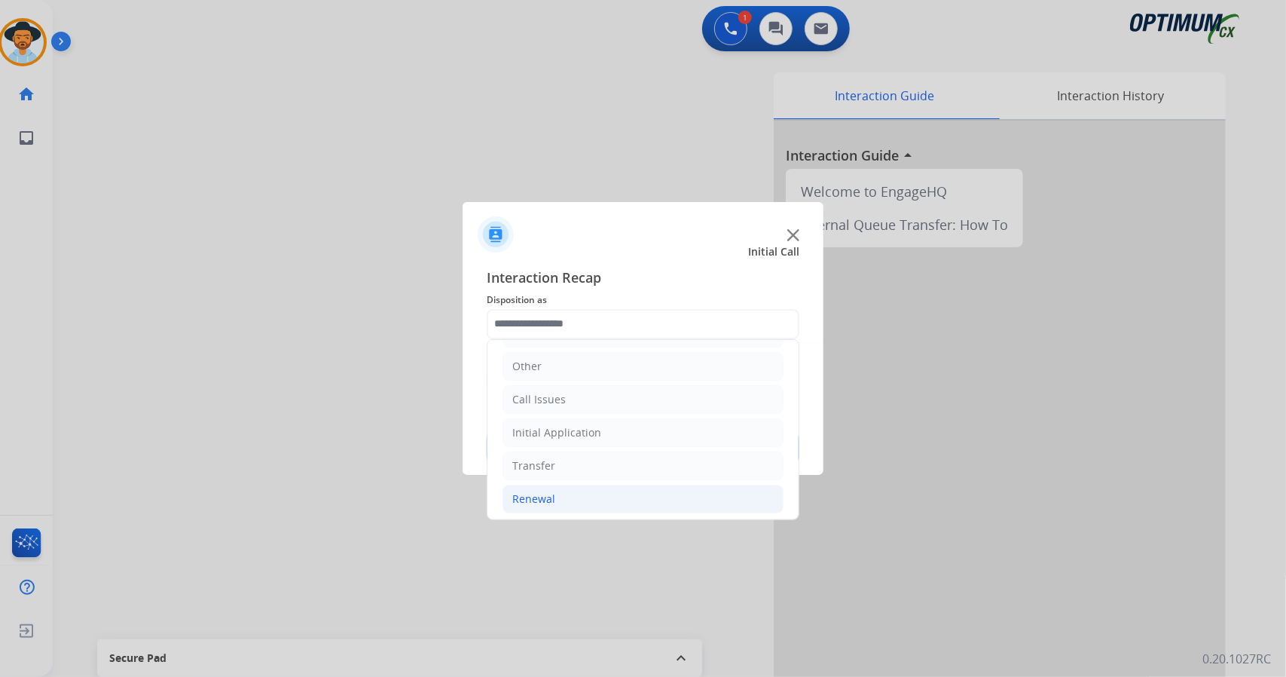
click at [540, 493] on div "Renewal" at bounding box center [533, 498] width 43 height 15
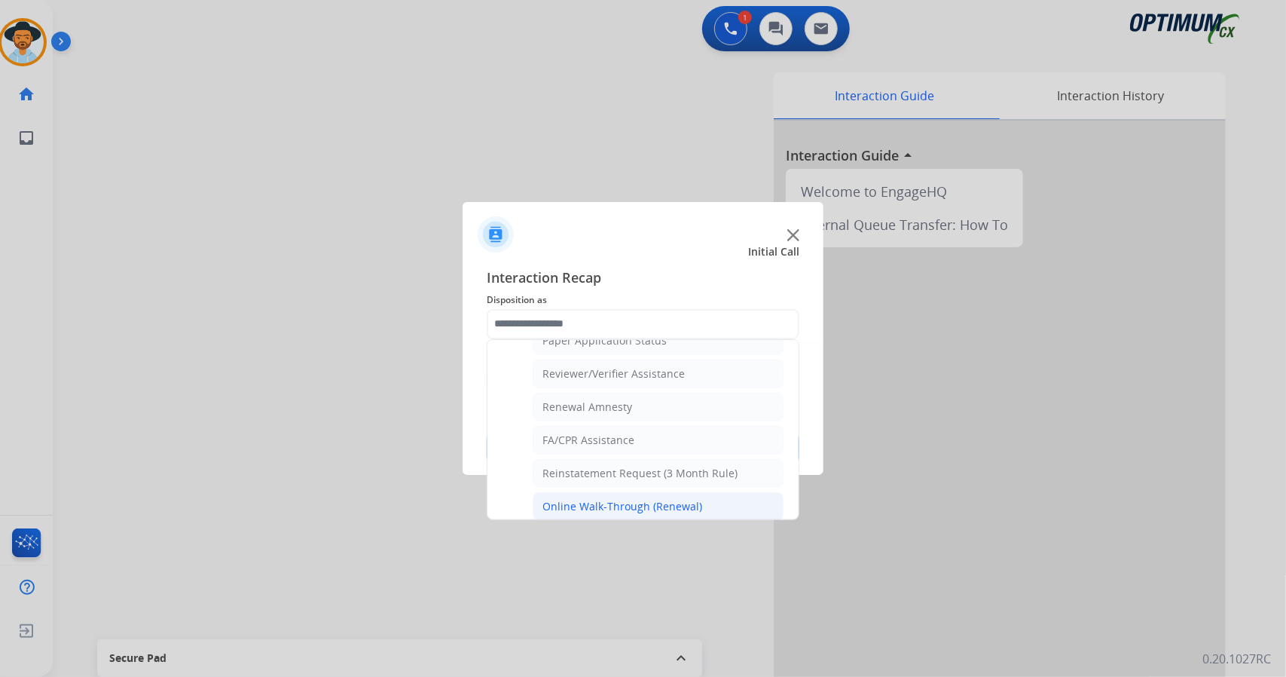
click at [585, 499] on div "Online Walk-Through (Renewal)" at bounding box center [622, 506] width 160 height 15
type input "**********"
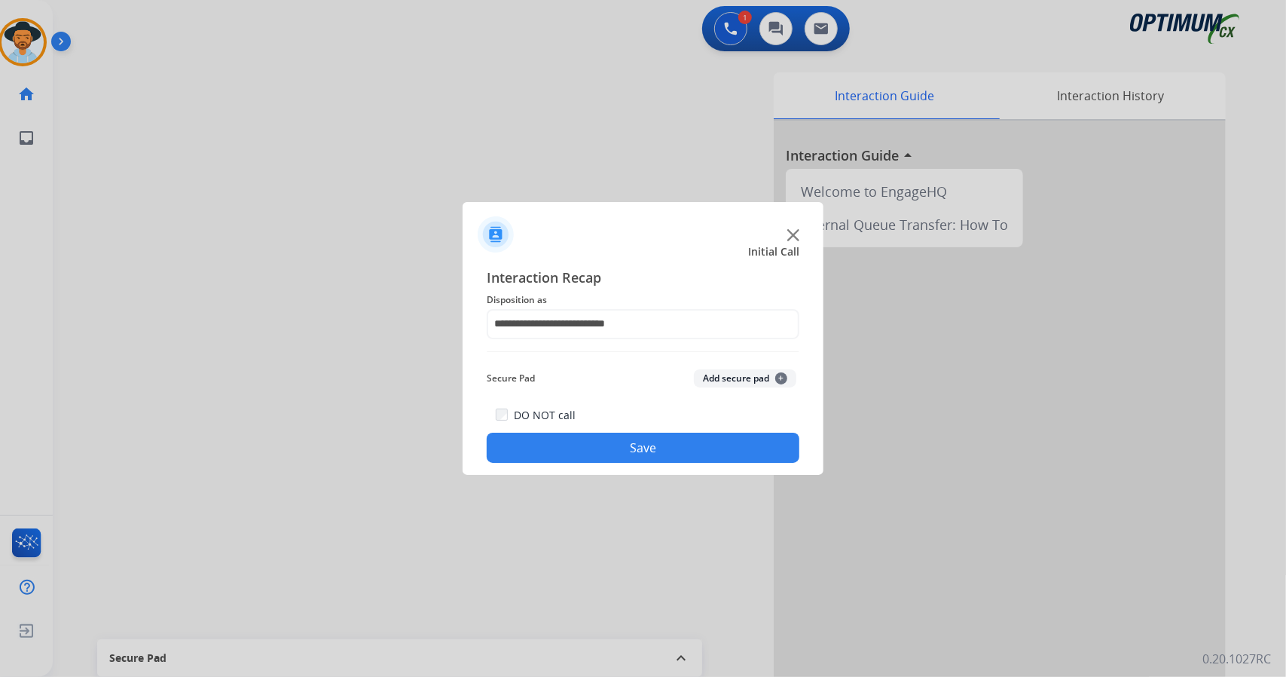
click at [573, 454] on button "Save" at bounding box center [643, 447] width 313 height 30
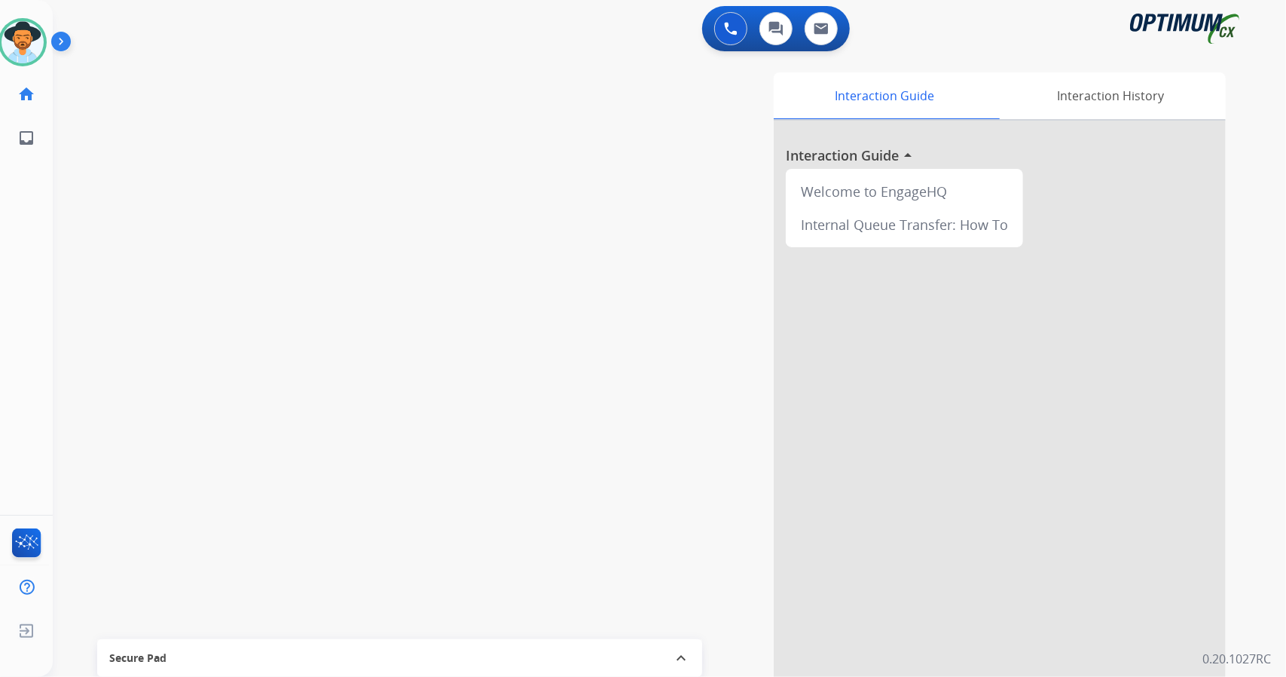
click at [57, 314] on div "swap_horiz Break voice bridge close_fullscreen Connect 3-Way Call merge_type Se…" at bounding box center [651, 368] width 1197 height 628
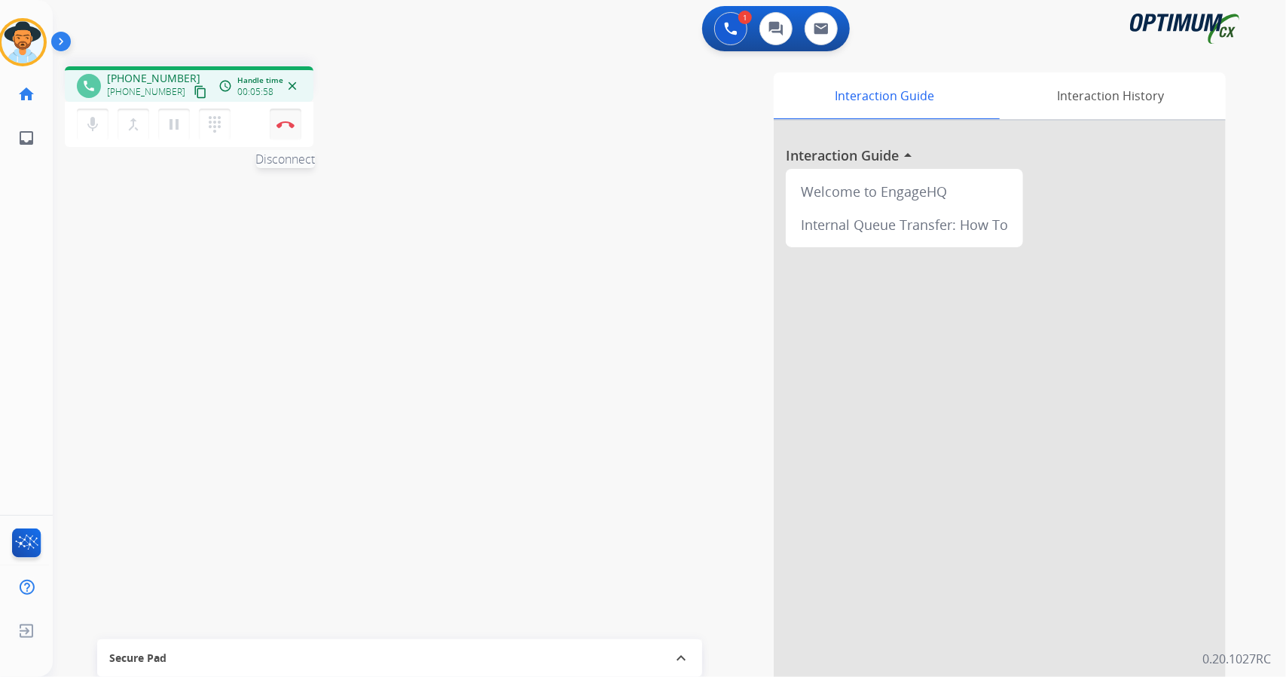
click at [287, 136] on button "Disconnect" at bounding box center [286, 124] width 32 height 32
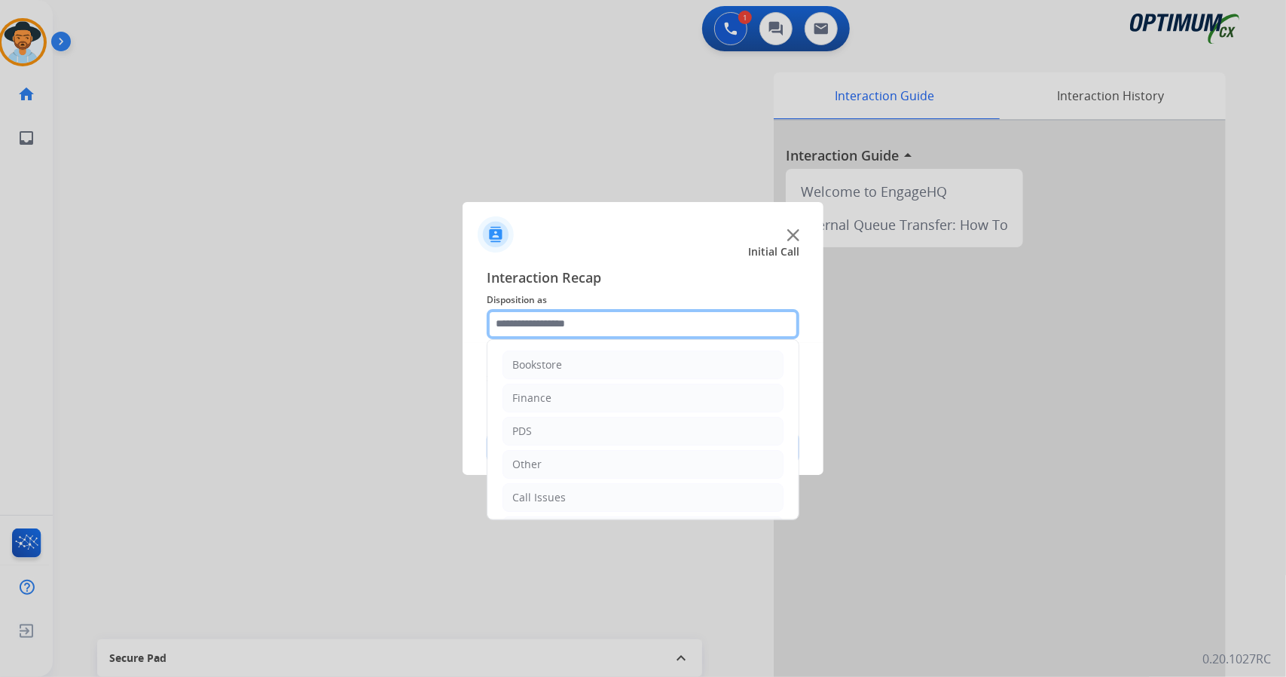
click at [561, 322] on input "text" at bounding box center [643, 324] width 313 height 30
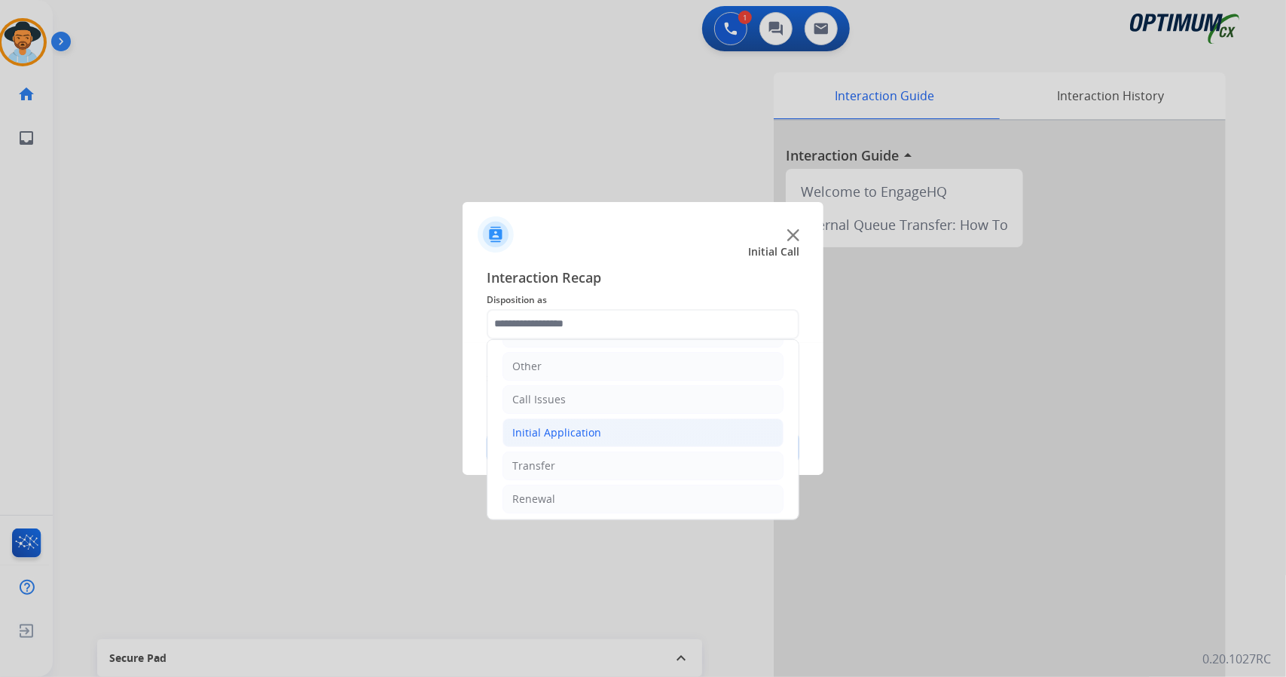
click at [587, 426] on div "Initial Application" at bounding box center [556, 432] width 89 height 15
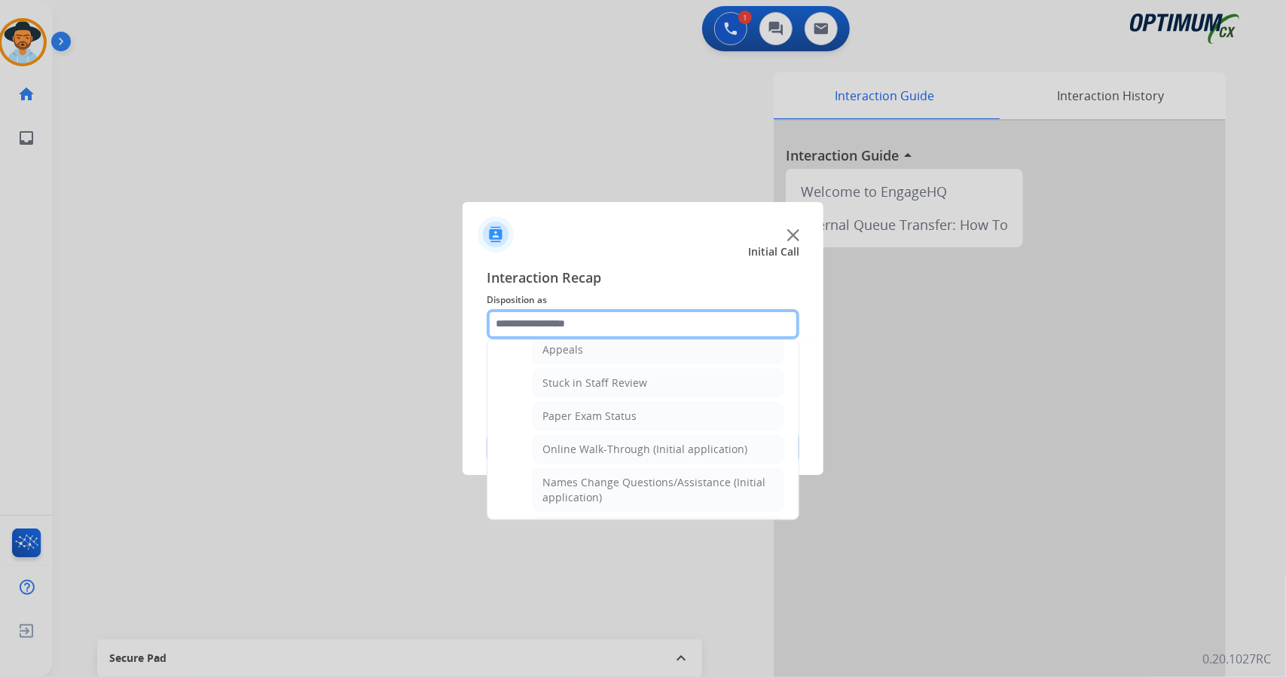
scroll to position [249, 0]
click at [594, 440] on div "Online Walk-Through (Initial application)" at bounding box center [644, 447] width 205 height 15
type input "**********"
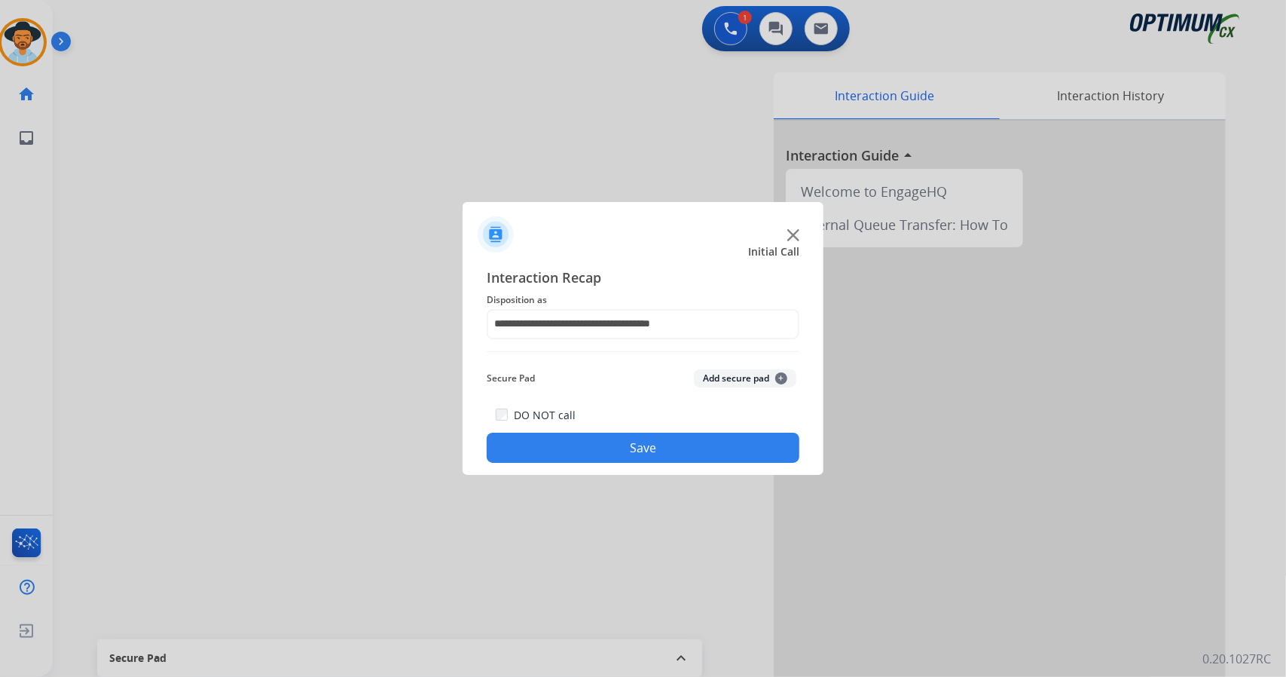
click at [594, 434] on button "Save" at bounding box center [643, 447] width 313 height 30
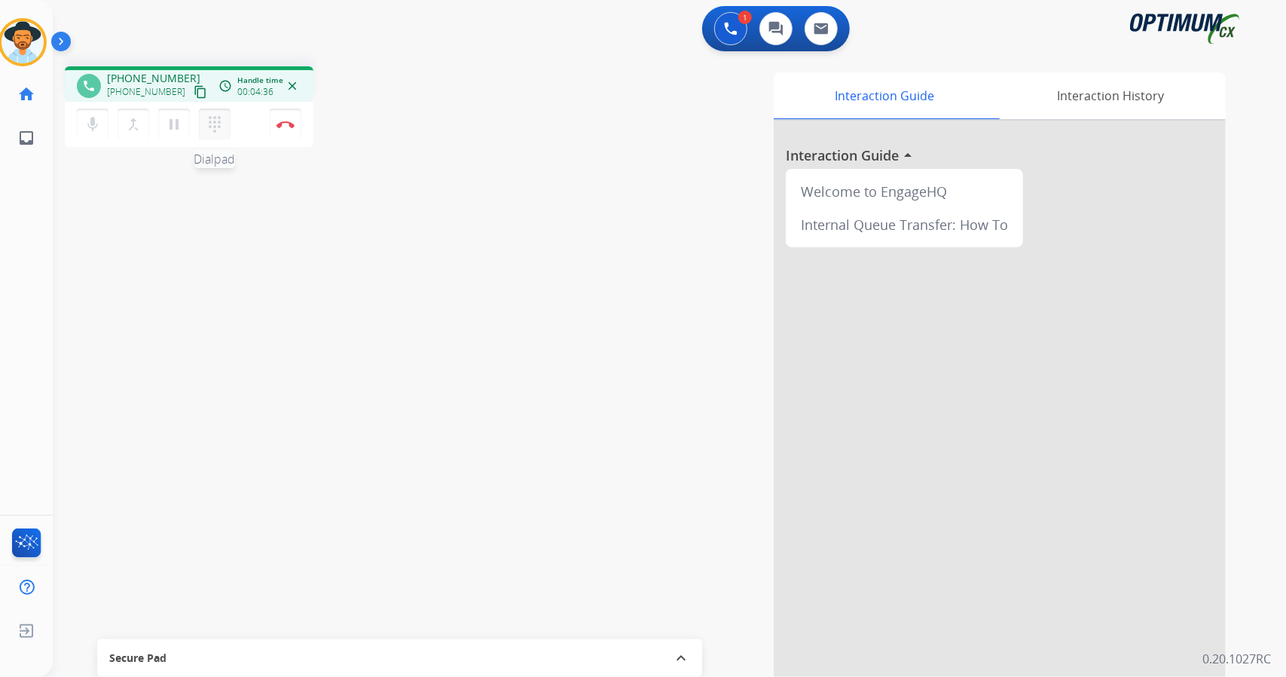
click at [215, 133] on mat-icon "dialpad" at bounding box center [215, 124] width 18 height 18
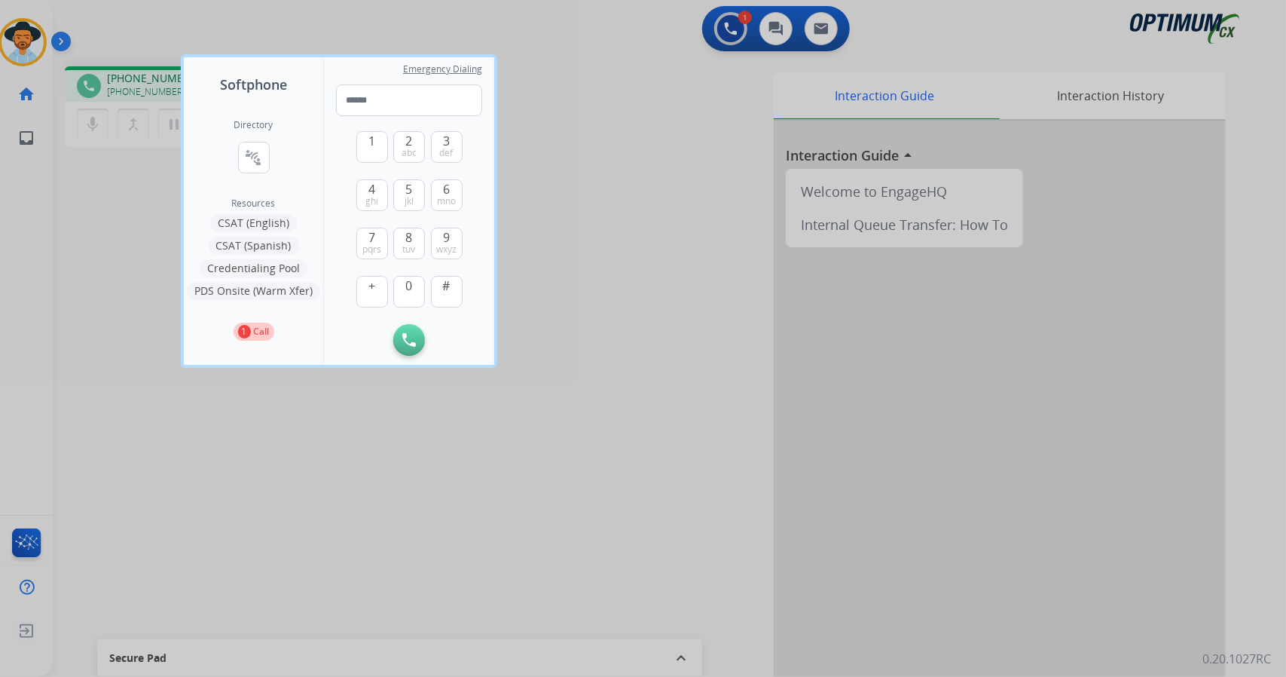
click at [276, 268] on button "Credentialing Pool" at bounding box center [254, 268] width 108 height 18
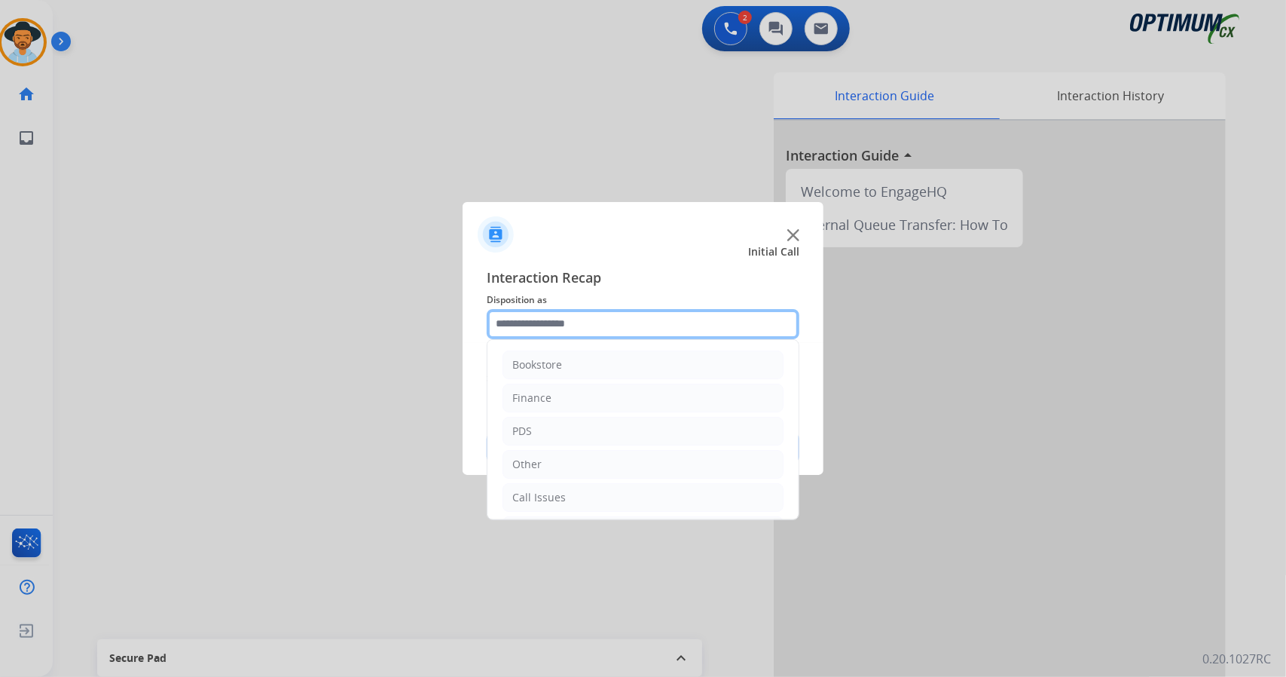
click at [591, 321] on input "text" at bounding box center [643, 324] width 313 height 30
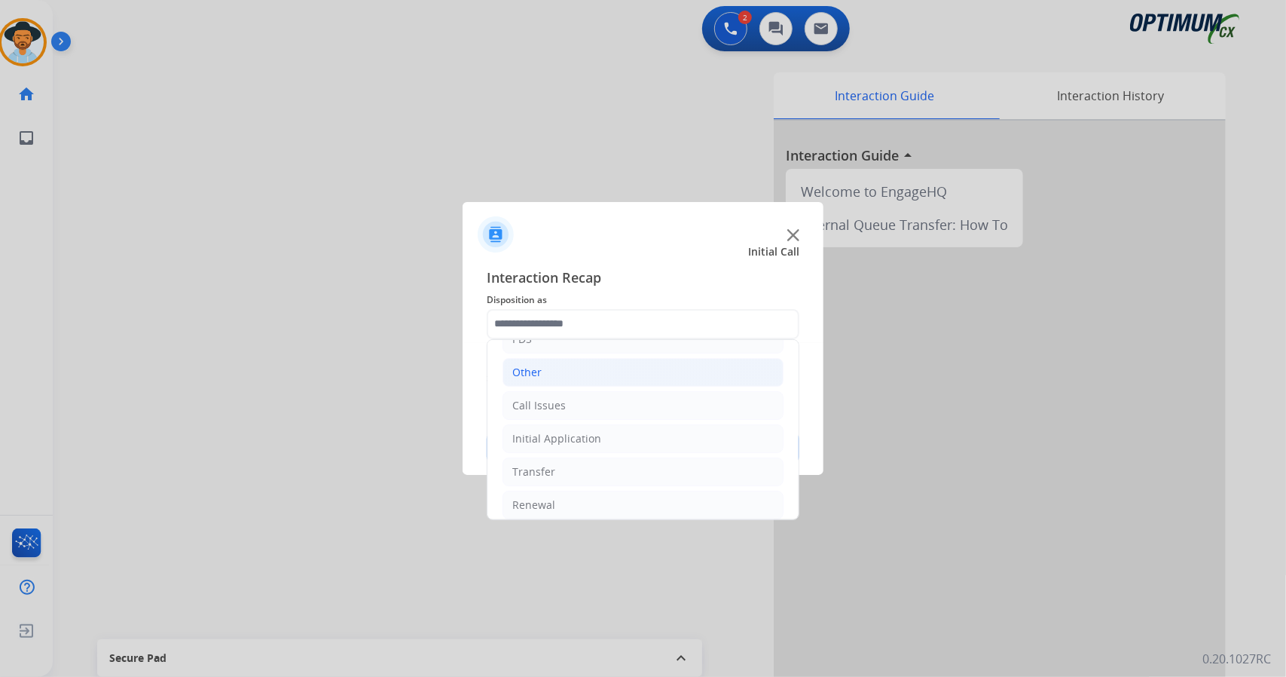
click at [555, 380] on li "Other" at bounding box center [643, 372] width 281 height 29
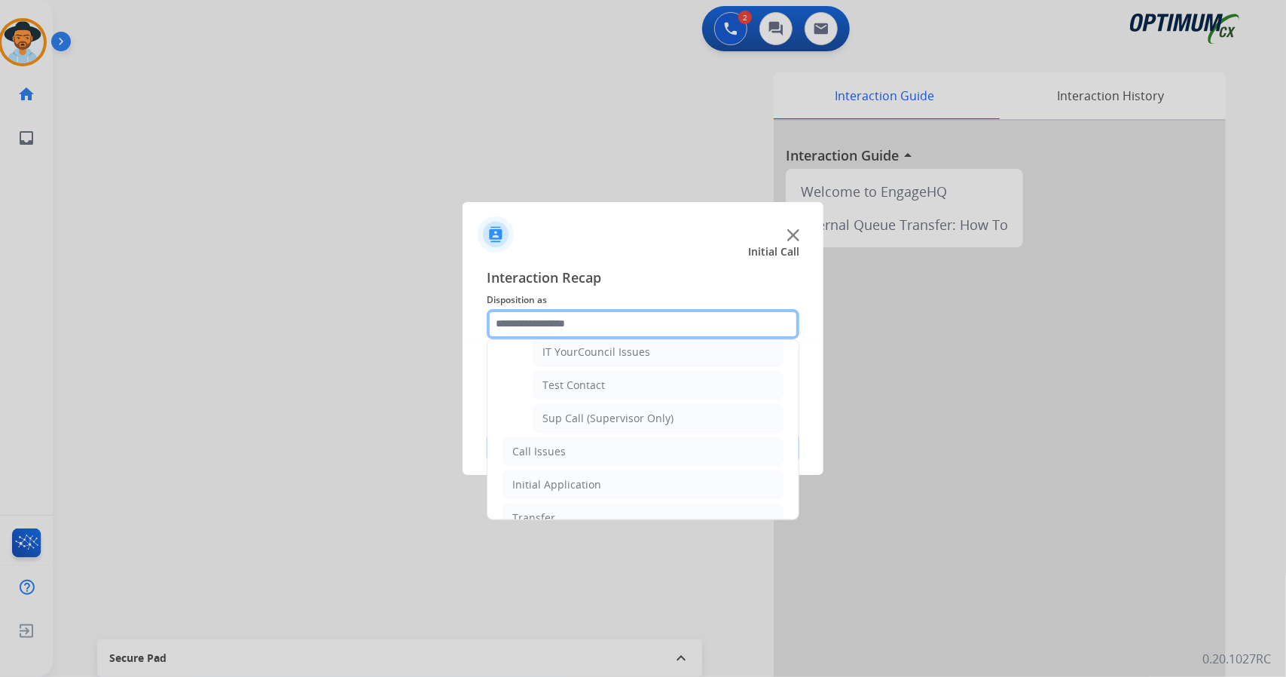
scroll to position [312, 0]
click at [582, 438] on li "Call Issues" at bounding box center [643, 450] width 281 height 29
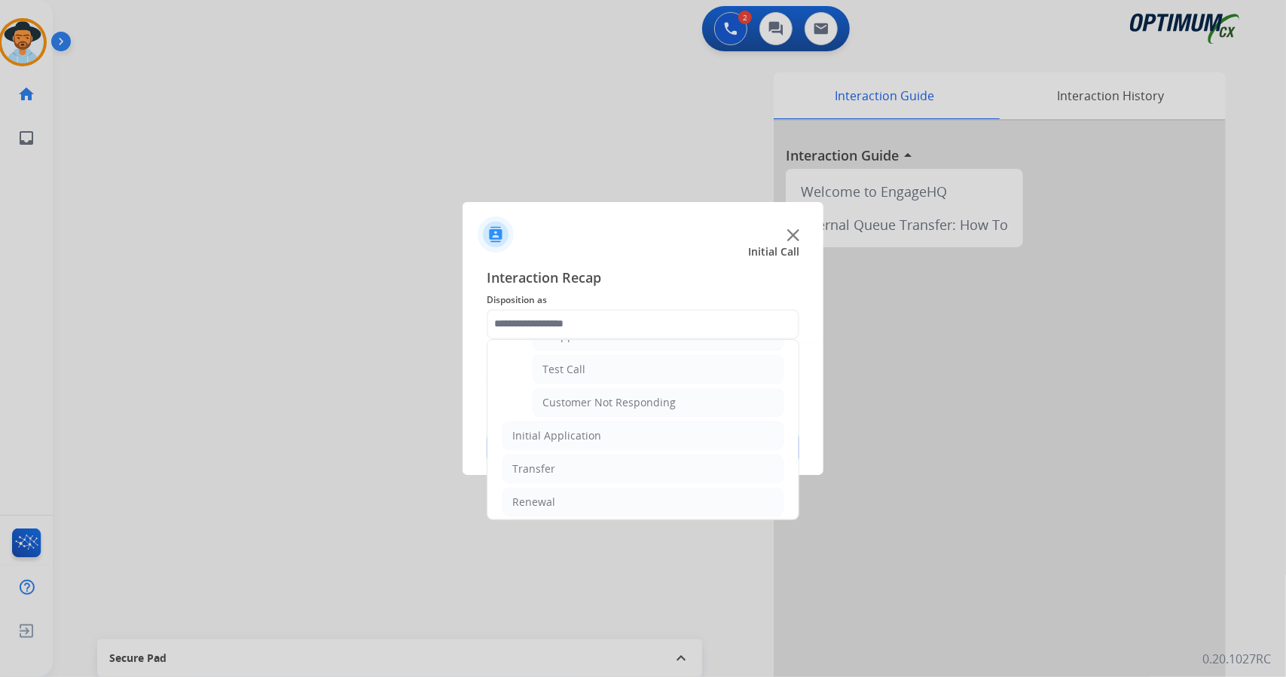
click at [582, 438] on li "Initial Application" at bounding box center [643, 435] width 281 height 29
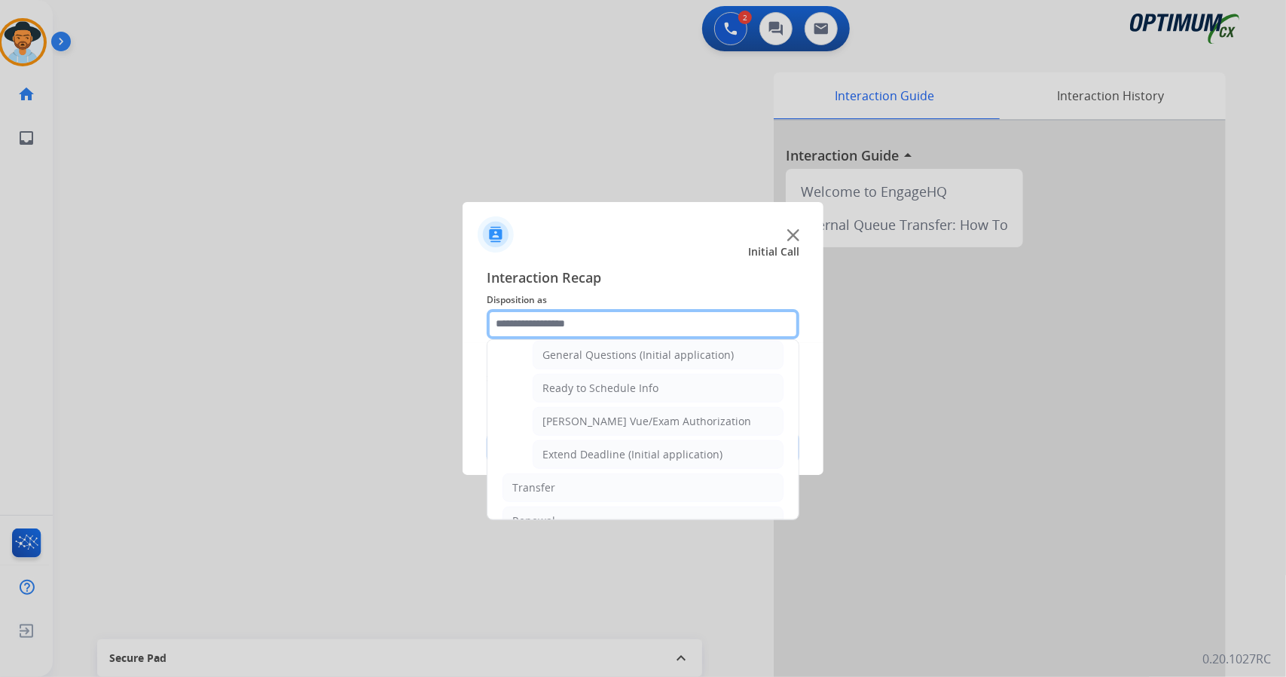
scroll to position [888, 0]
click at [589, 481] on li "Transfer" at bounding box center [643, 486] width 281 height 29
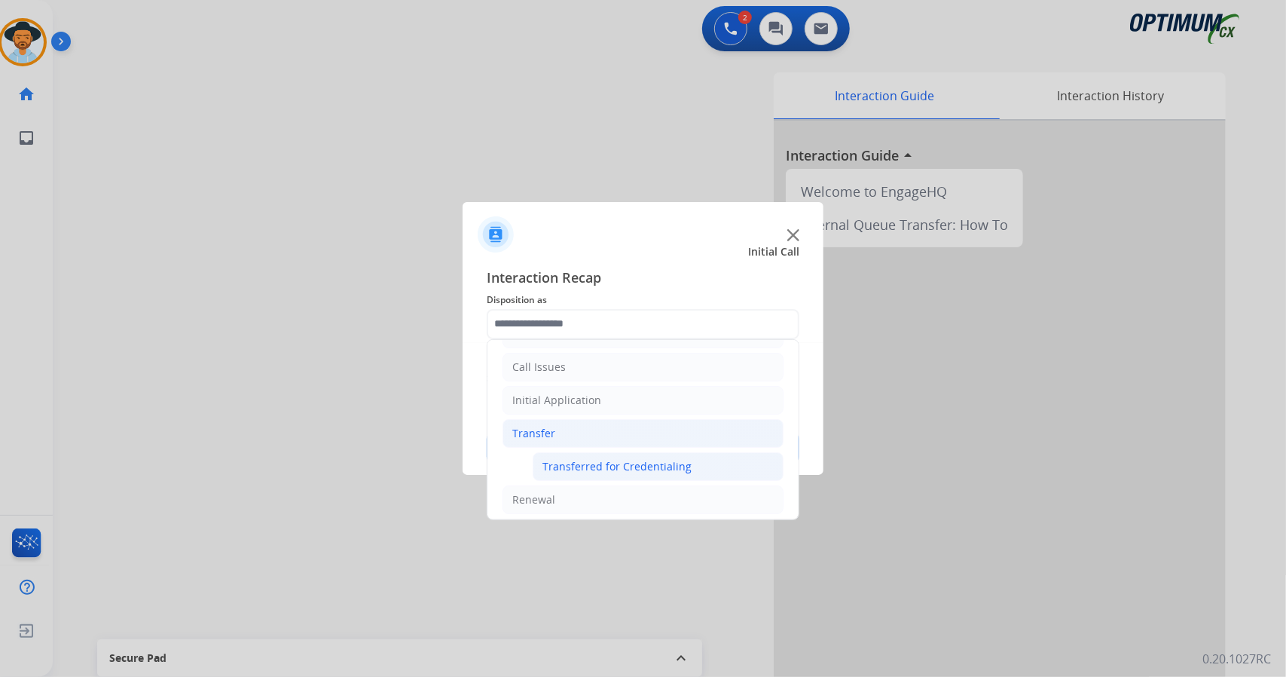
click at [599, 459] on div "Transferred for Credentialing" at bounding box center [616, 466] width 149 height 15
type input "**********"
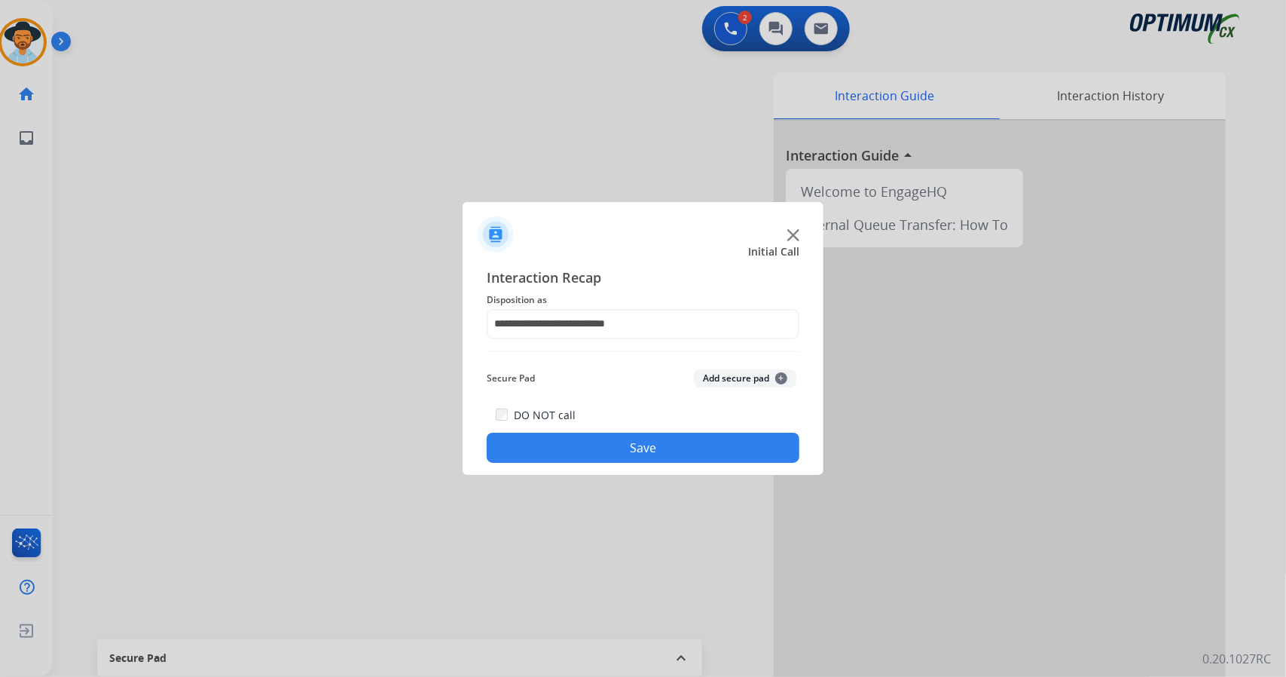
click at [599, 455] on button "Save" at bounding box center [643, 447] width 313 height 30
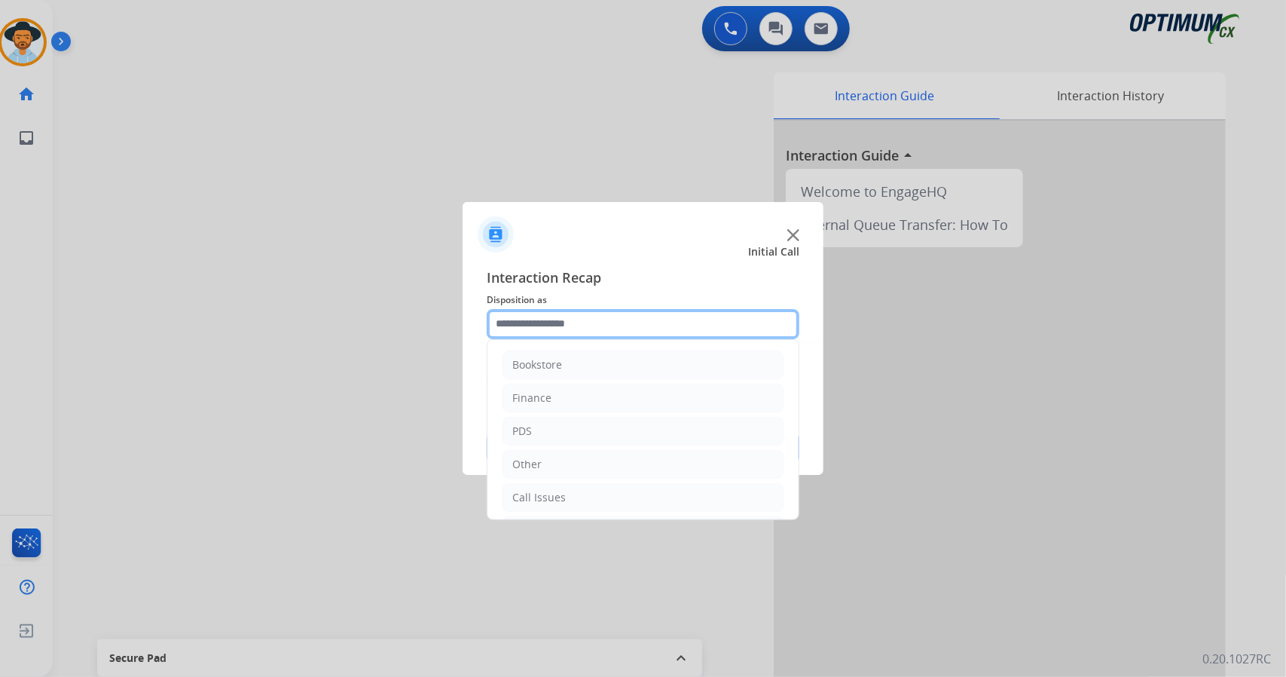
click at [597, 317] on input "text" at bounding box center [643, 324] width 313 height 30
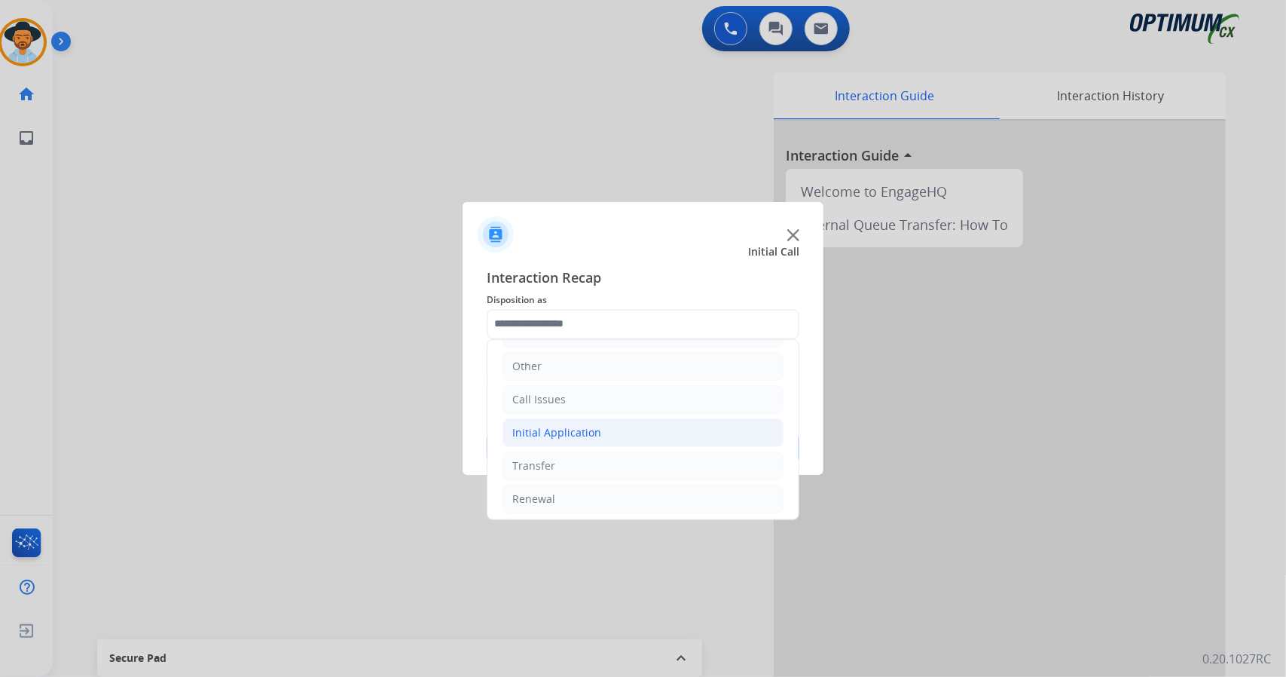
click at [603, 431] on li "Initial Application" at bounding box center [643, 432] width 281 height 29
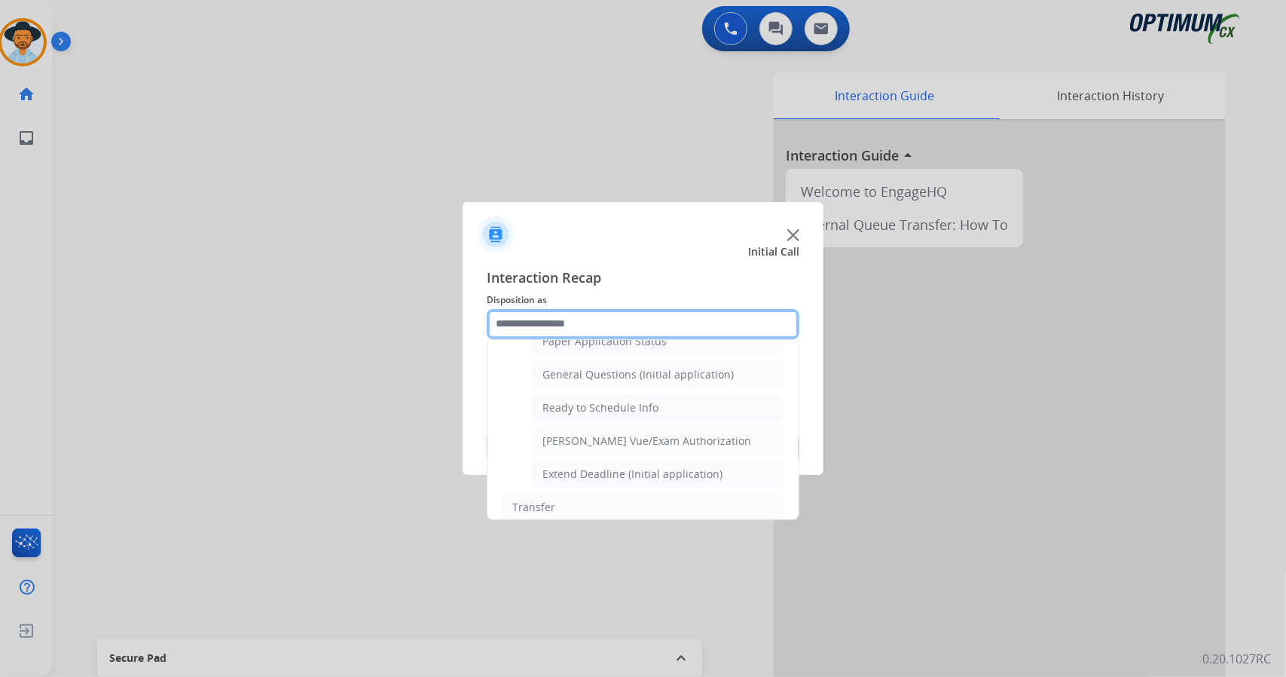
scroll to position [868, 0]
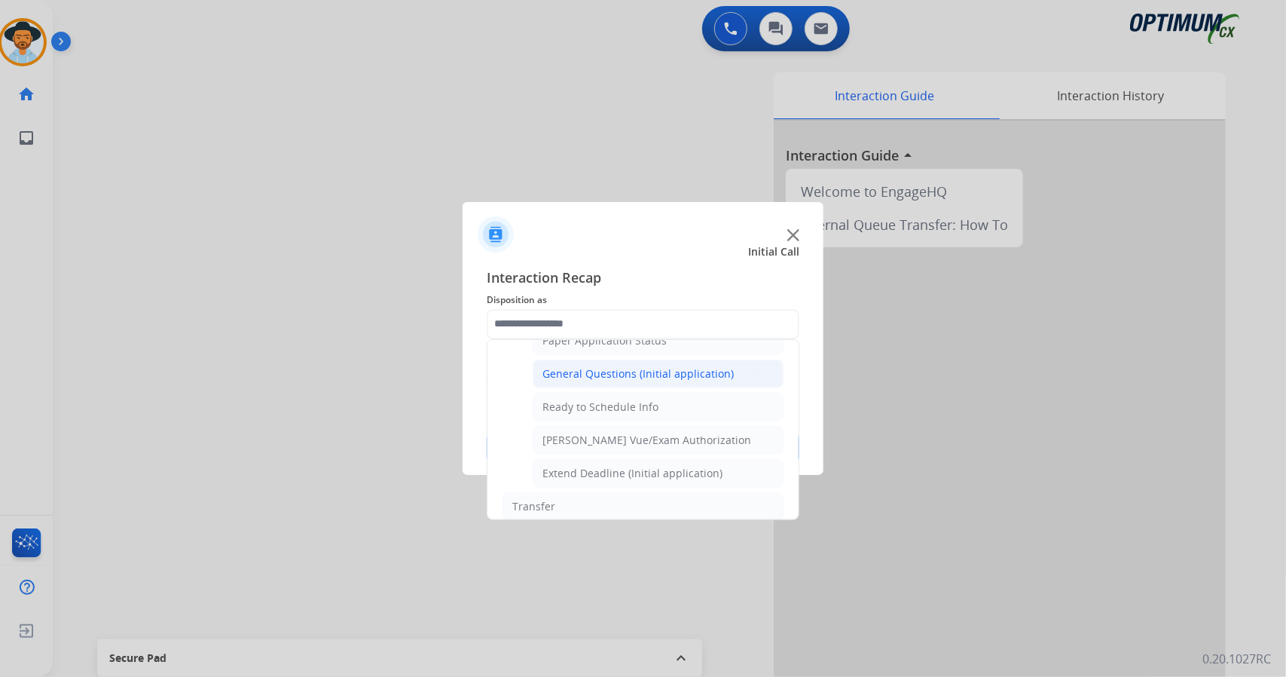
click at [613, 369] on li "General Questions (Initial application)" at bounding box center [658, 373] width 251 height 29
type input "**********"
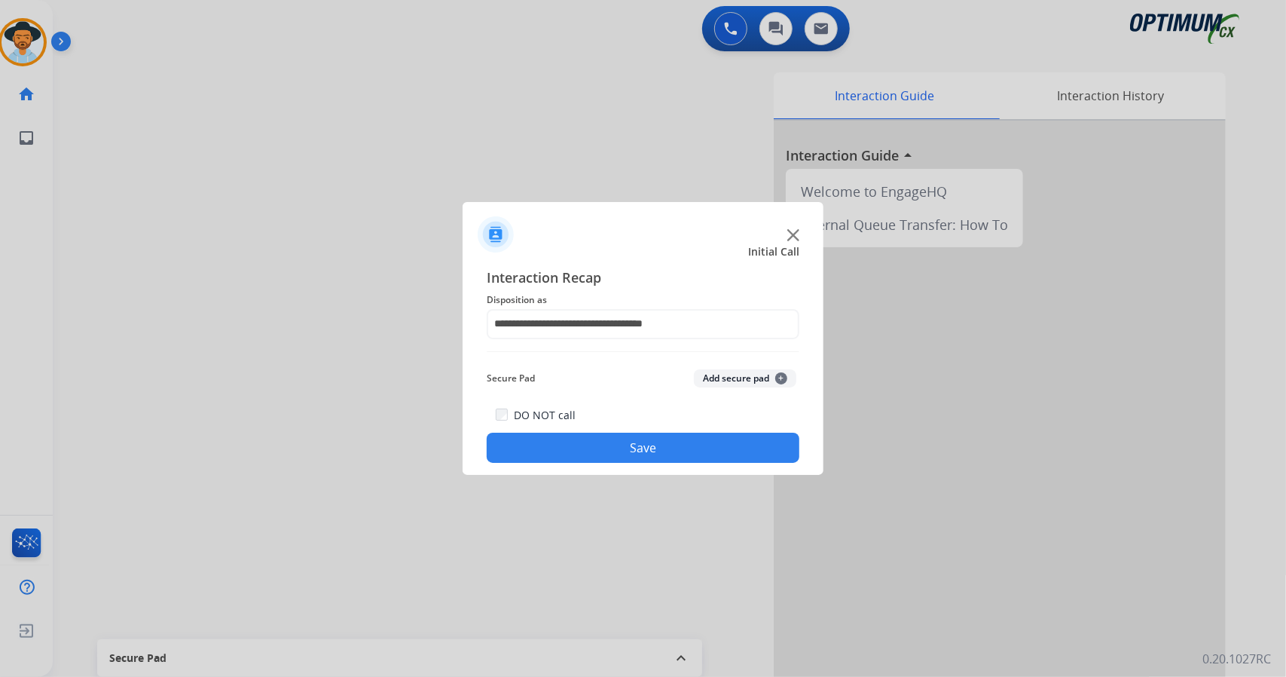
click at [628, 447] on button "Save" at bounding box center [643, 447] width 313 height 30
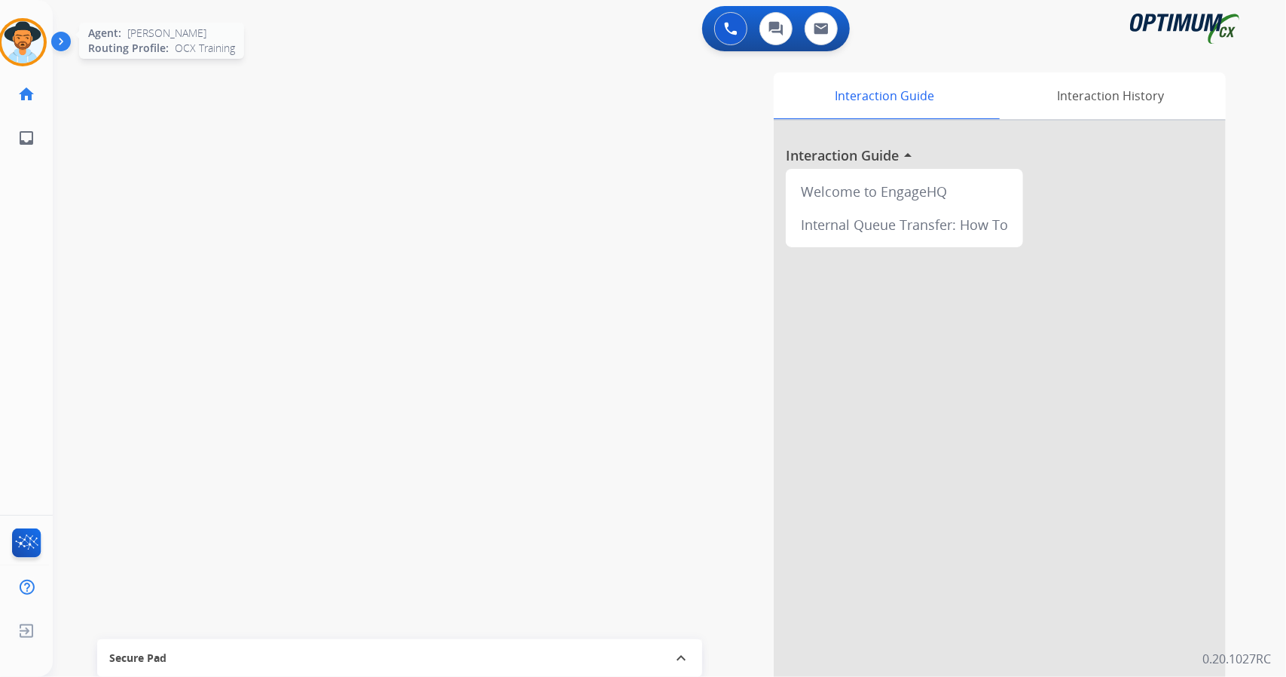
click at [32, 53] on img at bounding box center [23, 42] width 42 height 42
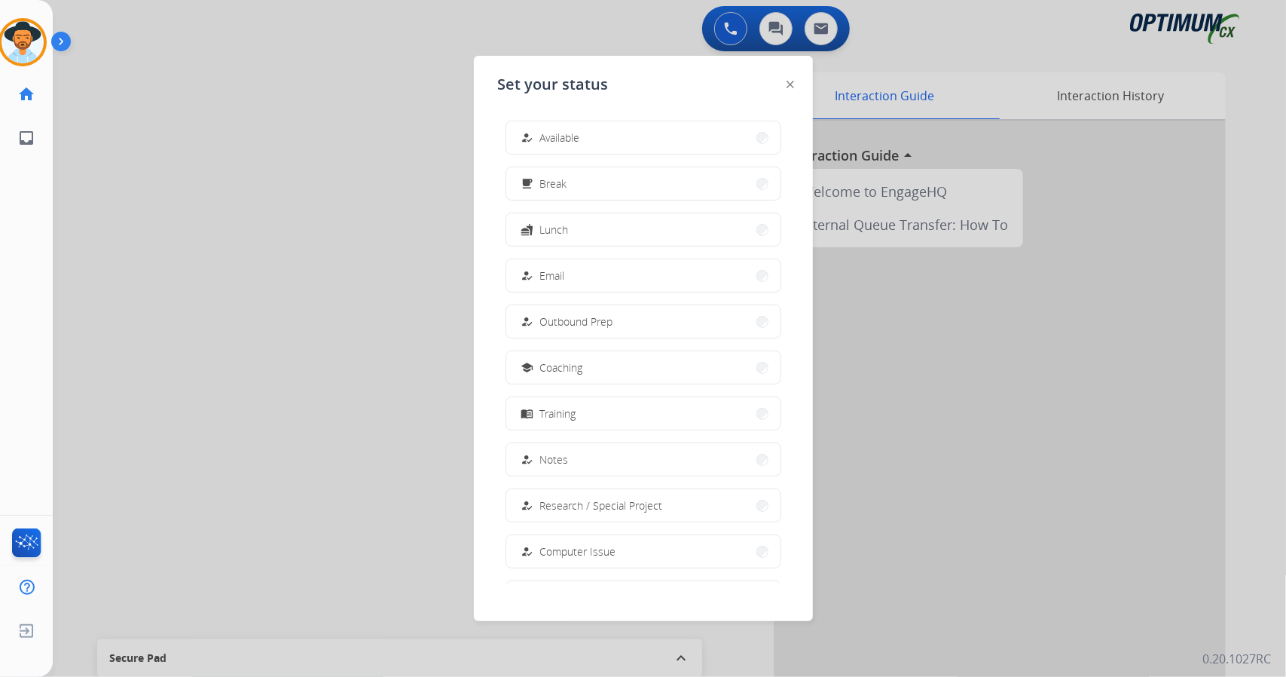
scroll to position [142, 0]
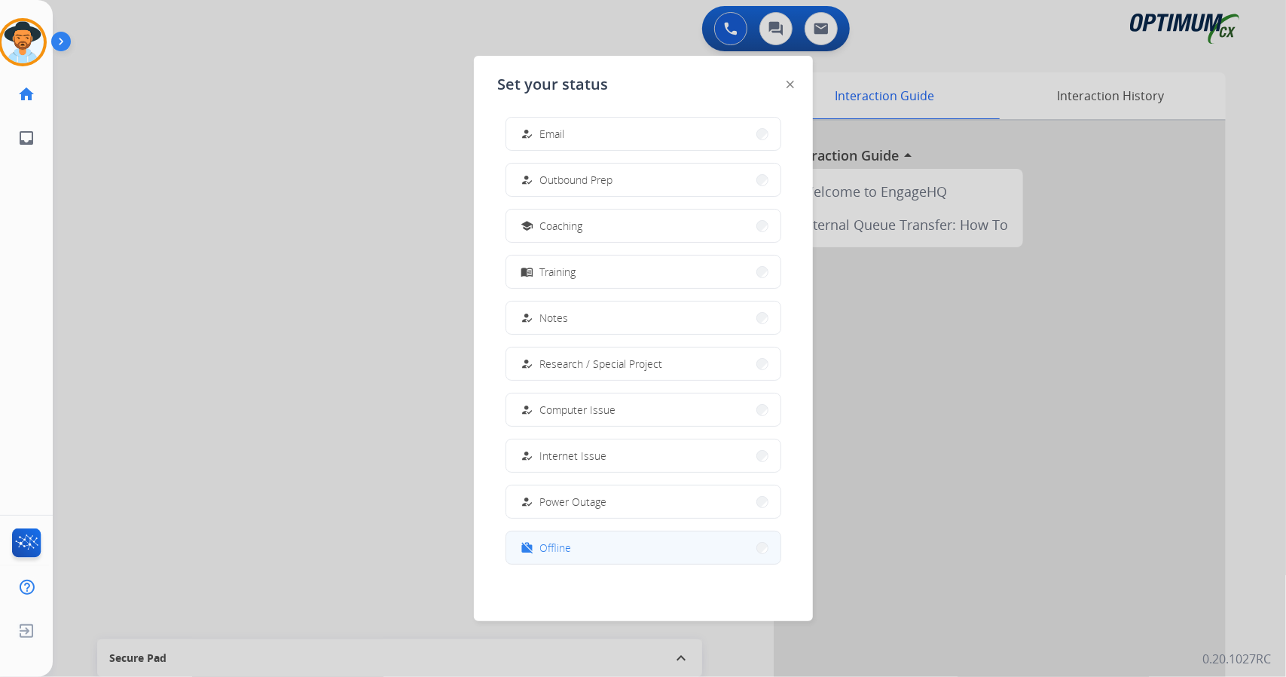
click at [571, 540] on button "work_off Offline" at bounding box center [643, 547] width 274 height 32
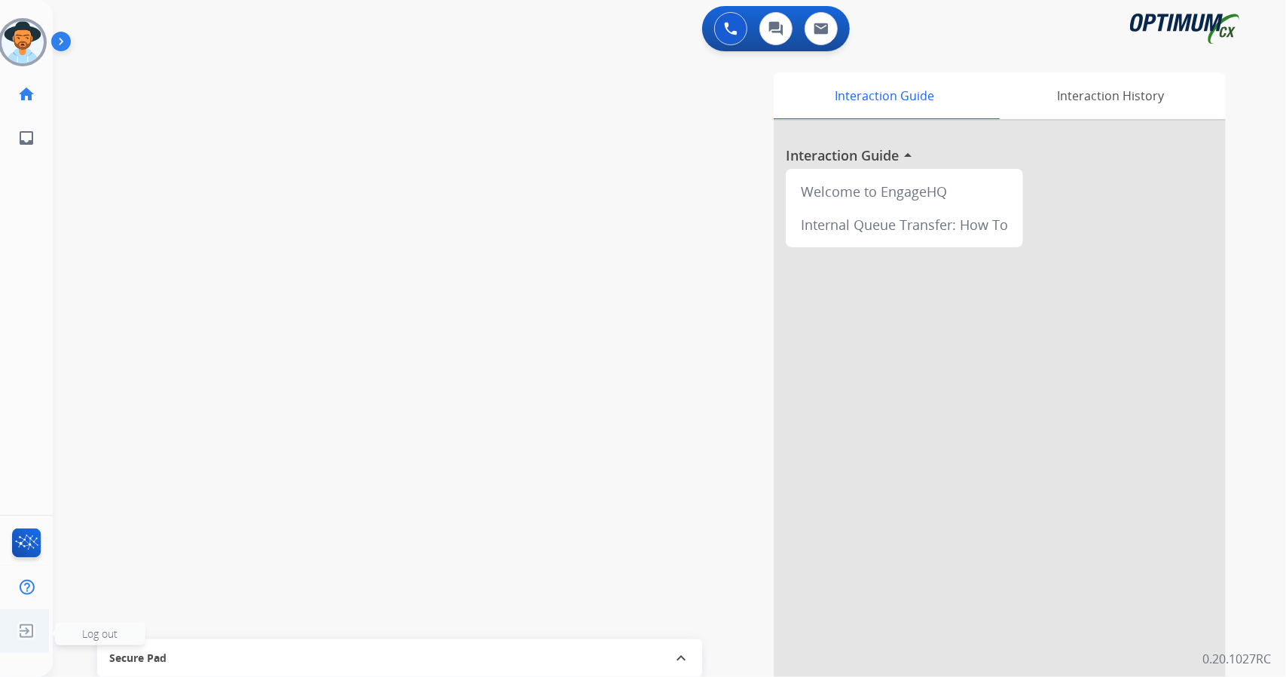
click at [33, 637] on img at bounding box center [26, 630] width 27 height 29
